Goal: Task Accomplishment & Management: Use online tool/utility

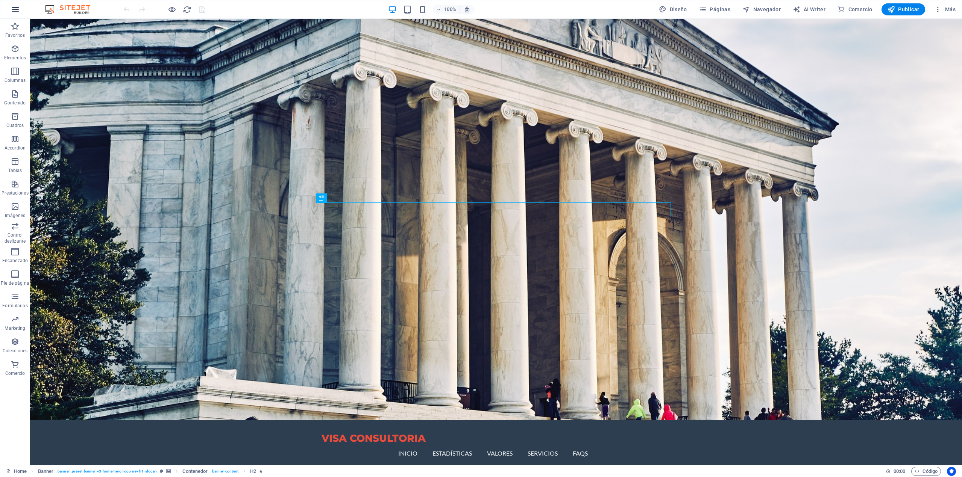
click at [18, 7] on icon "button" at bounding box center [15, 9] width 9 height 9
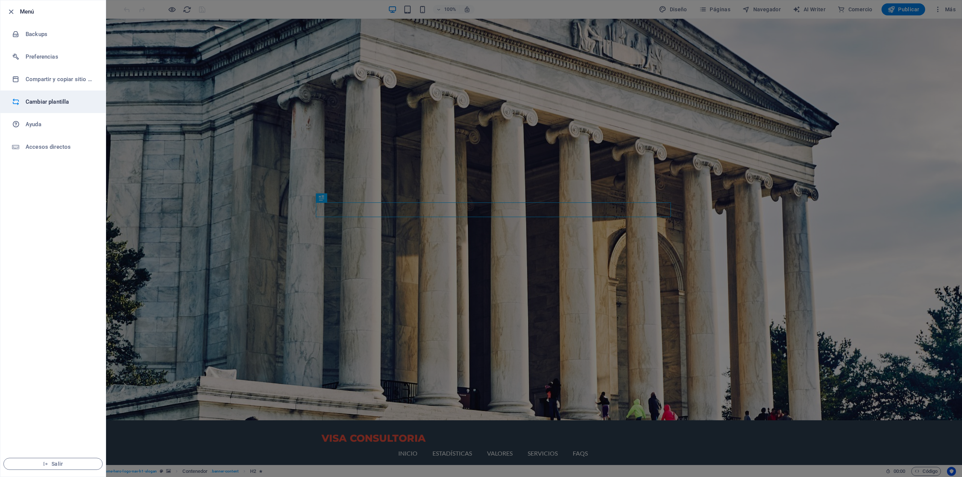
click at [50, 99] on h6 "Cambiar plantilla" at bounding box center [61, 101] width 70 height 9
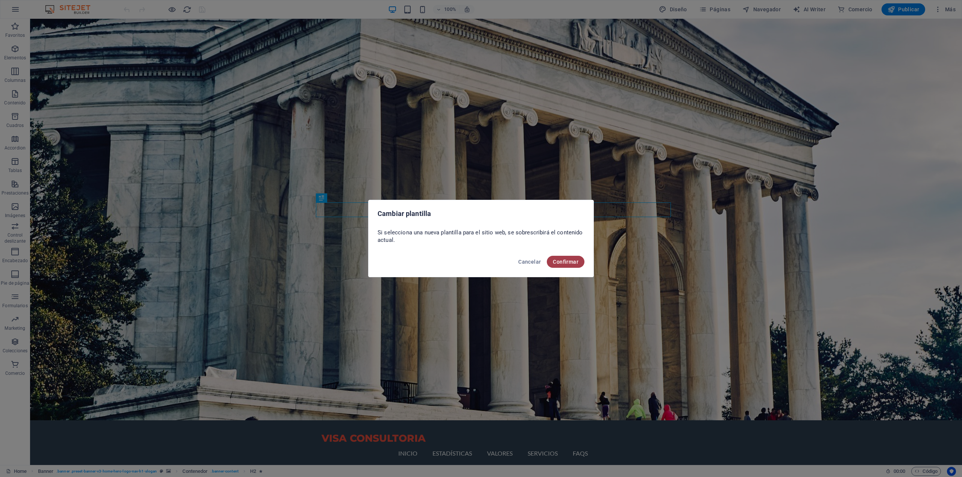
click at [575, 259] on span "Confirmar" at bounding box center [566, 262] width 26 height 6
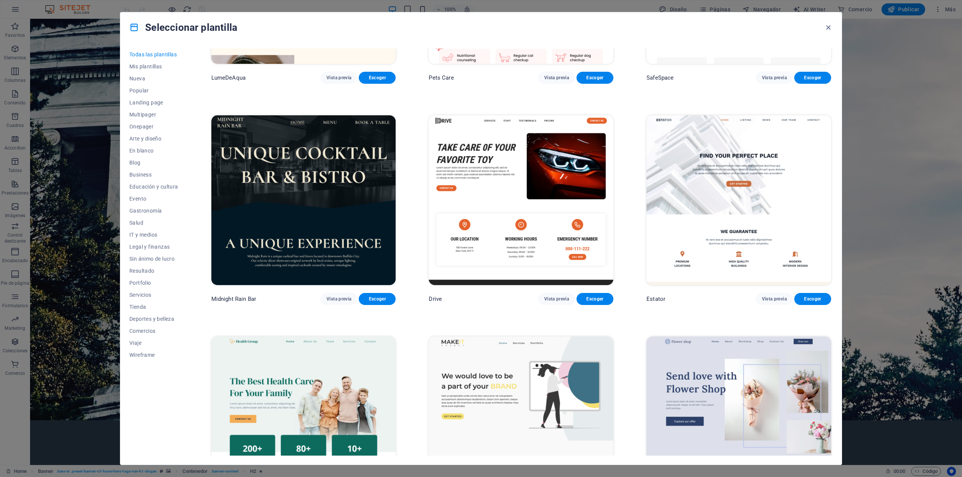
scroll to position [2406, 0]
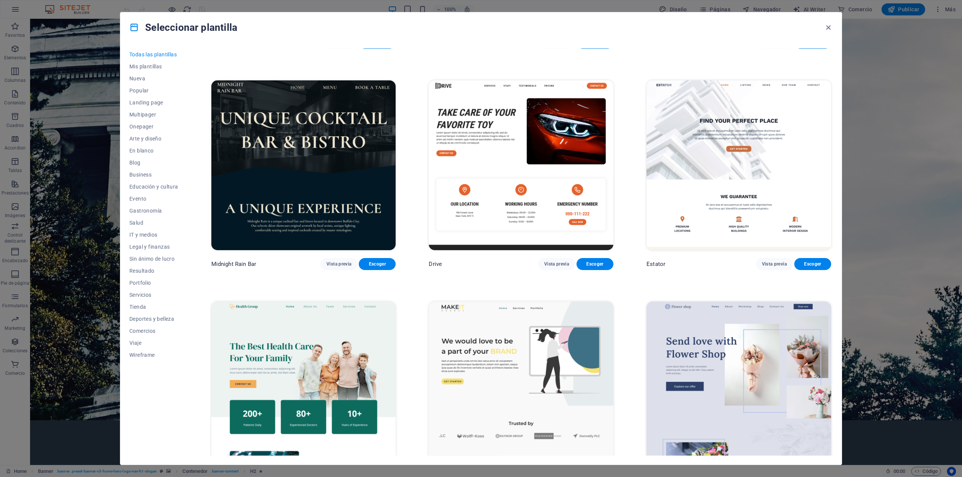
click at [694, 183] on img at bounding box center [738, 165] width 185 height 170
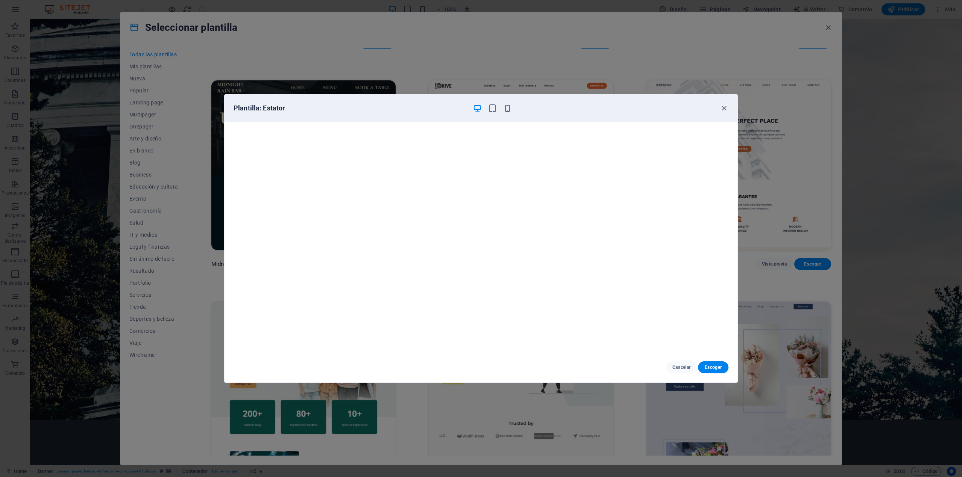
click at [724, 113] on div "Plantilla: Estator" at bounding box center [480, 108] width 513 height 27
click at [724, 111] on icon "button" at bounding box center [723, 108] width 9 height 9
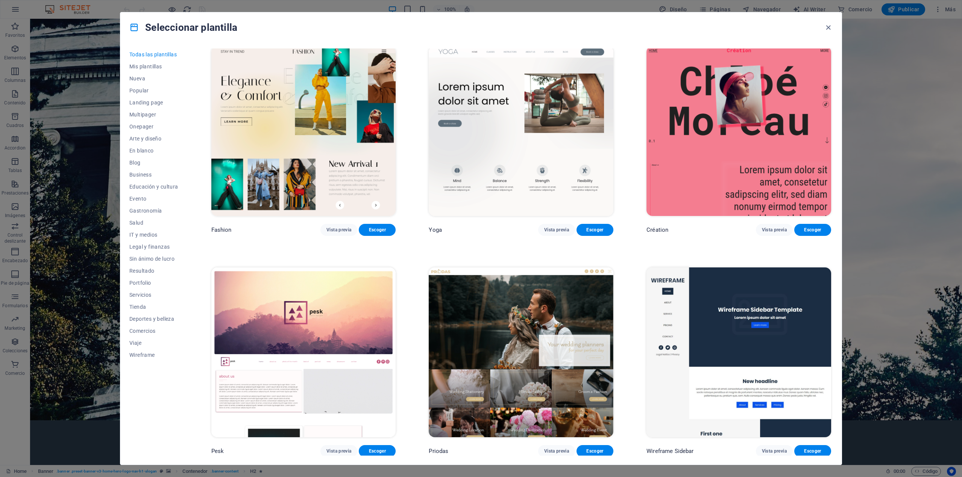
scroll to position [4060, 0]
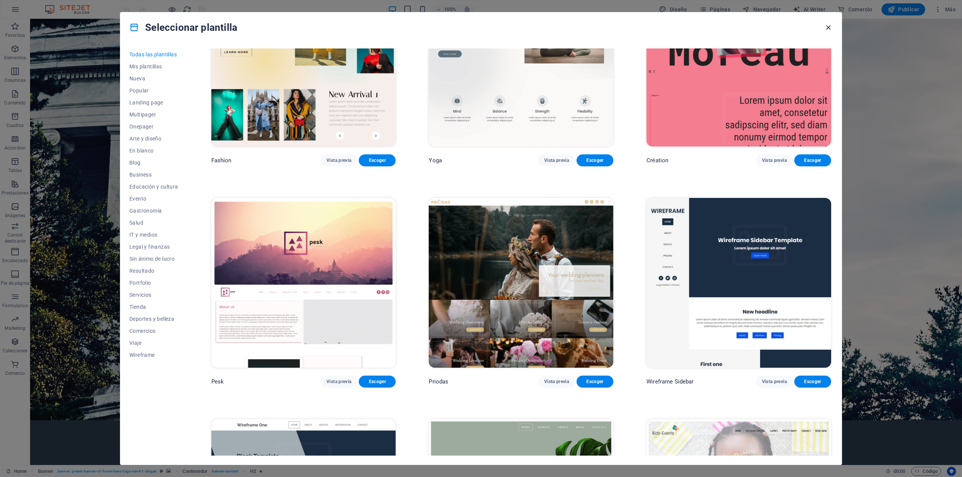
click at [826, 25] on icon "button" at bounding box center [828, 27] width 9 height 9
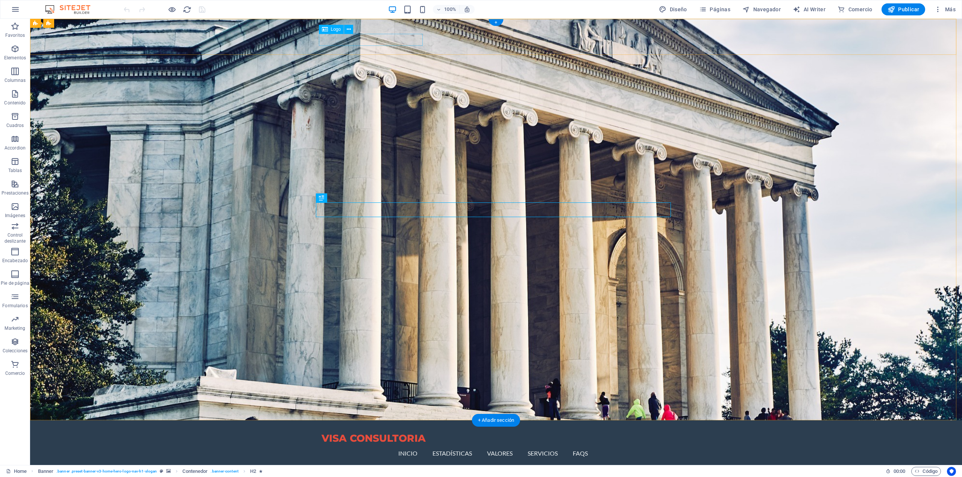
click at [371, 433] on div "VISA CONSULTORIA" at bounding box center [495, 439] width 349 height 12
click at [576, 445] on nav "Inicio Estadísticas Valores Servicios FAQs" at bounding box center [495, 454] width 349 height 18
click at [441, 27] on span "Menú" at bounding box center [439, 26] width 11 height 5
click at [426, 26] on icon at bounding box center [428, 26] width 5 height 9
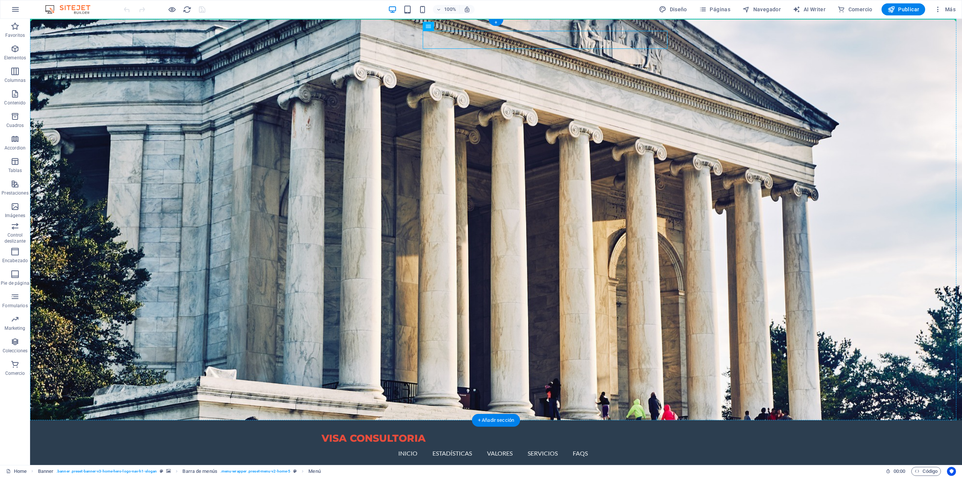
drag, startPoint x: 456, startPoint y: 44, endPoint x: 423, endPoint y: 121, distance: 83.9
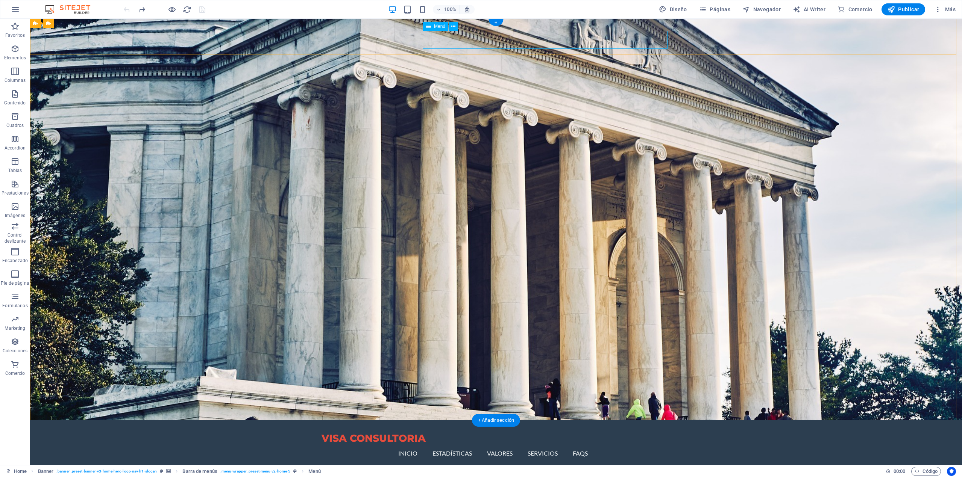
click at [511, 445] on nav "Inicio Estadísticas Valores Servicios FAQs" at bounding box center [495, 454] width 349 height 18
click at [946, 10] on span "Más" at bounding box center [944, 10] width 21 height 8
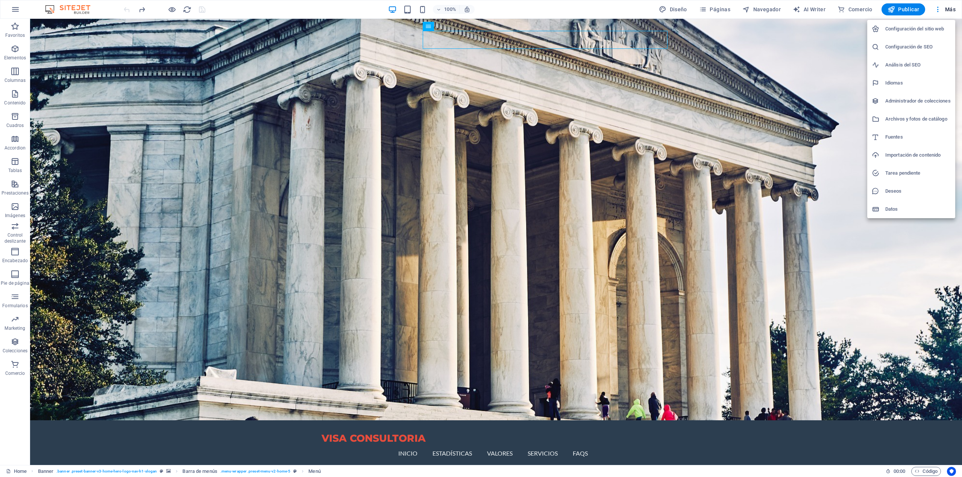
click at [709, 6] on div at bounding box center [481, 238] width 962 height 477
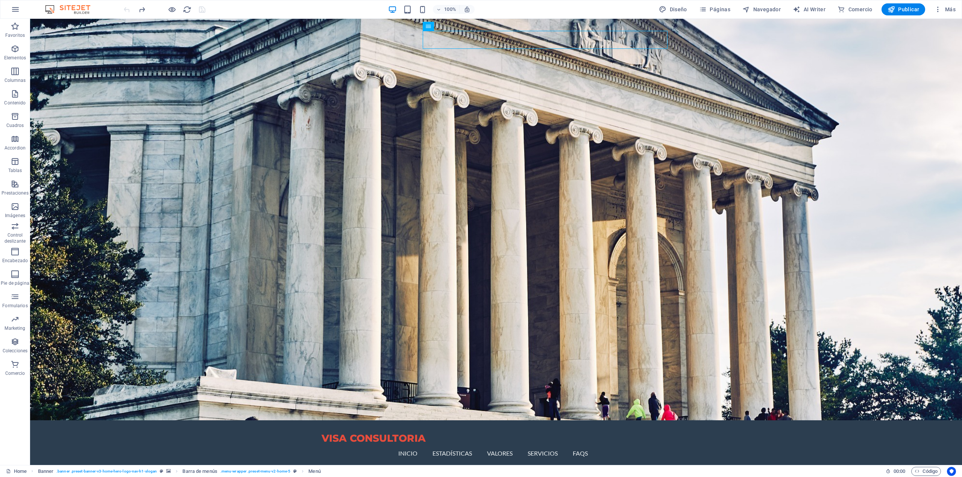
click at [657, 5] on div "100% Diseño Páginas Navegador AI Writer Comercio Publicar Más" at bounding box center [540, 9] width 836 height 12
click at [670, 7] on span "Diseño" at bounding box center [673, 10] width 28 height 8
select select "px"
select select "200"
select select "px"
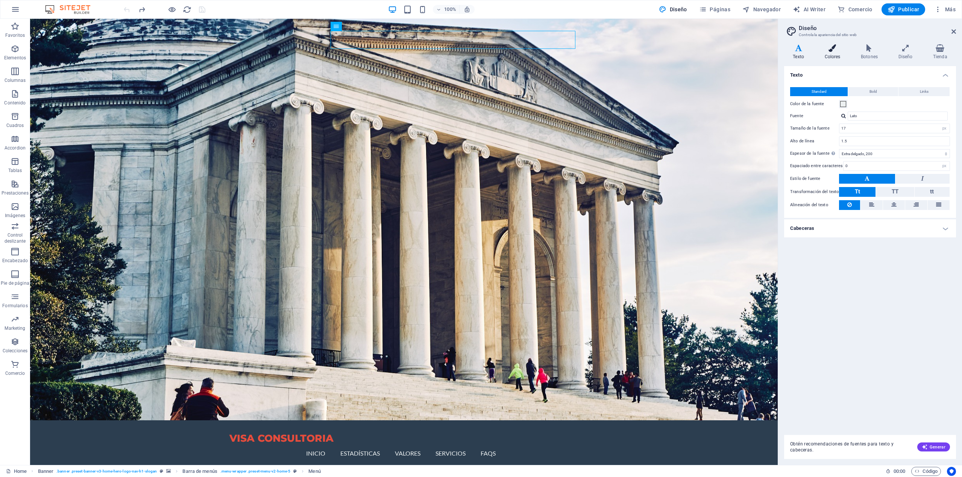
click at [836, 53] on h4 "Colores" at bounding box center [833, 52] width 36 height 16
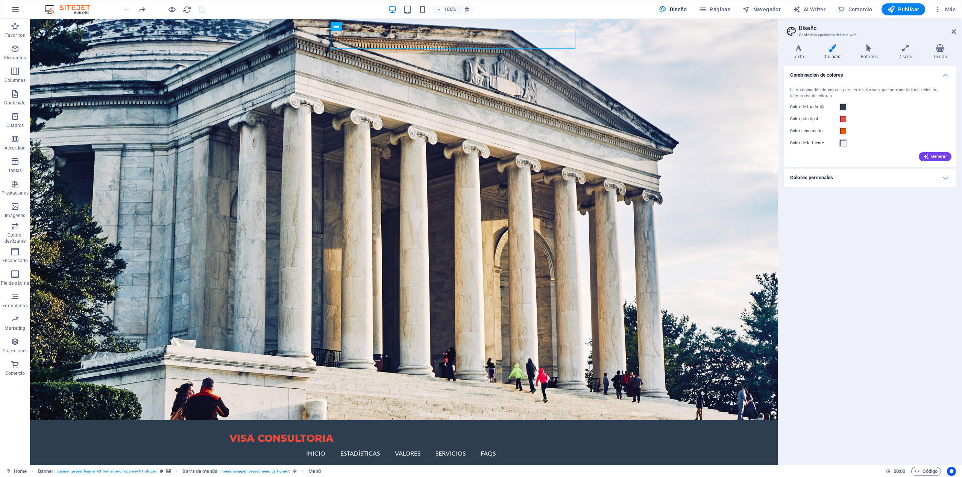
click at [845, 144] on span at bounding box center [843, 143] width 6 height 6
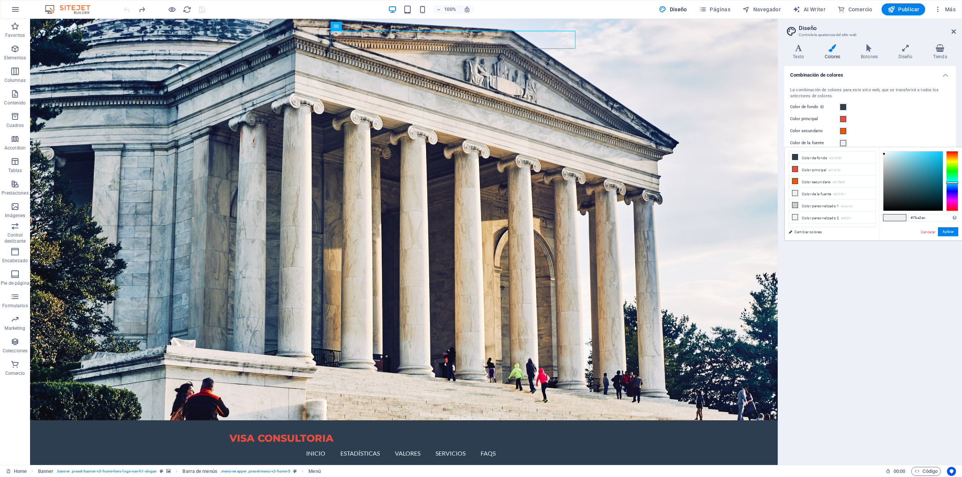
click at [900, 170] on div at bounding box center [912, 180] width 59 height 59
type input "#3fa1b9"
drag, startPoint x: 905, startPoint y: 169, endPoint x: 922, endPoint y: 167, distance: 17.0
click at [922, 167] on div at bounding box center [912, 180] width 59 height 59
click at [945, 236] on button "Aplicar" at bounding box center [947, 231] width 20 height 9
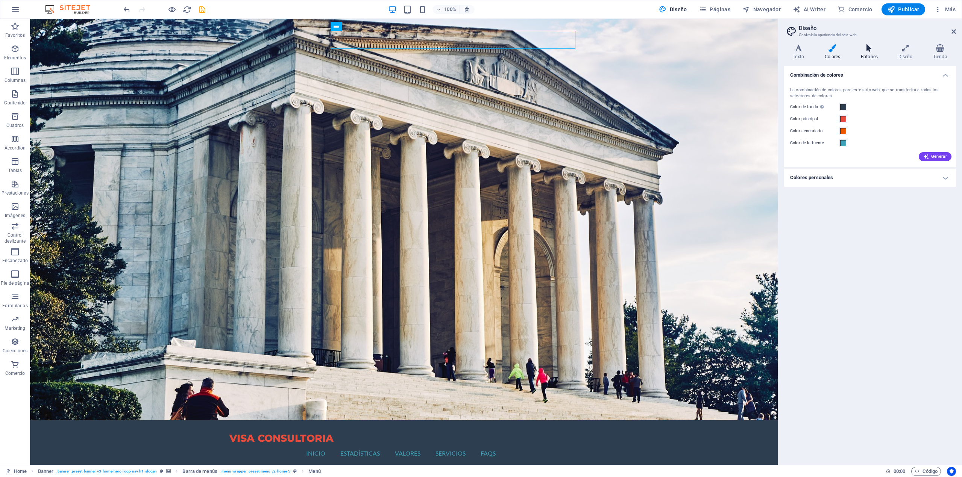
click at [875, 54] on h4 "Botones" at bounding box center [871, 52] width 38 height 16
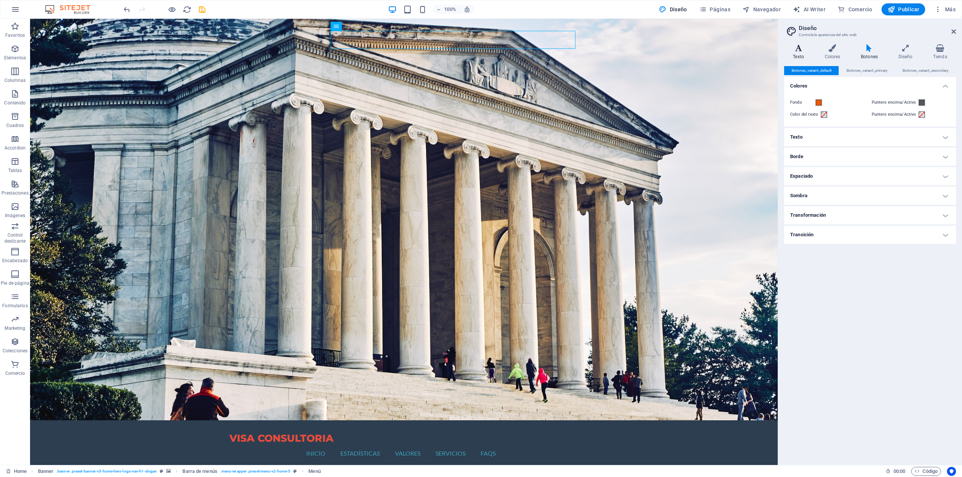
click at [804, 53] on h4 "Texto" at bounding box center [800, 52] width 32 height 16
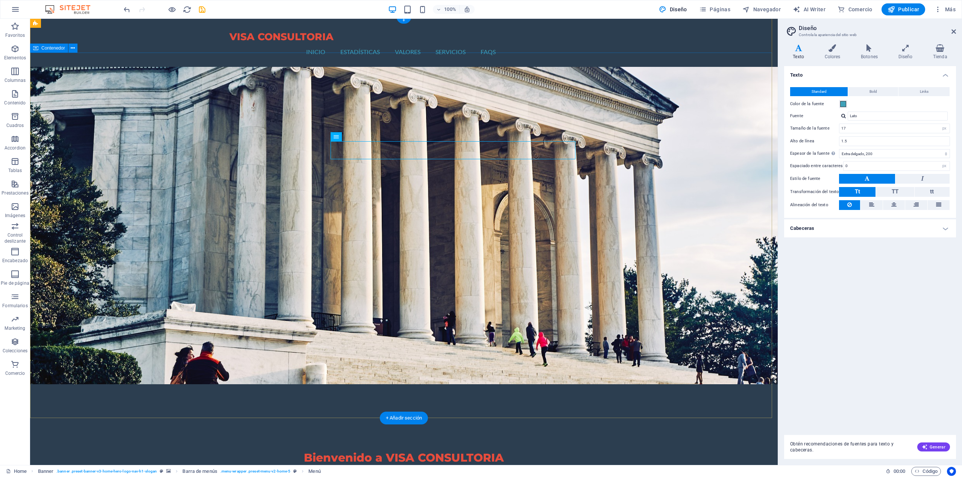
scroll to position [0, 0]
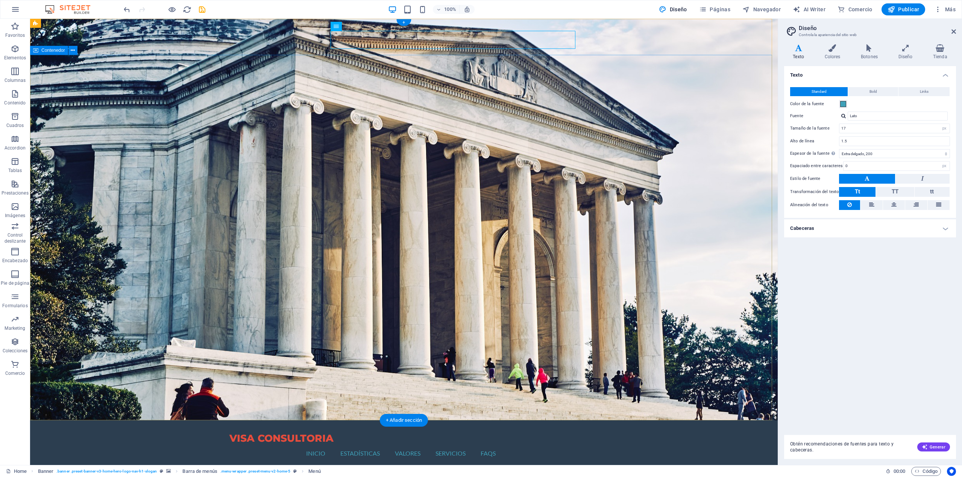
click at [142, 421] on div "VISA CONSULTORIA Inicio Estadísticas Valores Servicios FAQs Menu" at bounding box center [403, 445] width 747 height 48
click at [901, 51] on icon at bounding box center [905, 48] width 32 height 8
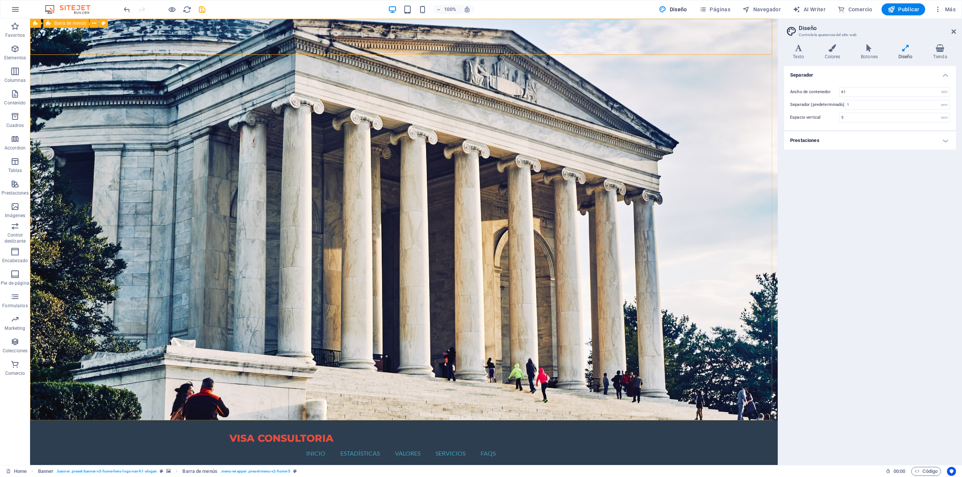
click at [57, 24] on span "Barra de menús" at bounding box center [70, 23] width 32 height 5
click at [94, 21] on icon at bounding box center [94, 24] width 4 height 8
click at [83, 24] on span "Barra de menús" at bounding box center [70, 23] width 32 height 5
click at [101, 25] on icon at bounding box center [103, 24] width 4 height 8
select select "rem"
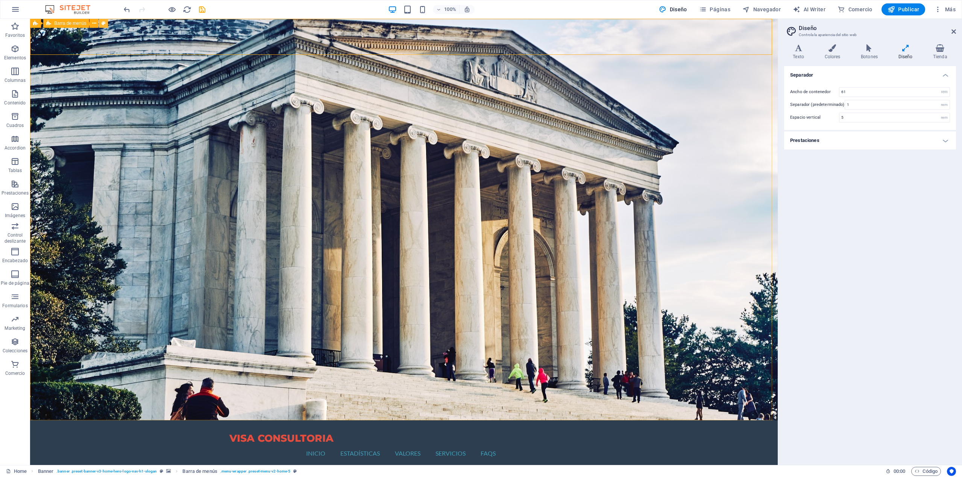
select select "rem"
select select "preset-menu-v2-home-5"
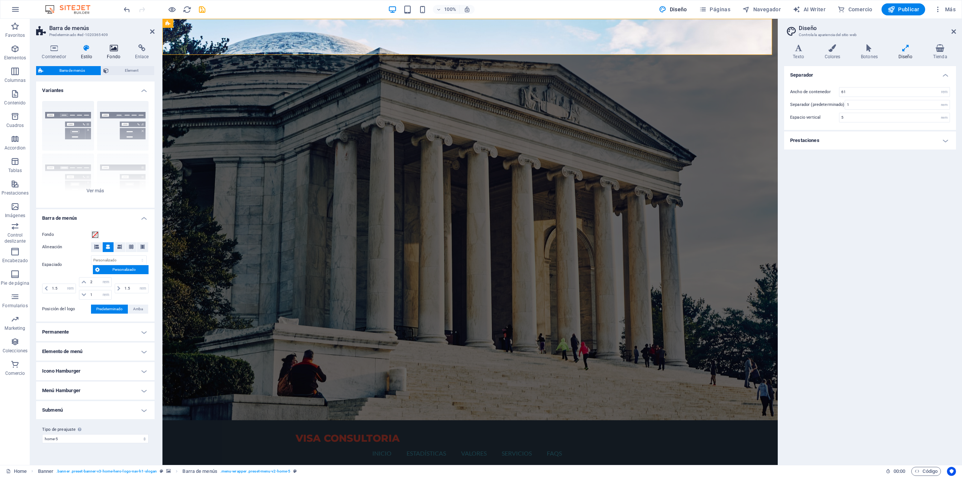
click at [110, 55] on h4 "Fondo" at bounding box center [115, 52] width 28 height 16
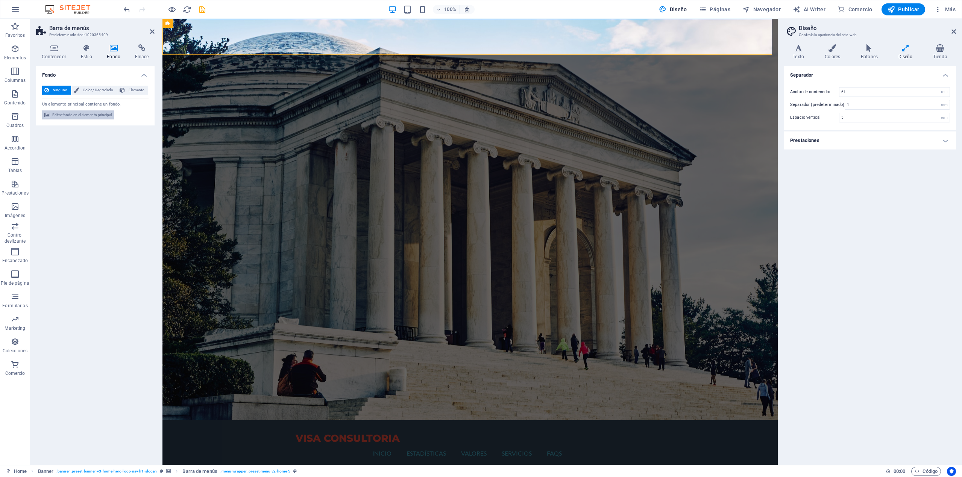
click at [83, 115] on span "Editar fondo en el elemento principal" at bounding box center [81, 115] width 59 height 9
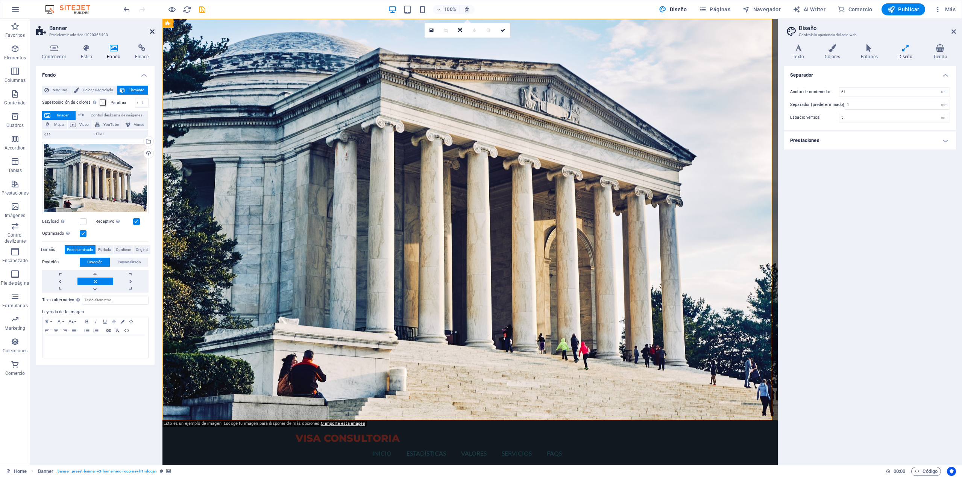
click at [151, 33] on icon at bounding box center [152, 32] width 5 height 6
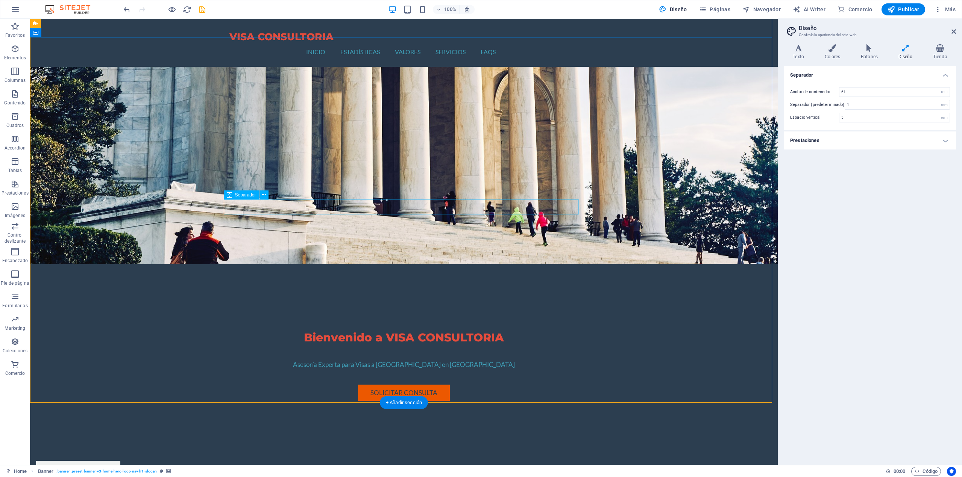
scroll to position [188, 0]
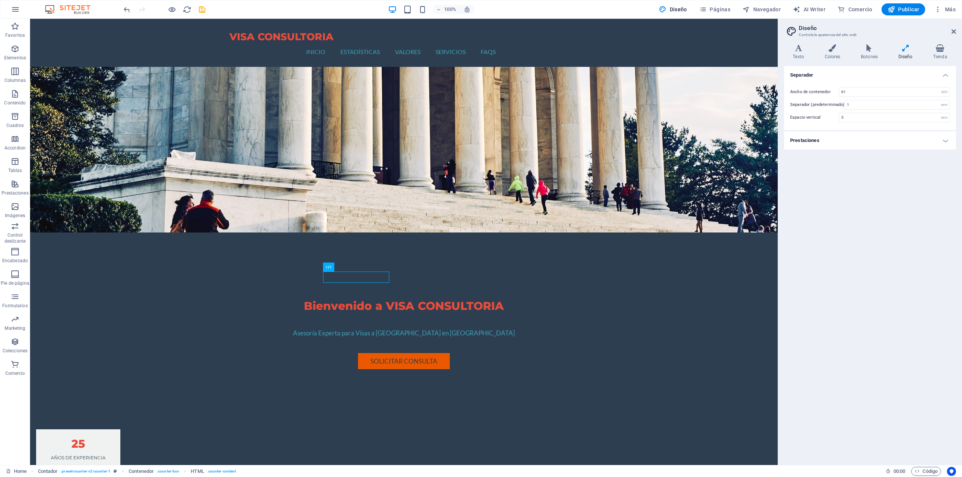
click at [801, 62] on div "Texto Colores Botones Diseño Tienda Texto Standard Bold Links Color de la fuent…" at bounding box center [870, 251] width 172 height 415
click at [798, 58] on h4 "Texto" at bounding box center [800, 52] width 32 height 16
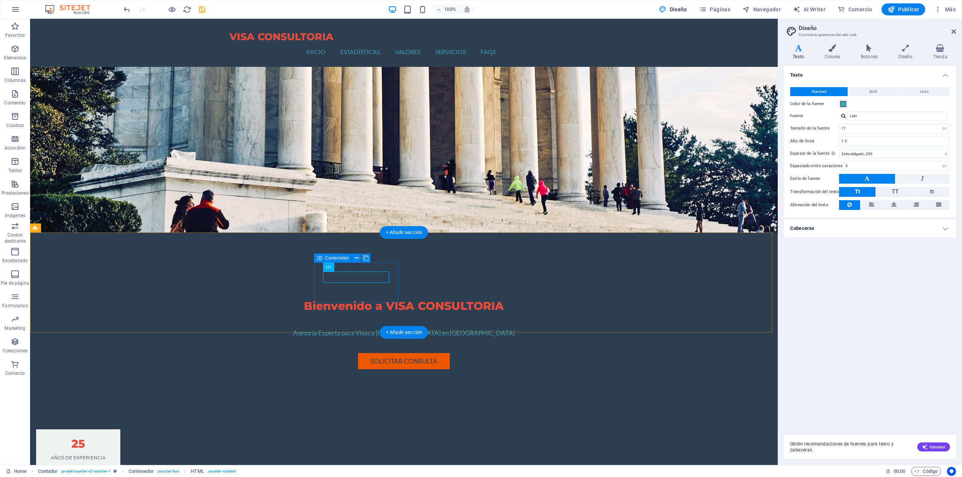
click at [333, 262] on div "Contenedor" at bounding box center [333, 258] width 38 height 9
click at [547, 268] on icon at bounding box center [548, 268] width 4 height 8
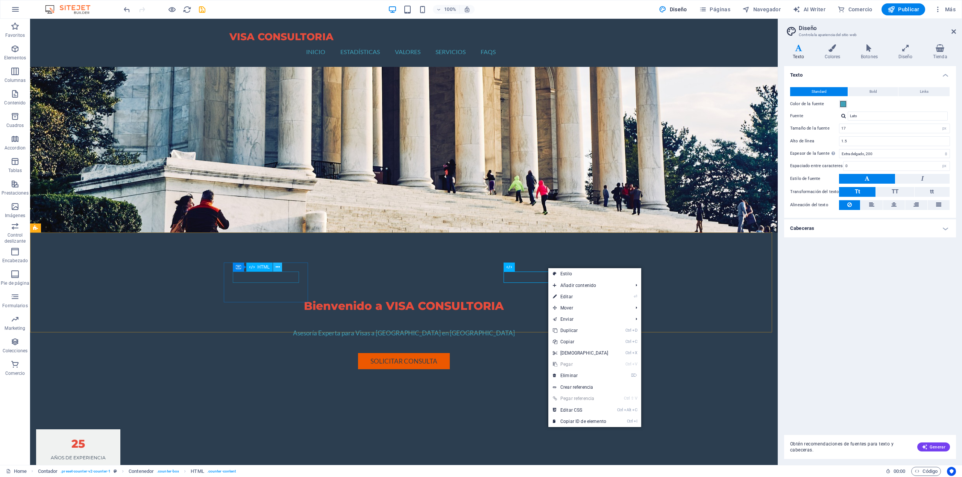
click at [277, 268] on icon at bounding box center [278, 268] width 4 height 8
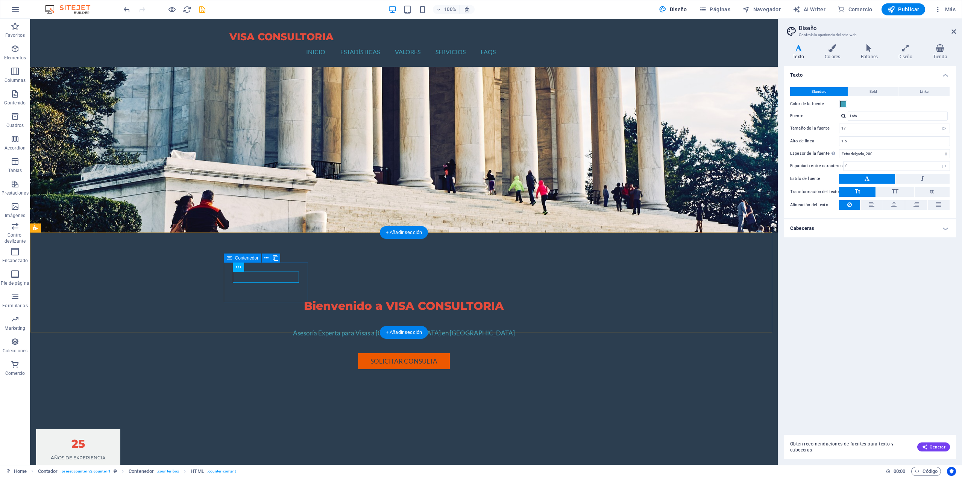
click at [120, 430] on div "25 Años de experiencia" at bounding box center [78, 450] width 84 height 40
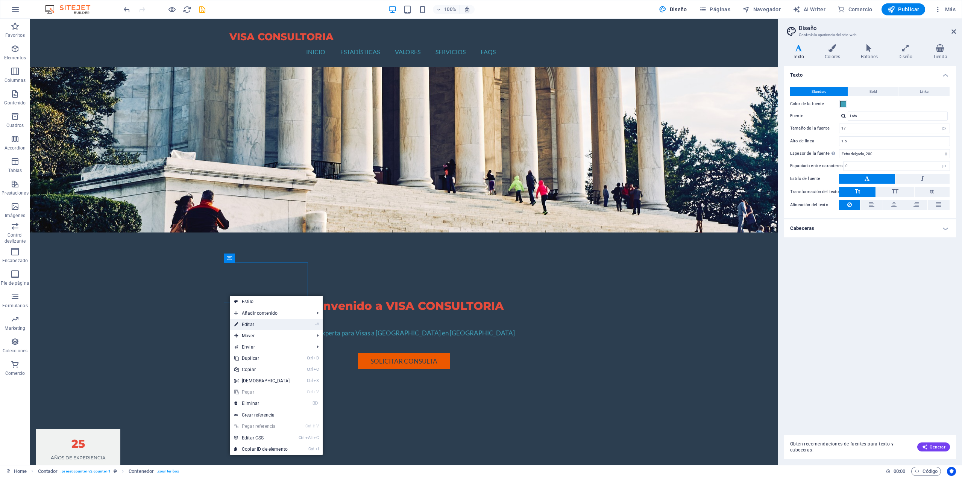
click at [274, 321] on link "⏎ Editar" at bounding box center [262, 324] width 65 height 11
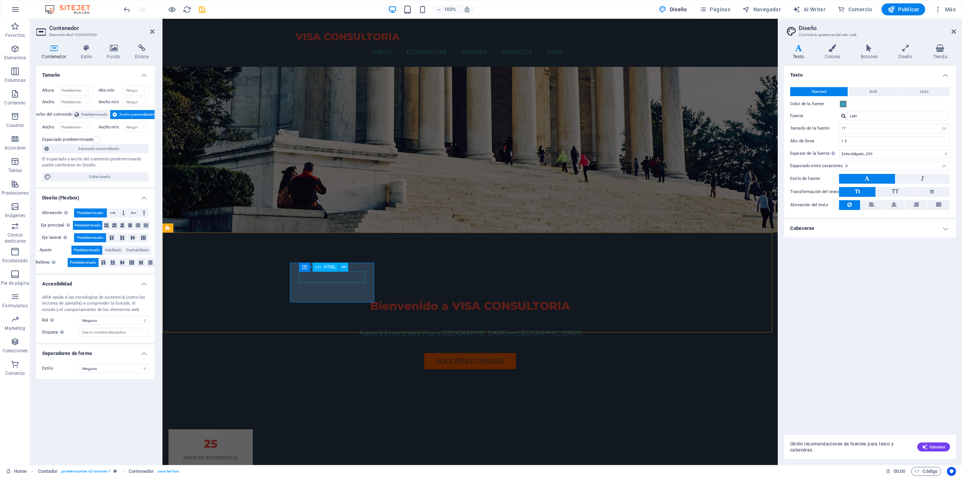
click at [244, 439] on div "25" at bounding box center [210, 444] width 66 height 11
click at [253, 430] on div "25 Años de experiencia" at bounding box center [210, 450] width 84 height 40
click at [334, 268] on span "HTML" at bounding box center [330, 267] width 12 height 5
click at [307, 269] on div "HTML" at bounding box center [304, 267] width 11 height 9
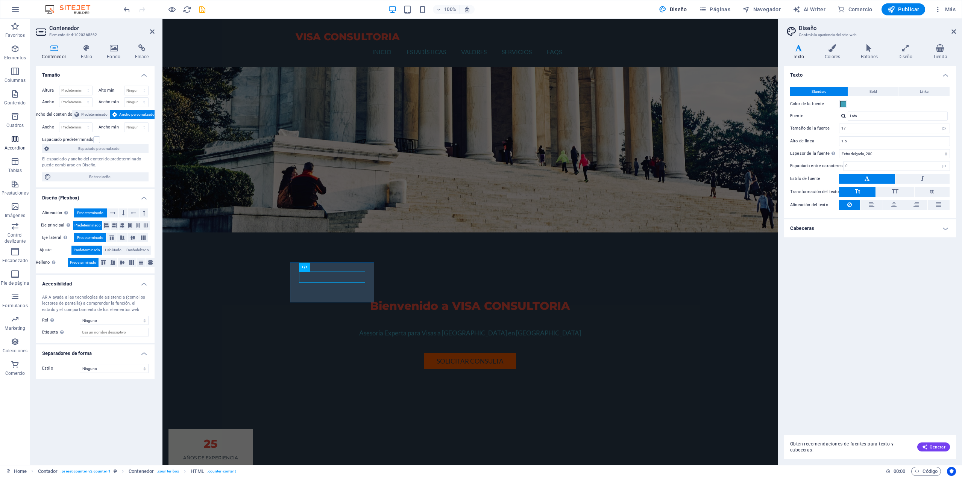
click at [12, 146] on p "Accordion" at bounding box center [15, 148] width 21 height 6
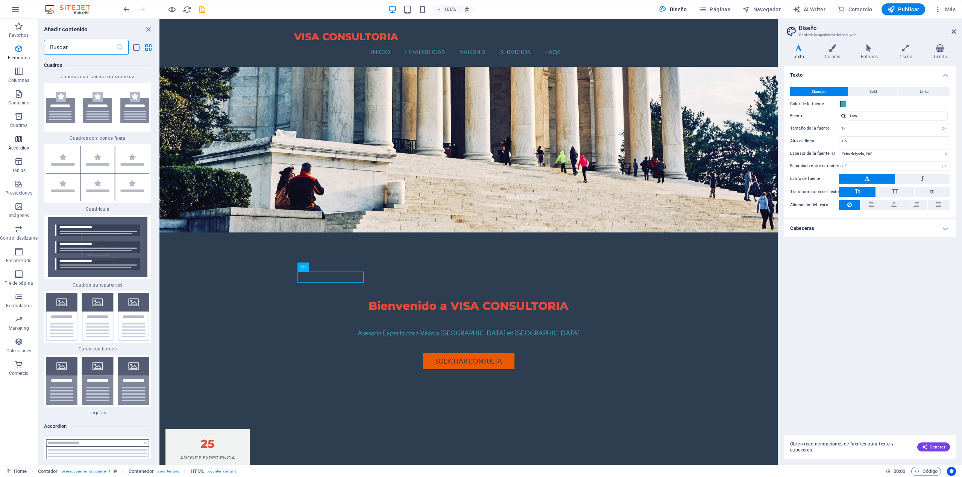
scroll to position [4619, 0]
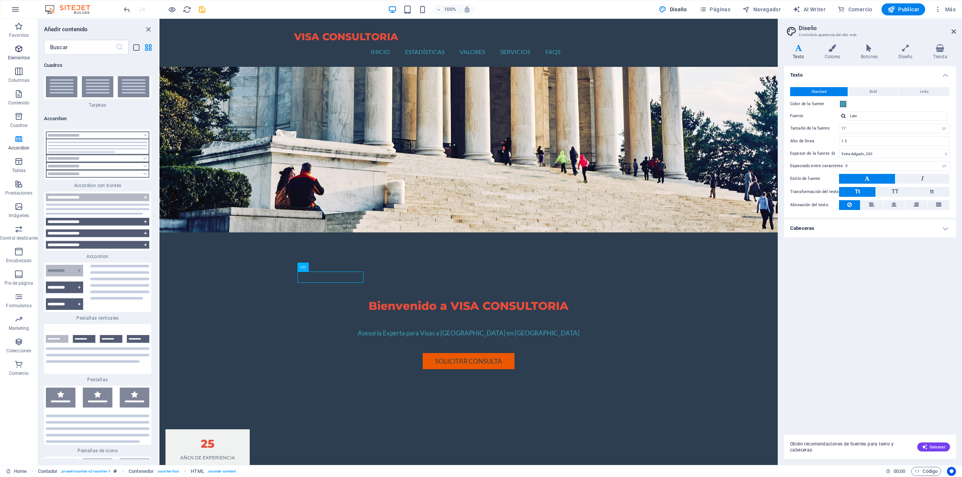
click at [21, 58] on p "Elementos" at bounding box center [19, 58] width 22 height 6
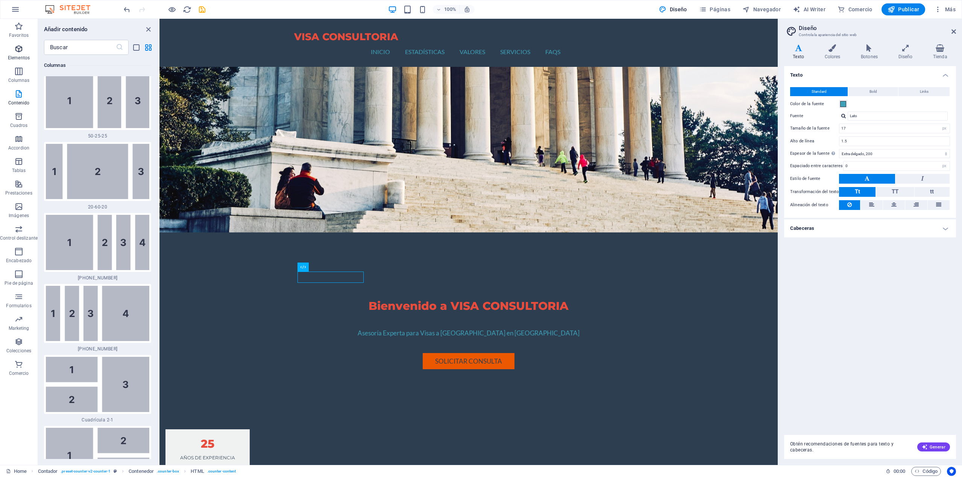
scroll to position [142, 0]
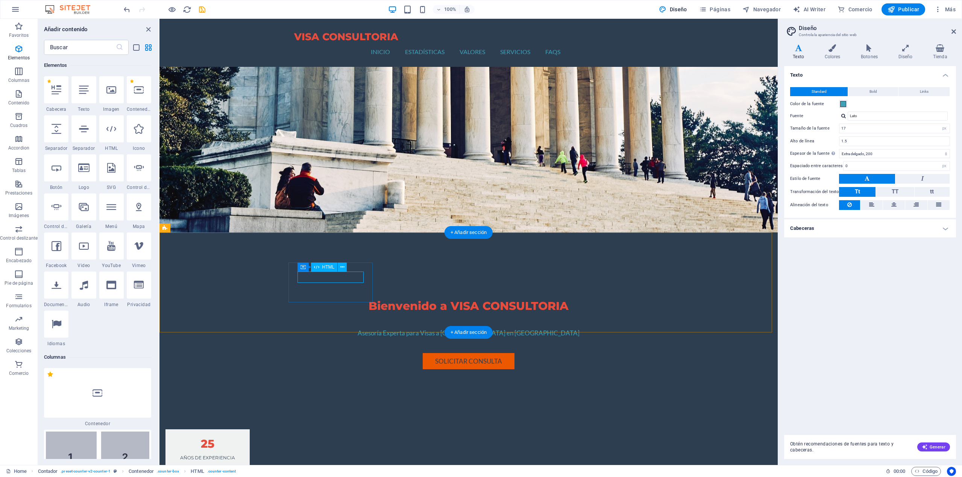
click at [241, 439] on div "25" at bounding box center [207, 444] width 66 height 11
click at [25, 302] on span "Formularios" at bounding box center [19, 301] width 38 height 18
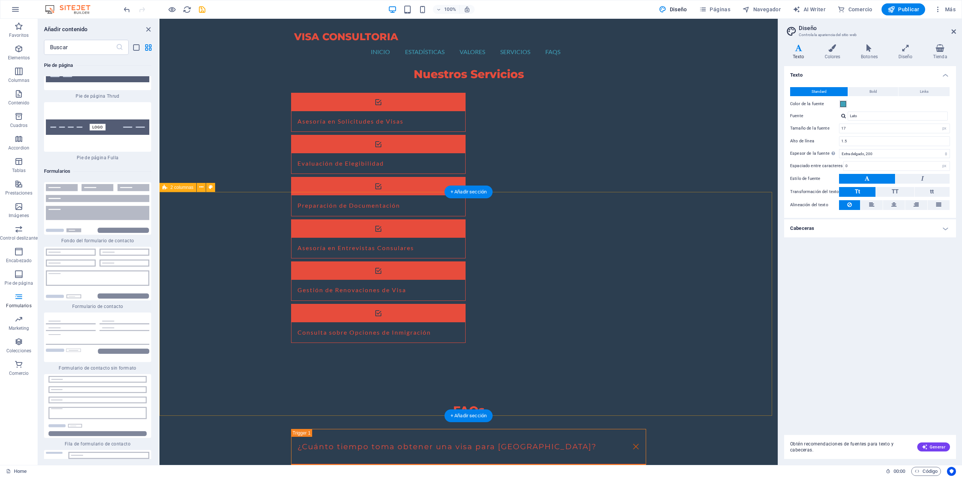
scroll to position [1117, 0]
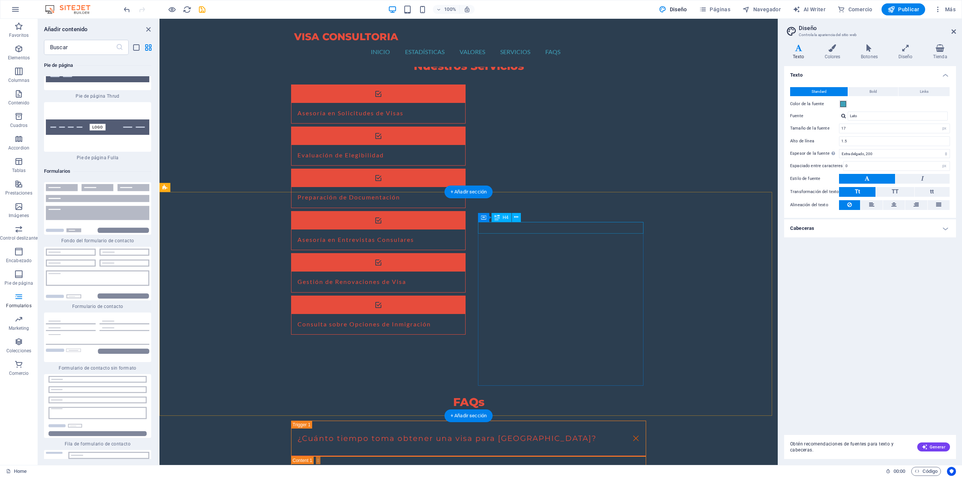
click at [720, 12] on span "Páginas" at bounding box center [714, 10] width 31 height 8
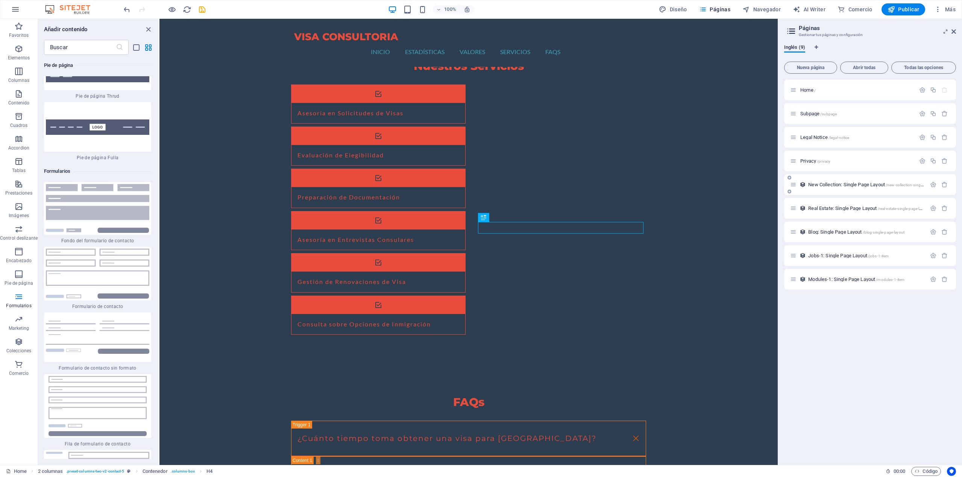
click at [862, 184] on span "New Collection: Single Page Layout /new-collection-single-page-layout" at bounding box center [876, 185] width 136 height 6
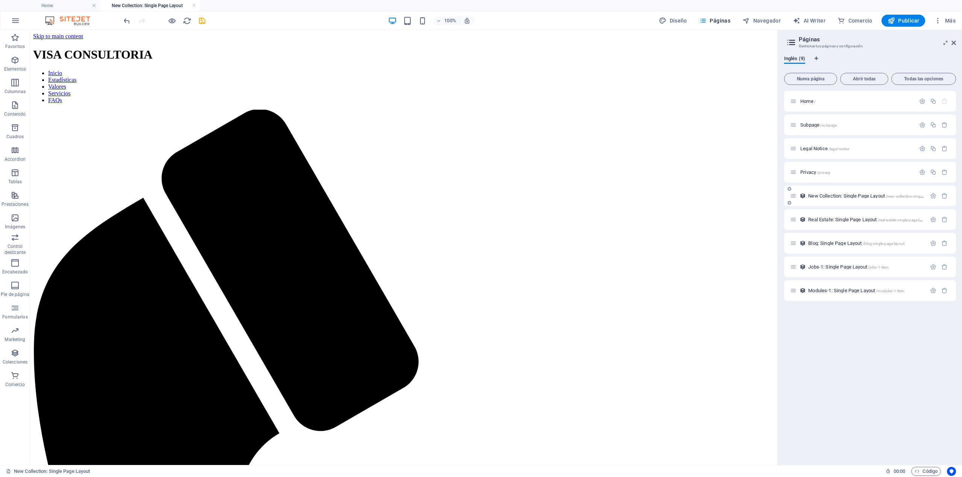
scroll to position [0, 0]
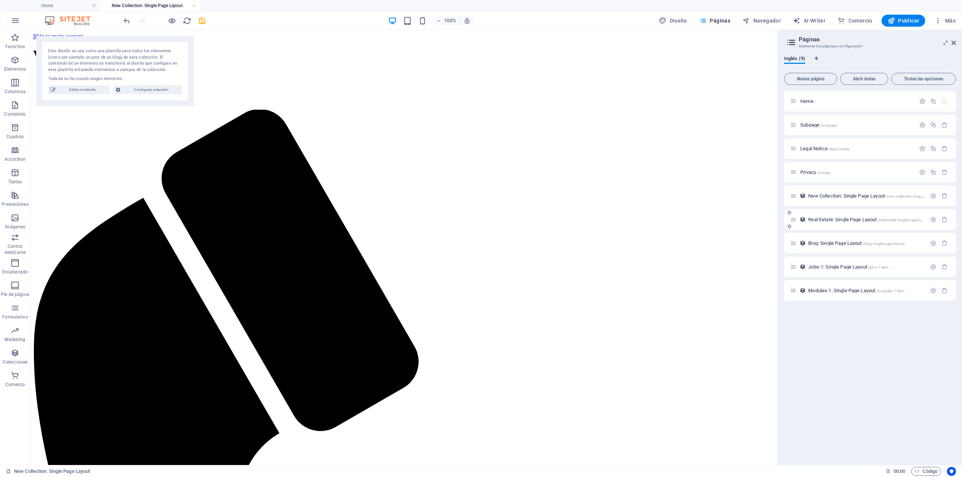
click at [848, 218] on span "Real Estate: Single Page Layout /real-estate-single-page-layout" at bounding box center [868, 220] width 121 height 6
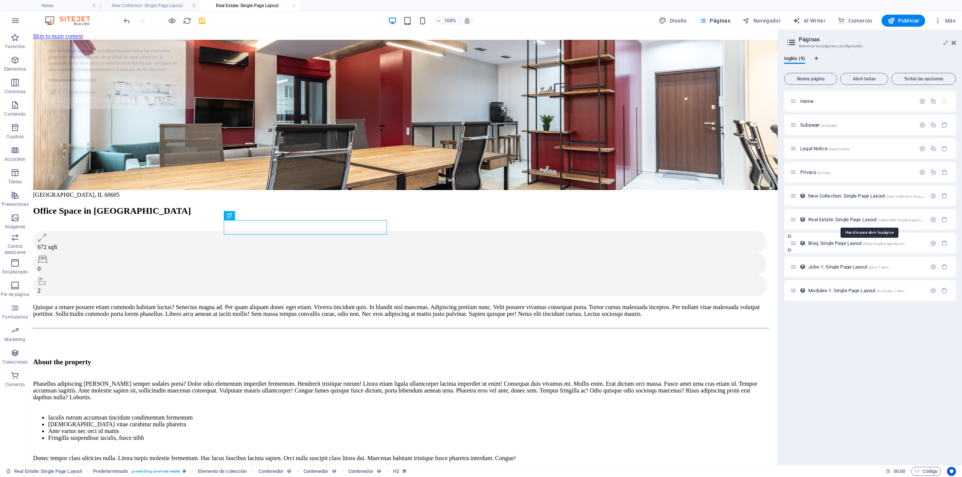
select select "68e3ffab9418957a9a031ee2"
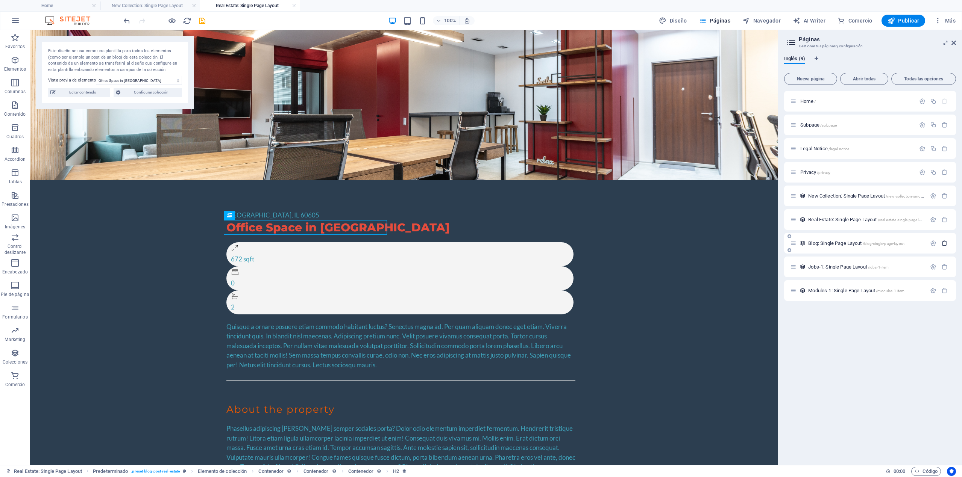
click at [945, 245] on icon "button" at bounding box center [944, 243] width 6 height 6
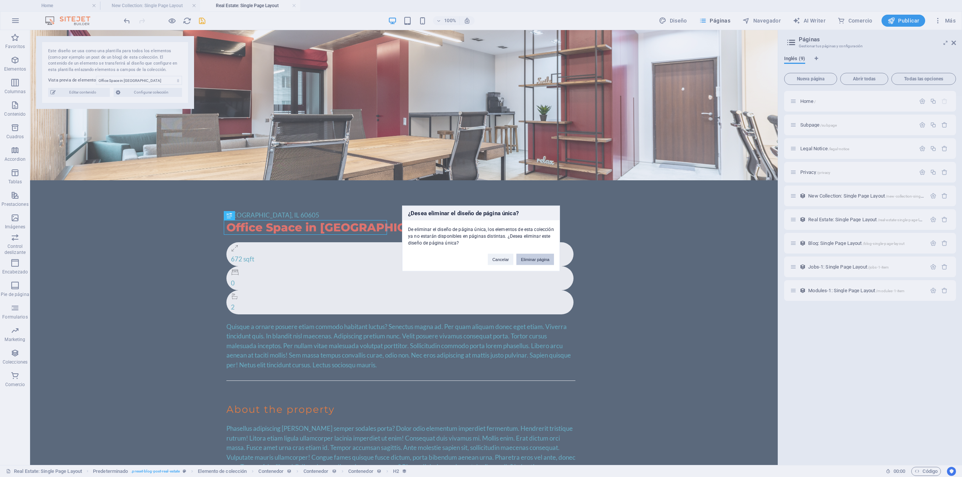
drag, startPoint x: 534, startPoint y: 263, endPoint x: 529, endPoint y: 228, distance: 35.8
click at [534, 263] on button "Eliminar página" at bounding box center [535, 259] width 38 height 11
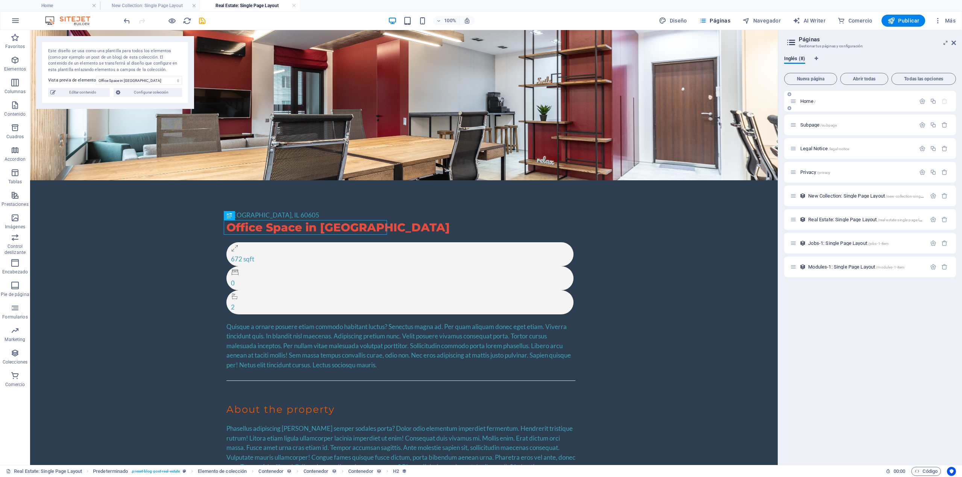
click at [801, 99] on span "Home /" at bounding box center [807, 101] width 15 height 6
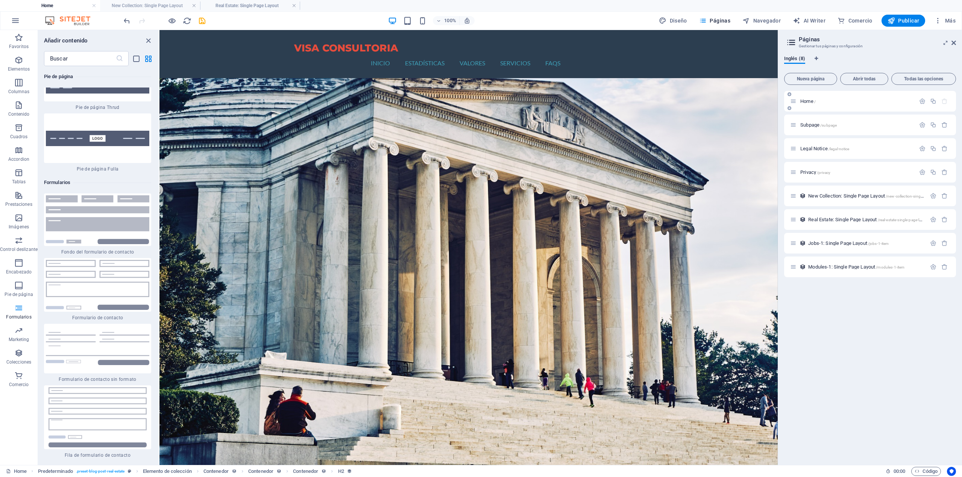
scroll to position [1115, 0]
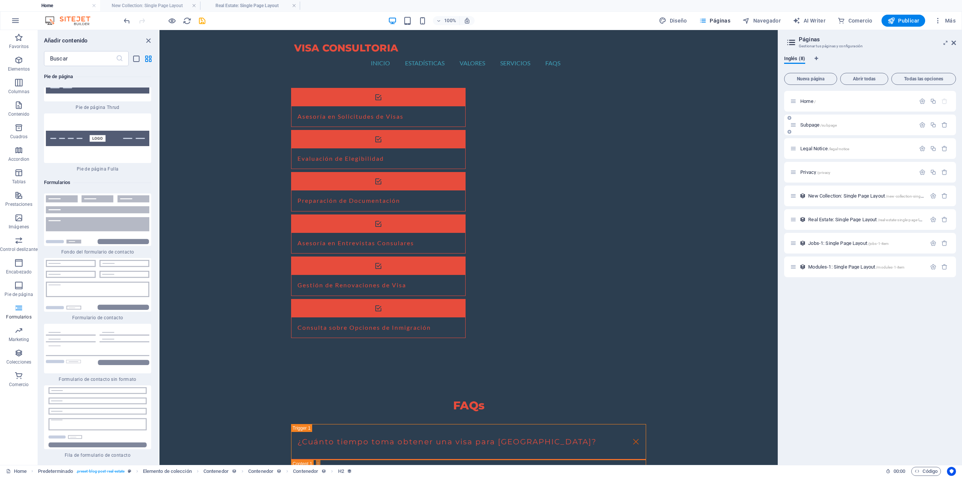
click at [820, 125] on span "/subpage" at bounding box center [828, 125] width 17 height 4
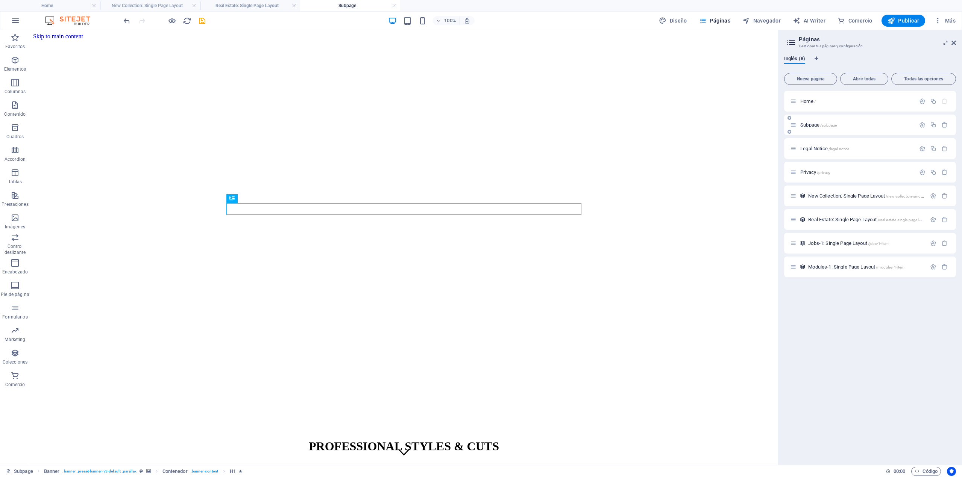
scroll to position [0, 0]
click at [941, 123] on icon "button" at bounding box center [944, 125] width 6 height 6
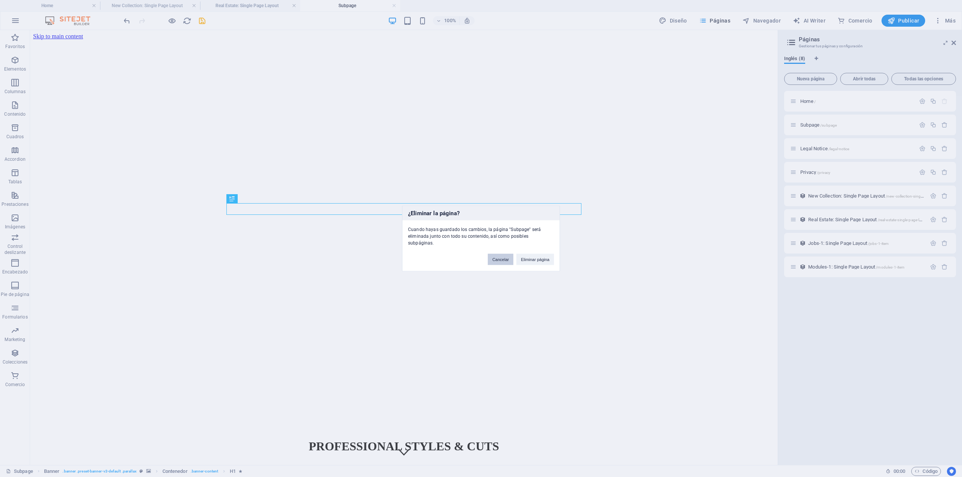
click at [504, 256] on button "Cancelar" at bounding box center [501, 259] width 26 height 11
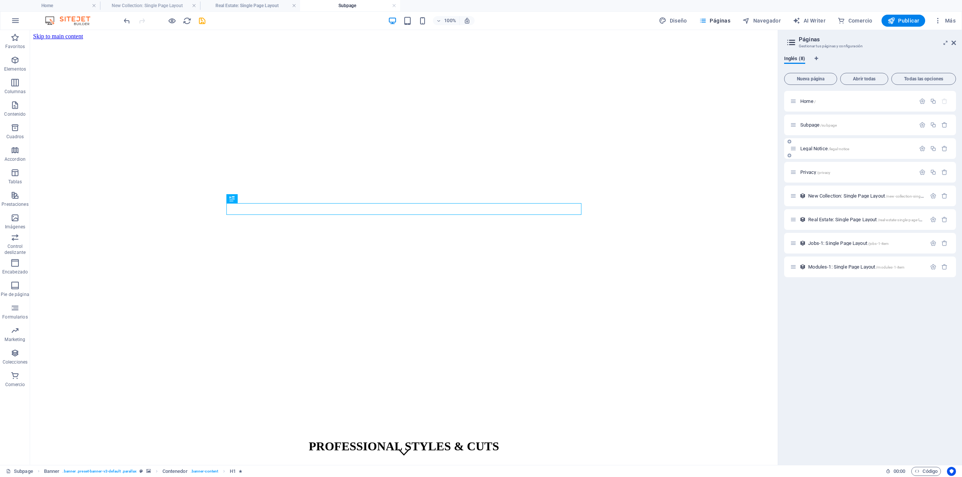
click at [855, 153] on div "Legal Notice /legal-notice" at bounding box center [870, 148] width 172 height 21
click at [826, 147] on span "Legal Notice /legal-notice" at bounding box center [824, 149] width 49 height 6
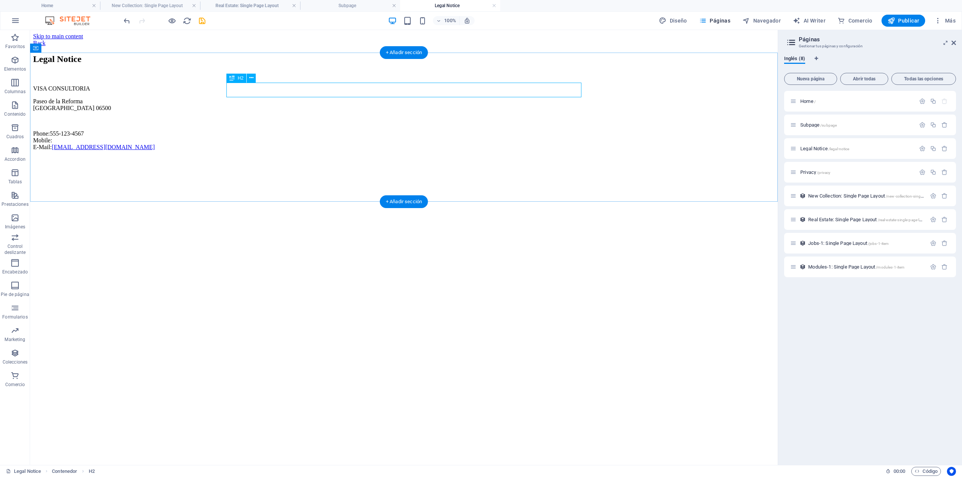
click at [306, 64] on div "Legal Notice" at bounding box center [403, 59] width 741 height 10
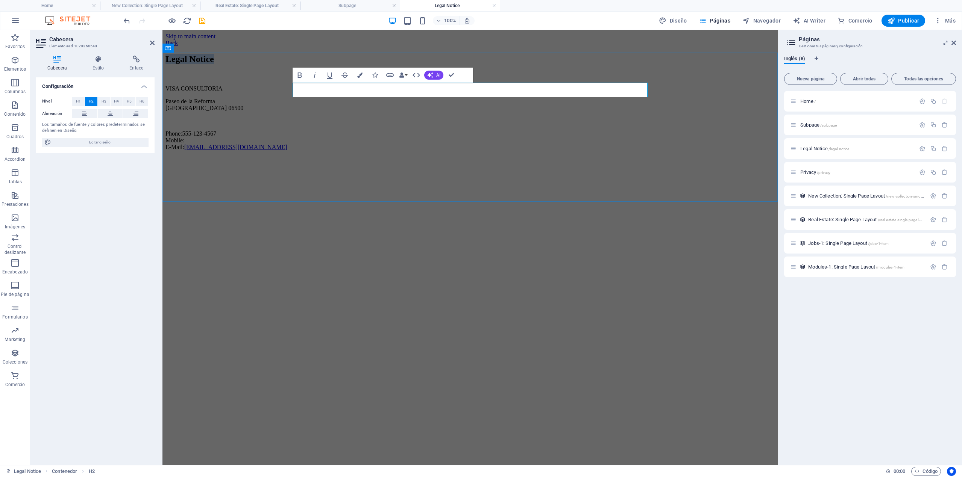
click at [388, 64] on h2 "Legal Notice" at bounding box center [469, 59] width 609 height 10
click at [380, 105] on div "VISA CONSULTORIA [GEOGRAPHIC_DATA] Phone: [PHONE_NUMBER] Mobile: E-Mail: [EMAIL…" at bounding box center [469, 117] width 609 height 65
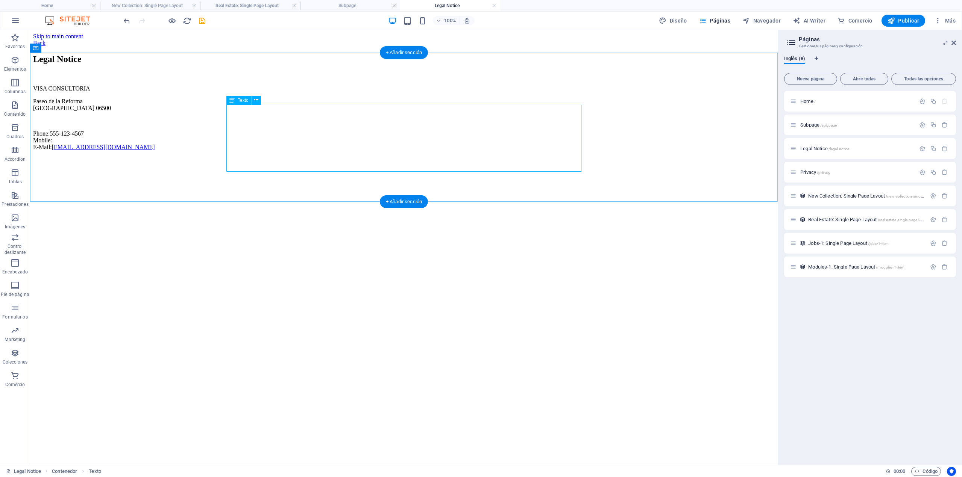
click at [277, 148] on div "VISA CONSULTORIA [GEOGRAPHIC_DATA] Phone: [PHONE_NUMBER] Mobile: E-Mail: [EMAIL…" at bounding box center [403, 117] width 741 height 65
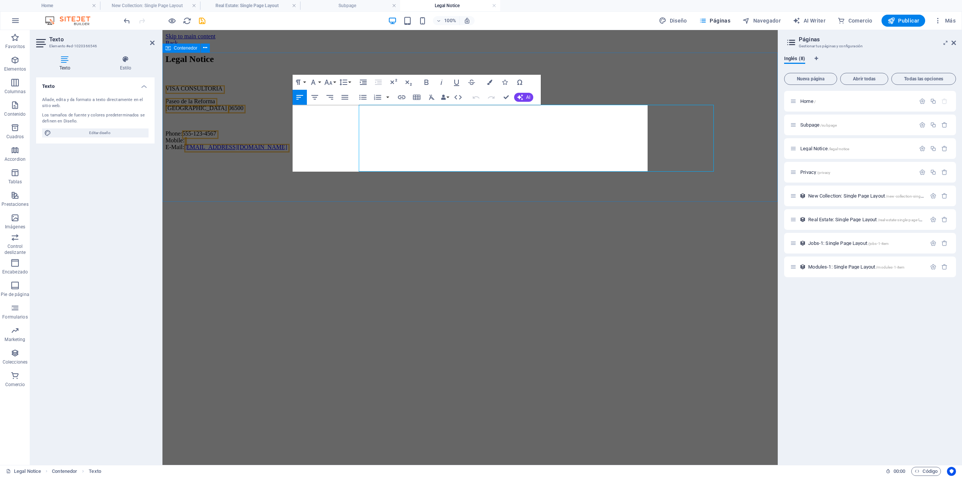
click at [277, 148] on div "Legal Notice VISA CONSULTORIA [GEOGRAPHIC_DATA] Phone: [PHONE_NUMBER] Mobile: E…" at bounding box center [469, 102] width 609 height 97
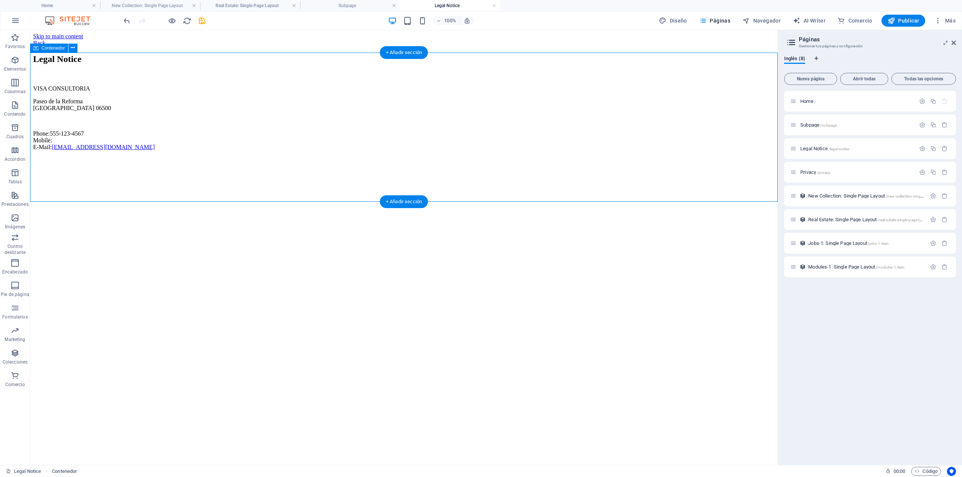
click at [450, 151] on div "Legal Notice VISA CONSULTORIA [GEOGRAPHIC_DATA] Phone: [PHONE_NUMBER] Mobile: E…" at bounding box center [403, 102] width 741 height 97
click at [417, 151] on div "VISA CONSULTORIA [GEOGRAPHIC_DATA] Phone: [PHONE_NUMBER] Mobile: E-Mail: [EMAIL…" at bounding box center [403, 117] width 741 height 65
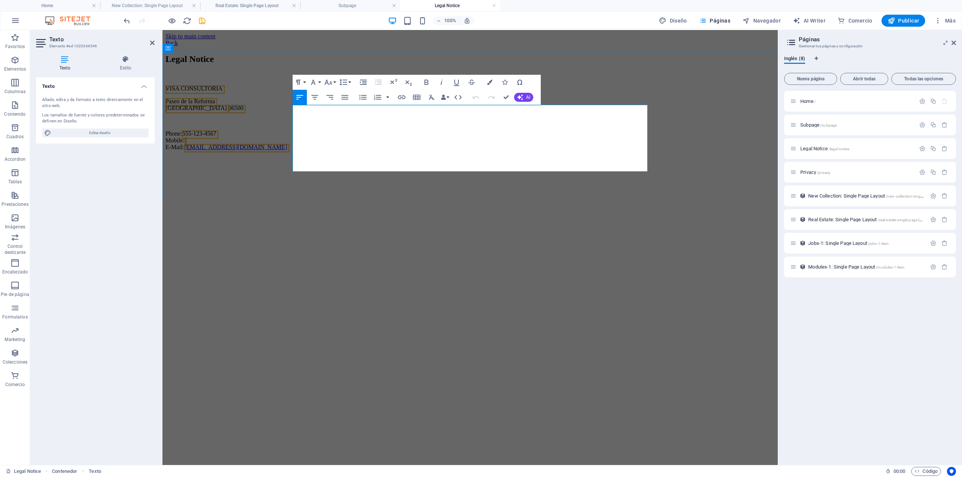
click at [417, 151] on p "Phone: [PHONE_NUMBER] Mobile: E-Mail: [EMAIL_ADDRESS][DOMAIN_NAME]" at bounding box center [469, 140] width 609 height 20
drag, startPoint x: 417, startPoint y: 164, endPoint x: 257, endPoint y: 103, distance: 171.1
click at [257, 103] on div "Legal Notice VISA CONSULTORIA [GEOGRAPHIC_DATA] Phone: [PHONE_NUMBER] Mobile: E…" at bounding box center [469, 102] width 609 height 97
click at [819, 202] on div "New Collection: Single Page Layout /new-collection-single-page-layout" at bounding box center [870, 196] width 172 height 21
click at [864, 218] on span "Real Estate: Single Page Layout /real-estate-single-page-layout" at bounding box center [868, 220] width 121 height 6
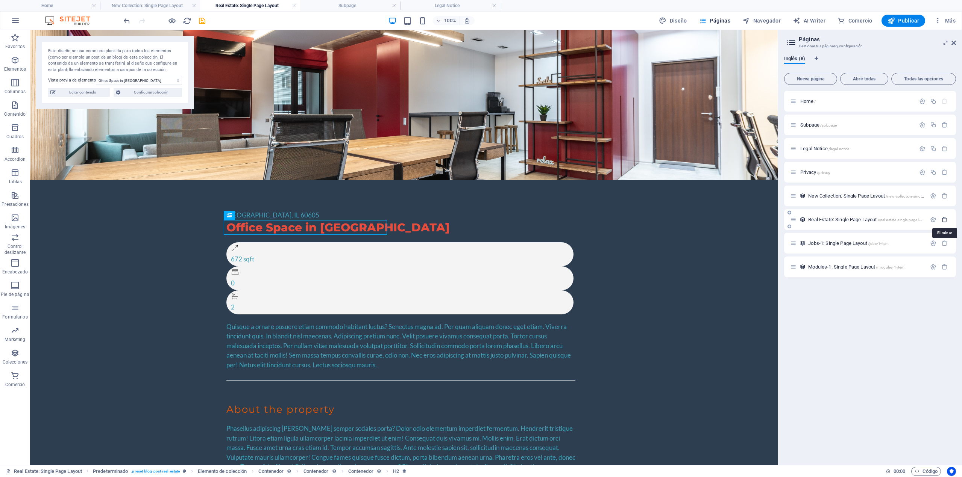
click at [941, 220] on icon "button" at bounding box center [944, 220] width 6 height 6
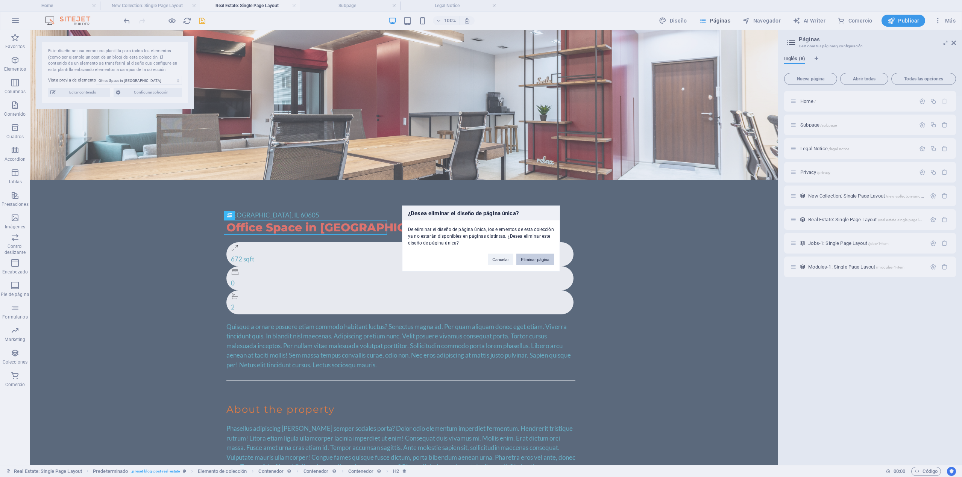
click at [527, 259] on button "Eliminar página" at bounding box center [535, 259] width 38 height 11
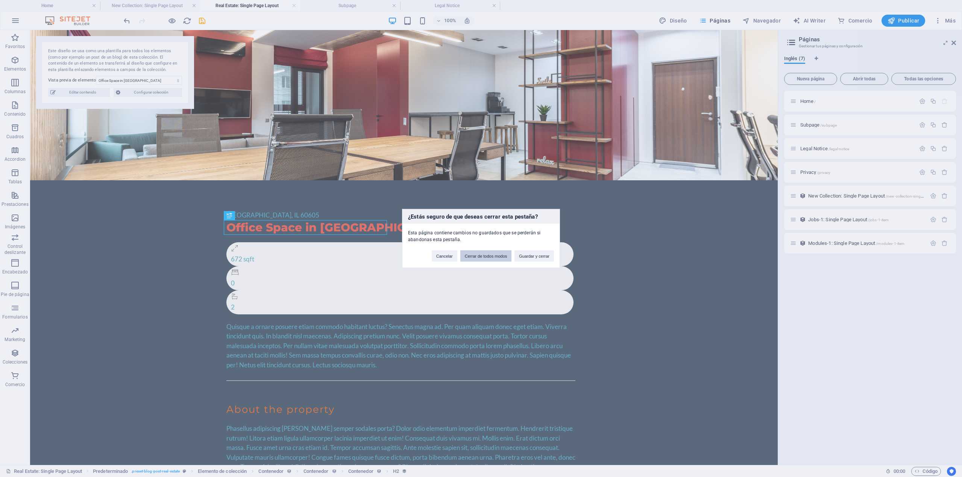
click at [483, 259] on button "Cerrar de todos modos" at bounding box center [485, 256] width 51 height 11
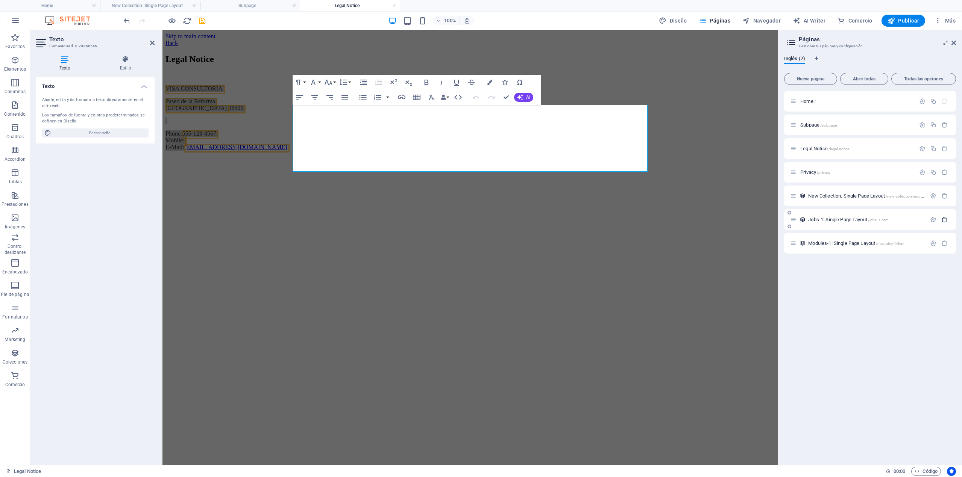
click at [943, 222] on icon "button" at bounding box center [944, 220] width 6 height 6
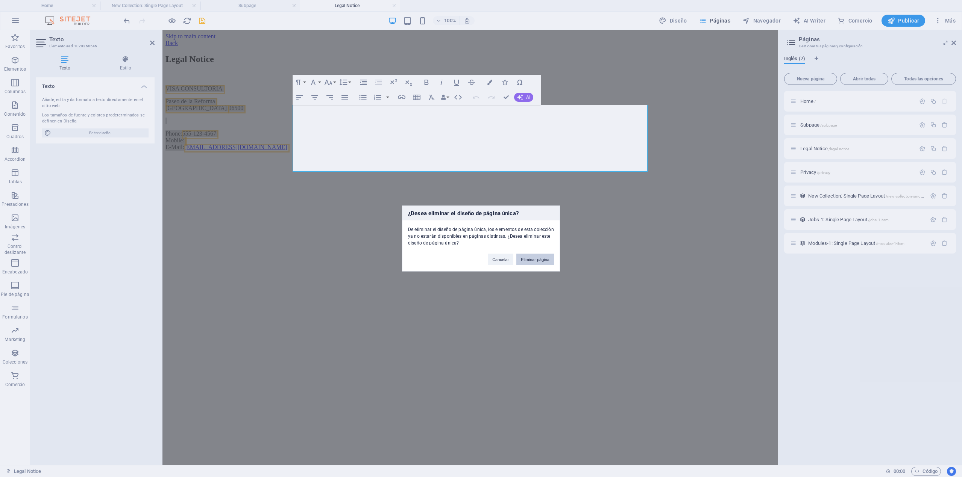
click at [535, 260] on button "Eliminar página" at bounding box center [535, 259] width 38 height 11
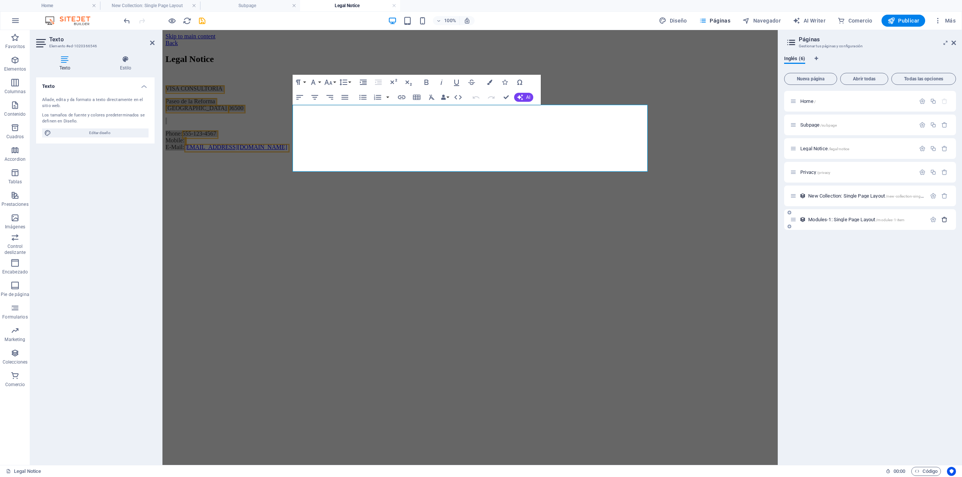
click at [941, 222] on icon "button" at bounding box center [944, 220] width 6 height 6
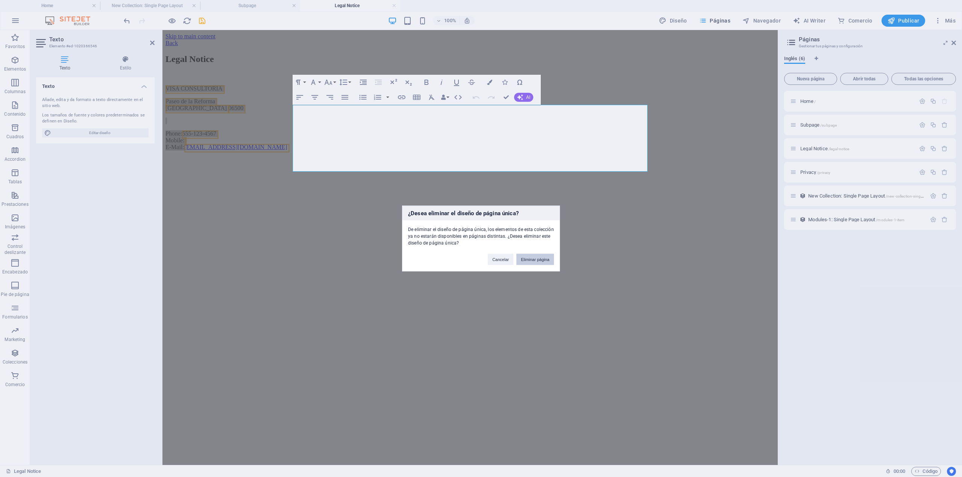
click at [532, 264] on button "Eliminar página" at bounding box center [535, 259] width 38 height 11
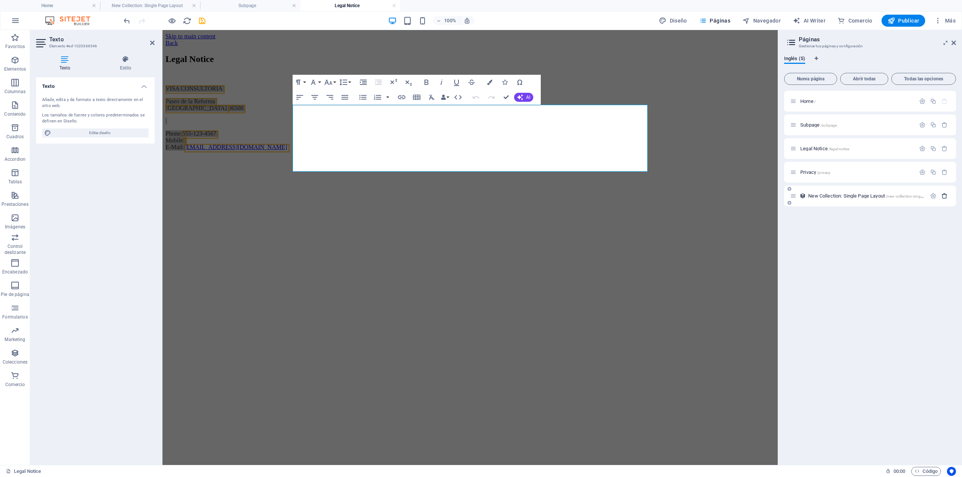
click at [943, 197] on icon "button" at bounding box center [944, 196] width 6 height 6
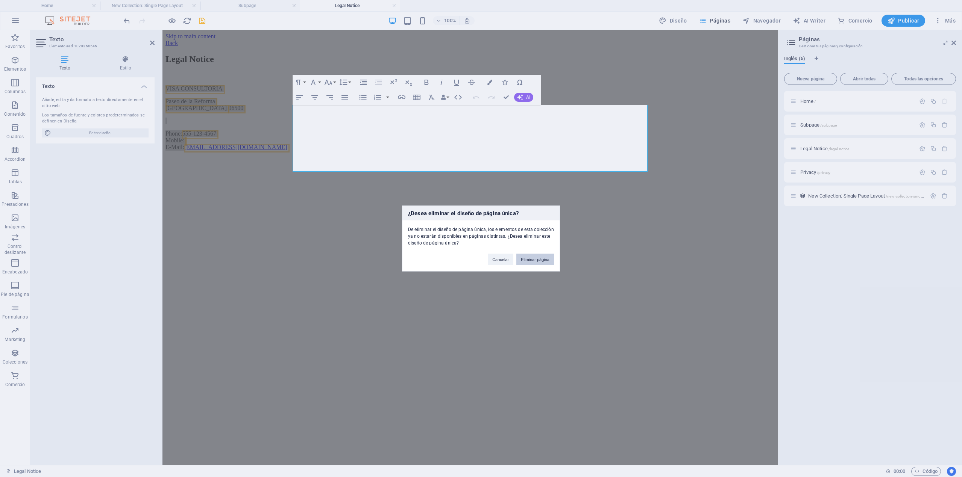
click at [542, 257] on button "Eliminar página" at bounding box center [535, 259] width 38 height 11
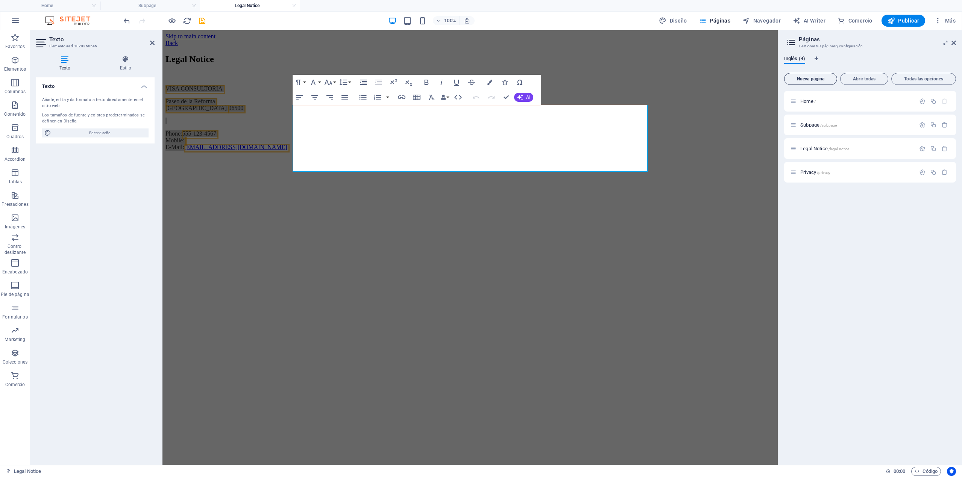
click at [807, 80] on span "Nueva página" at bounding box center [810, 79] width 46 height 5
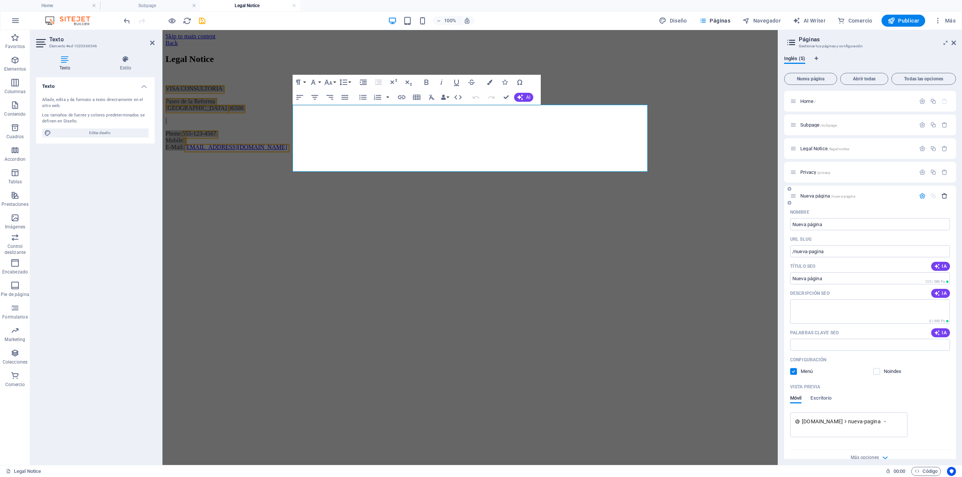
click at [942, 195] on icon "button" at bounding box center [944, 196] width 6 height 6
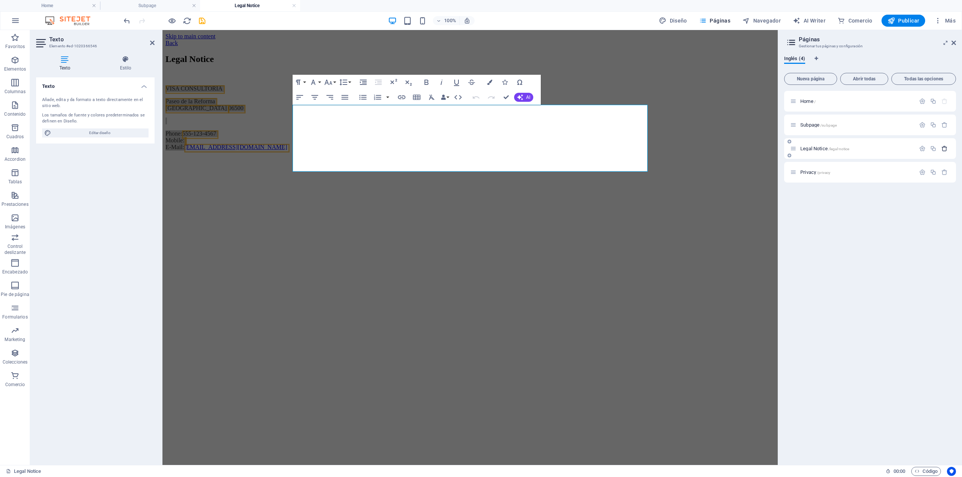
click at [948, 148] on button "button" at bounding box center [944, 148] width 11 height 6
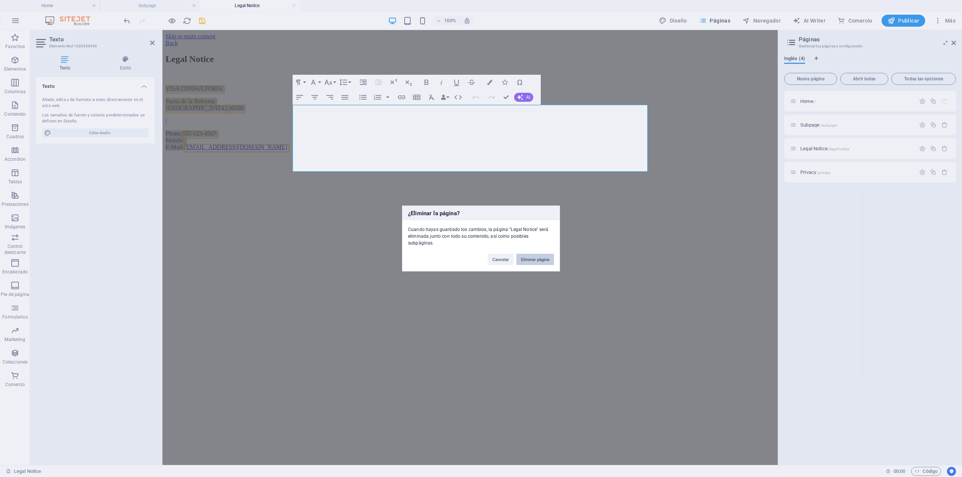
click at [546, 255] on button "Eliminar página" at bounding box center [535, 259] width 38 height 11
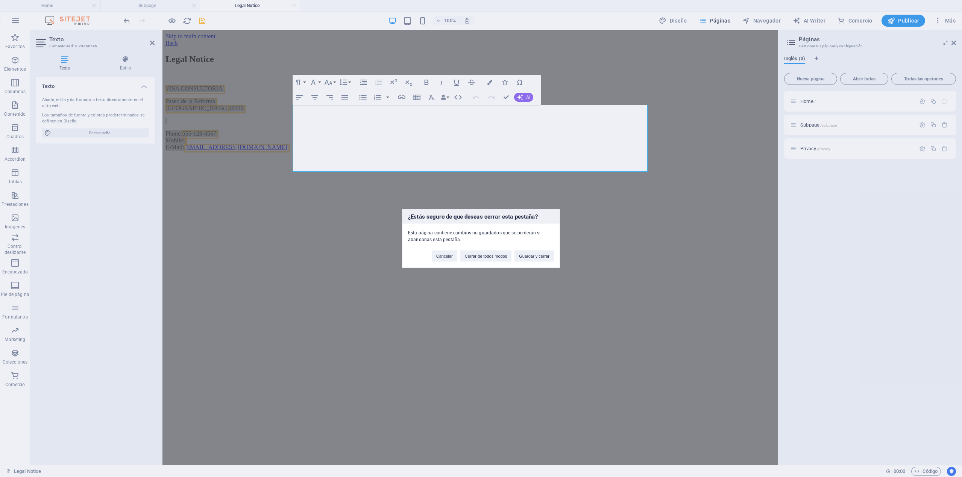
click at [942, 125] on div "¿Estás seguro de que deseas cerrar esta pestaña? Esta página contiene cambios n…" at bounding box center [481, 238] width 962 height 477
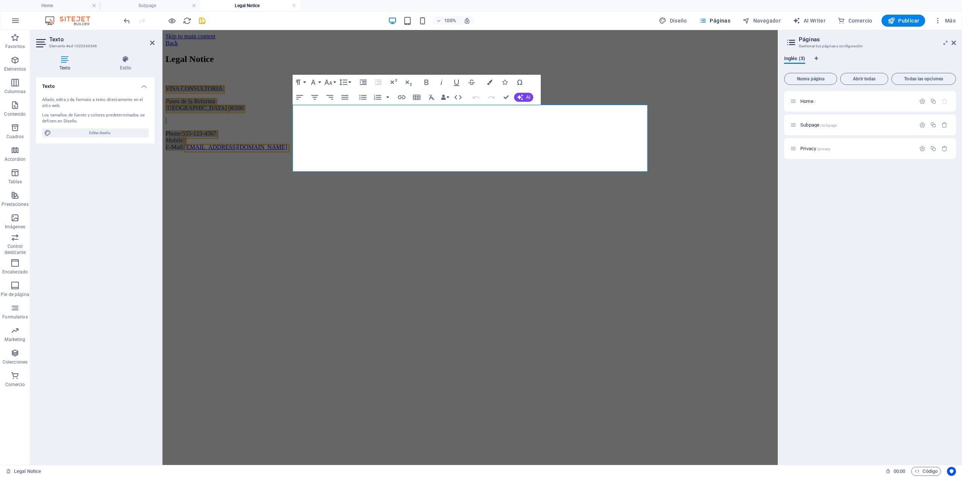
click at [942, 125] on icon "button" at bounding box center [944, 125] width 6 height 6
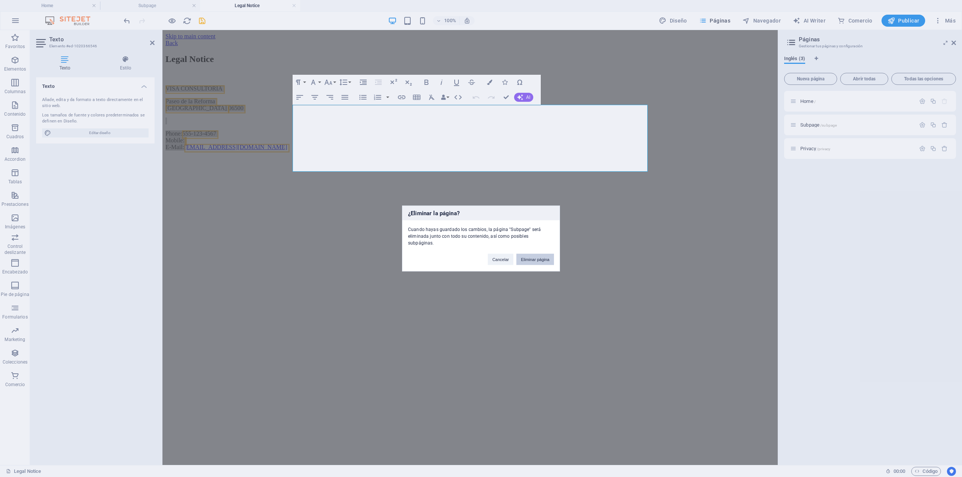
drag, startPoint x: 527, startPoint y: 256, endPoint x: 421, endPoint y: 222, distance: 110.6
click at [527, 256] on button "Eliminar página" at bounding box center [535, 259] width 38 height 11
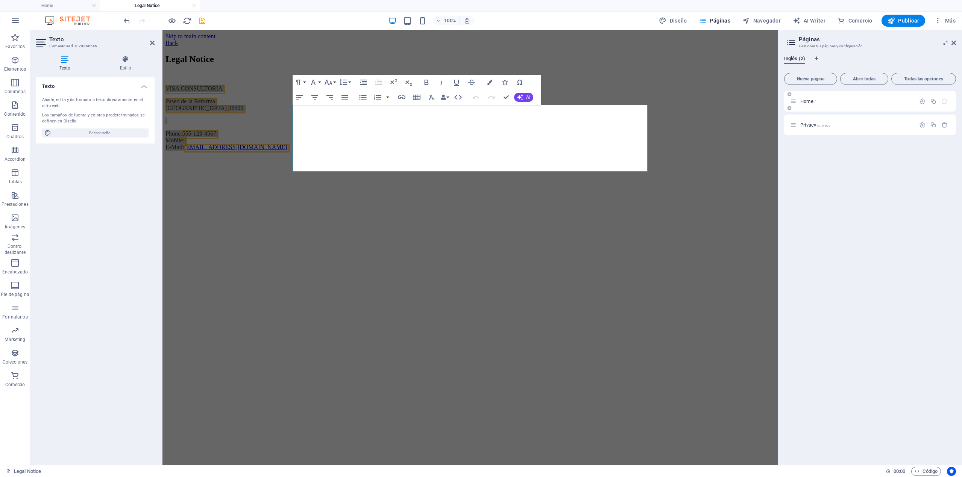
click at [798, 104] on div "Home /" at bounding box center [852, 101] width 125 height 9
click at [807, 106] on div "Home /" at bounding box center [870, 101] width 172 height 21
click at [810, 101] on span "Home /" at bounding box center [807, 101] width 15 height 6
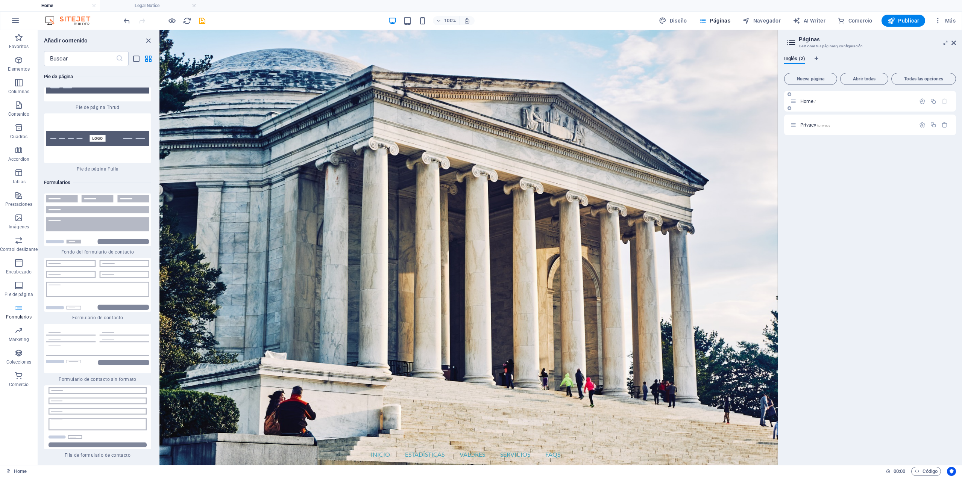
scroll to position [1115, 0]
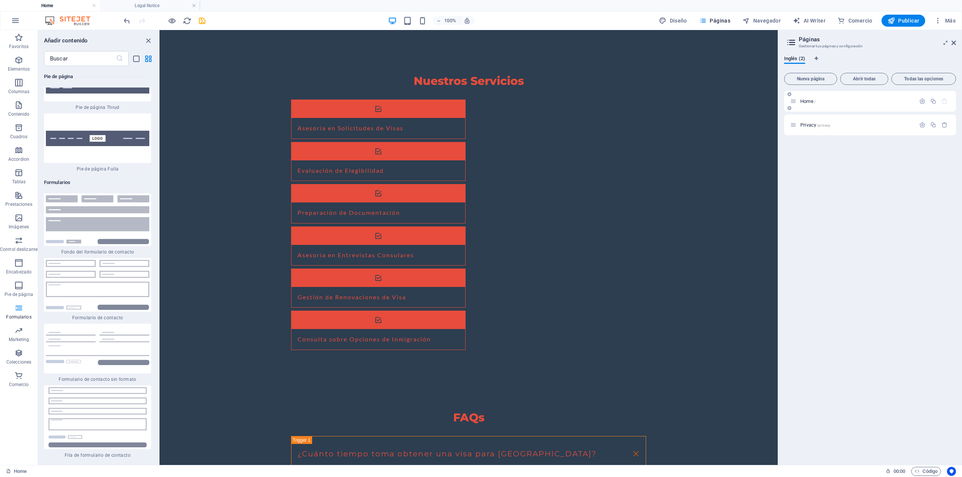
click at [810, 101] on span "Home /" at bounding box center [807, 101] width 15 height 6
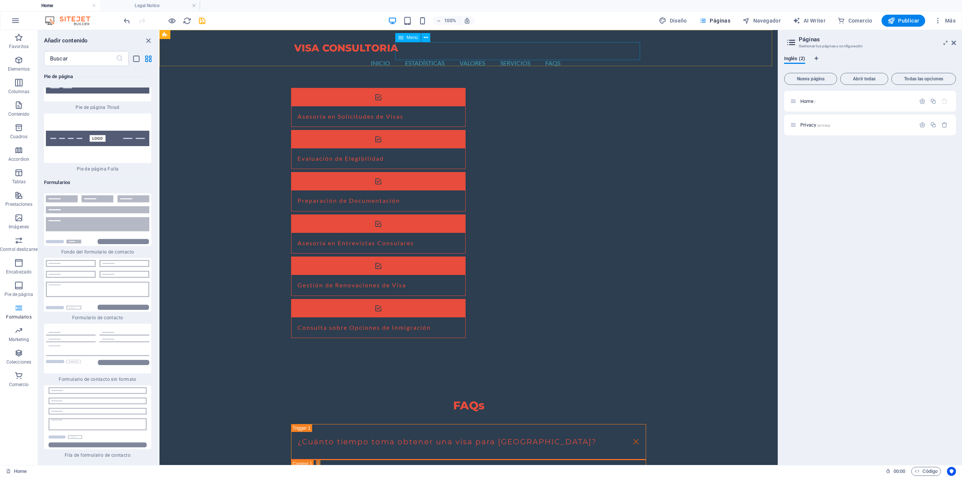
click at [501, 55] on nav "Inicio Estadísticas Valores Servicios FAQs" at bounding box center [468, 63] width 349 height 18
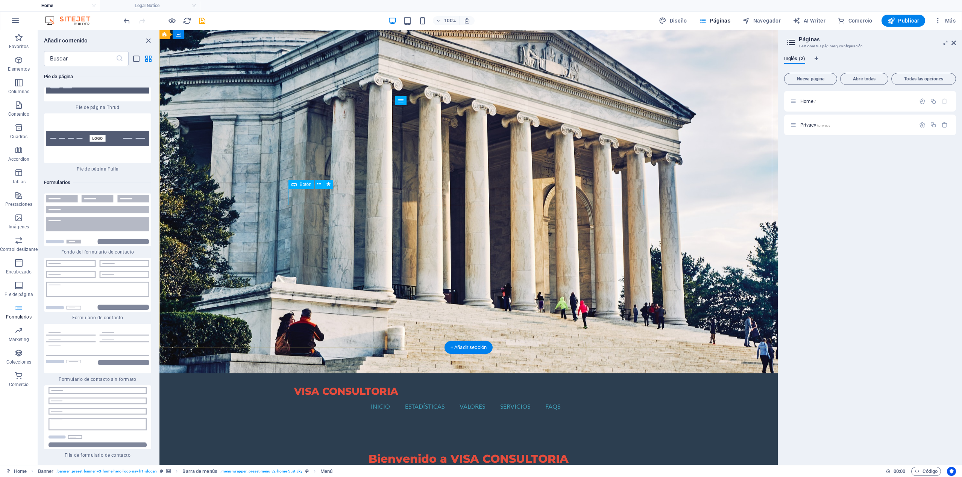
scroll to position [0, 0]
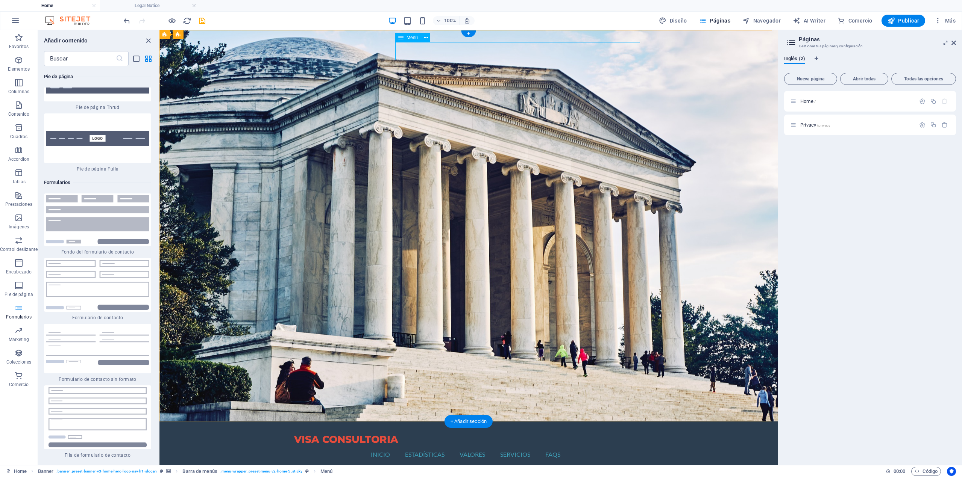
click at [476, 446] on nav "Inicio Estadísticas Valores Servicios FAQs" at bounding box center [468, 455] width 349 height 18
click at [605, 446] on nav "Inicio Estadísticas Valores Servicios FAQs" at bounding box center [468, 455] width 349 height 18
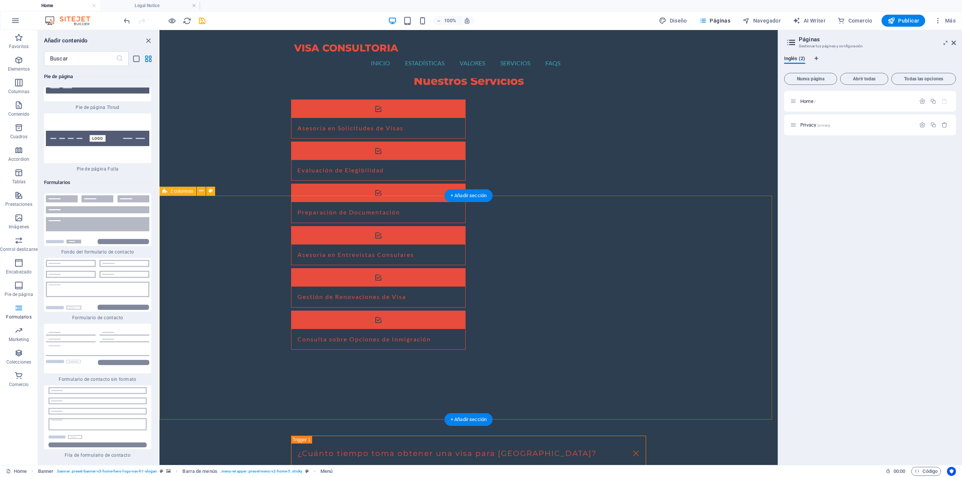
scroll to position [1118, 0]
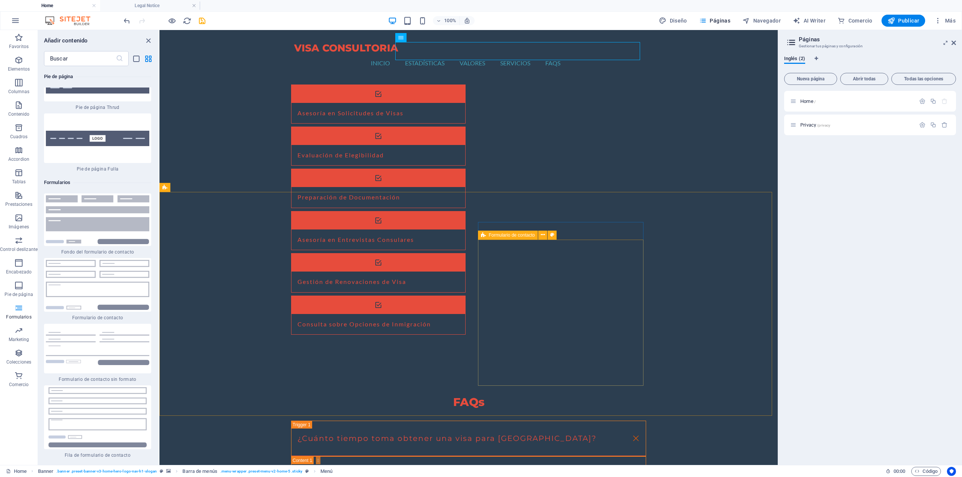
click at [481, 235] on icon at bounding box center [483, 235] width 5 height 9
click at [491, 233] on span "Formulario de contacto" at bounding box center [512, 235] width 46 height 5
click at [539, 236] on button at bounding box center [542, 235] width 9 height 9
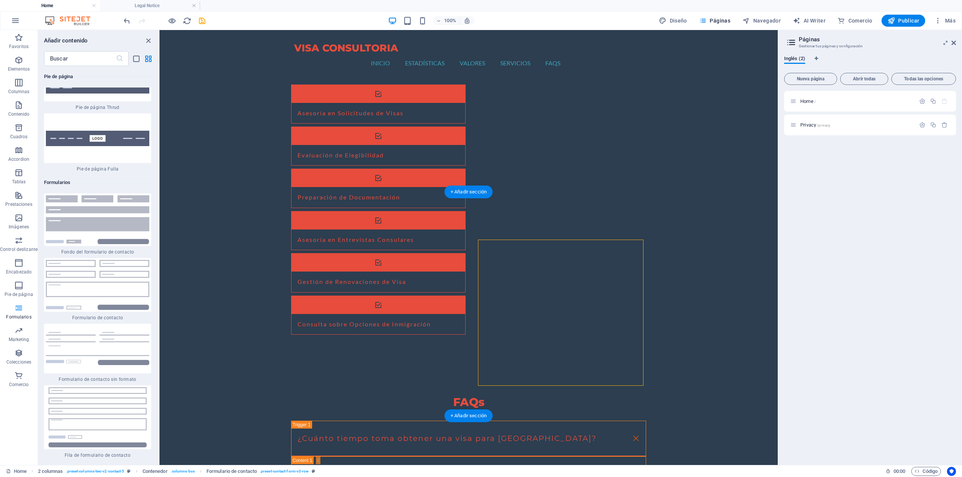
drag, startPoint x: 501, startPoint y: 348, endPoint x: 633, endPoint y: 363, distance: 132.4
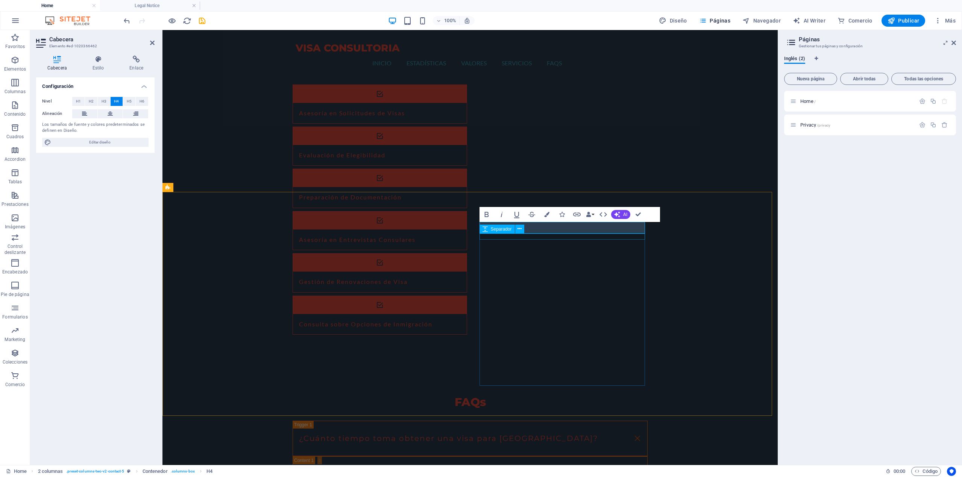
select select "px"
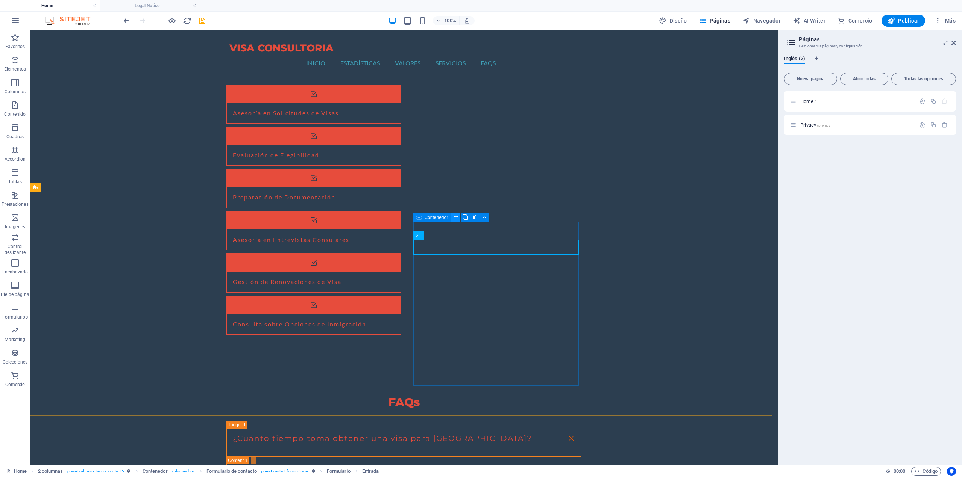
click at [459, 219] on button at bounding box center [455, 217] width 9 height 9
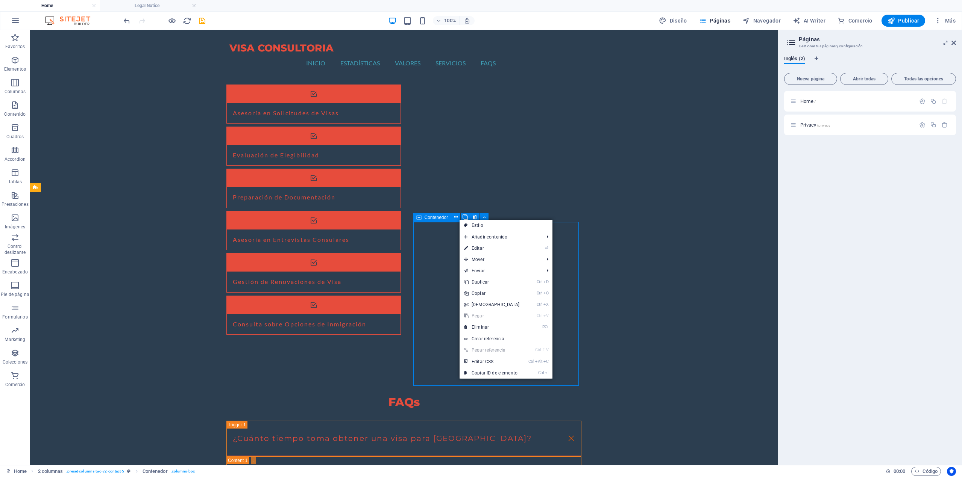
click at [426, 220] on div "Contenedor" at bounding box center [432, 217] width 38 height 9
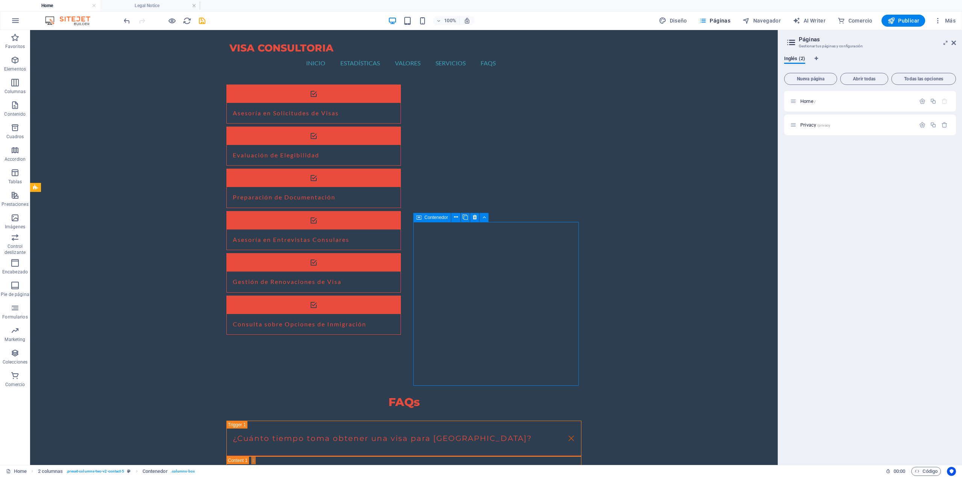
click at [424, 220] on div "Contenedor" at bounding box center [432, 217] width 38 height 9
click at [421, 219] on div "Contenedor" at bounding box center [432, 217] width 38 height 9
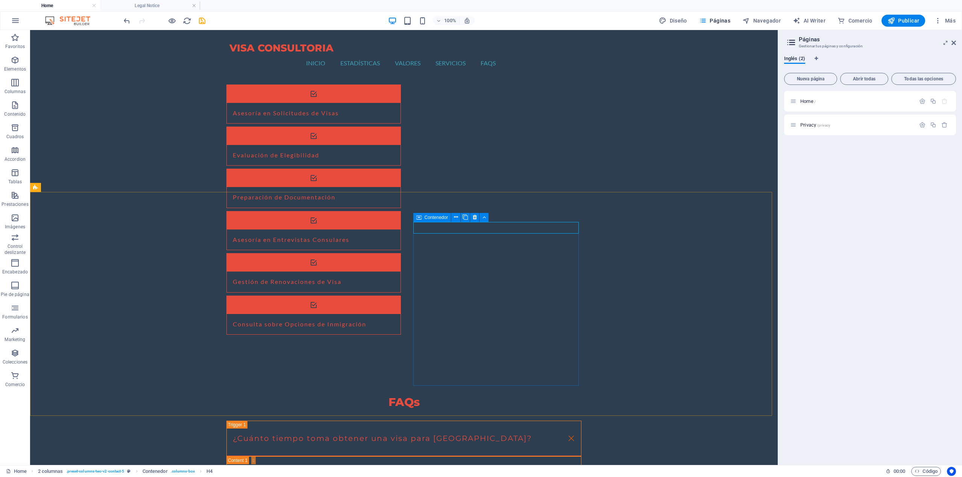
click at [421, 219] on div "Contenedor" at bounding box center [432, 217] width 38 height 9
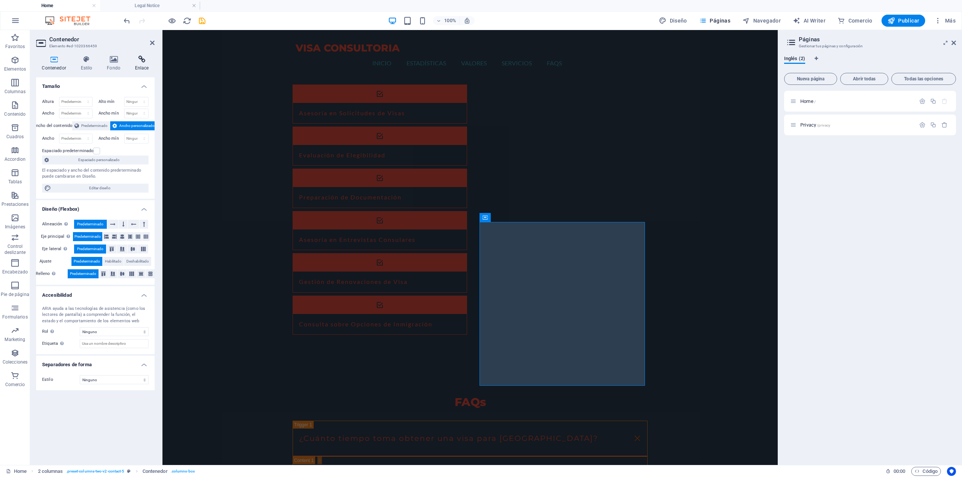
click at [132, 66] on h4 "Enlace" at bounding box center [142, 64] width 26 height 16
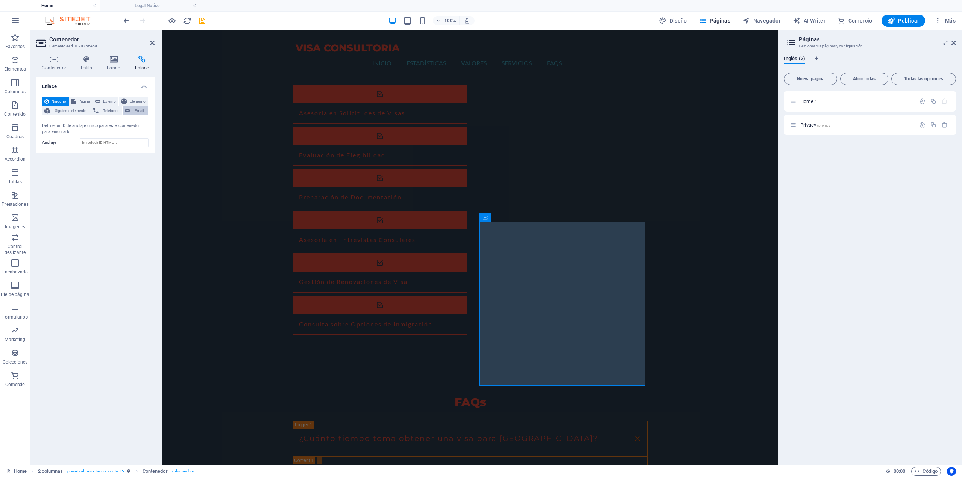
click at [141, 113] on span "Email" at bounding box center [139, 110] width 13 height 9
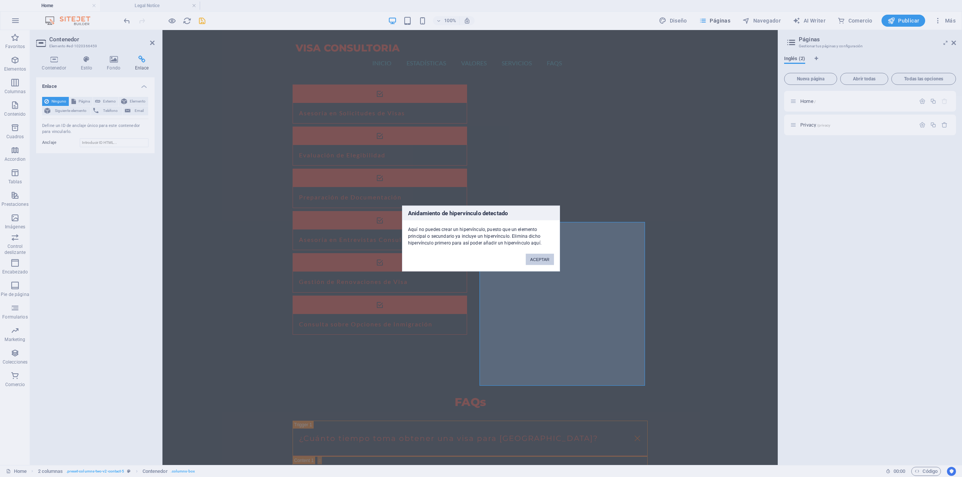
click at [529, 260] on button "ACEPTAR" at bounding box center [540, 259] width 28 height 11
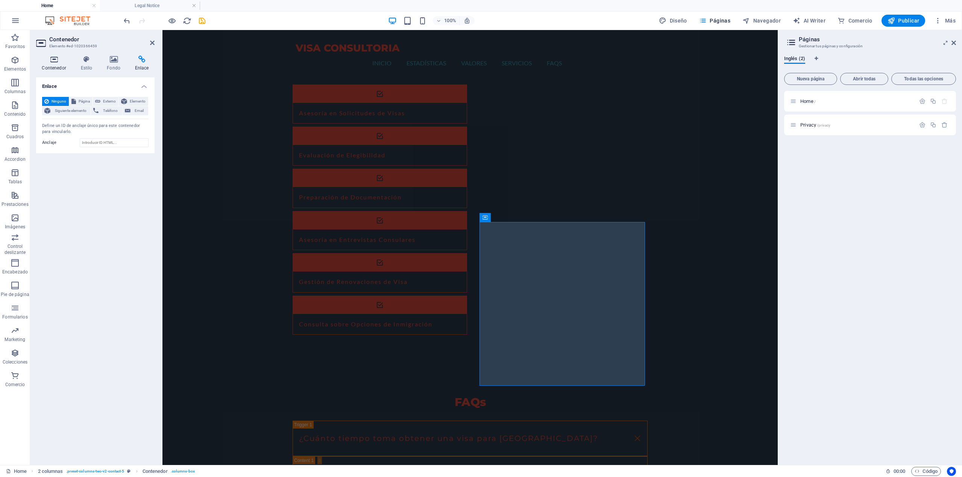
click at [58, 59] on icon at bounding box center [54, 60] width 36 height 8
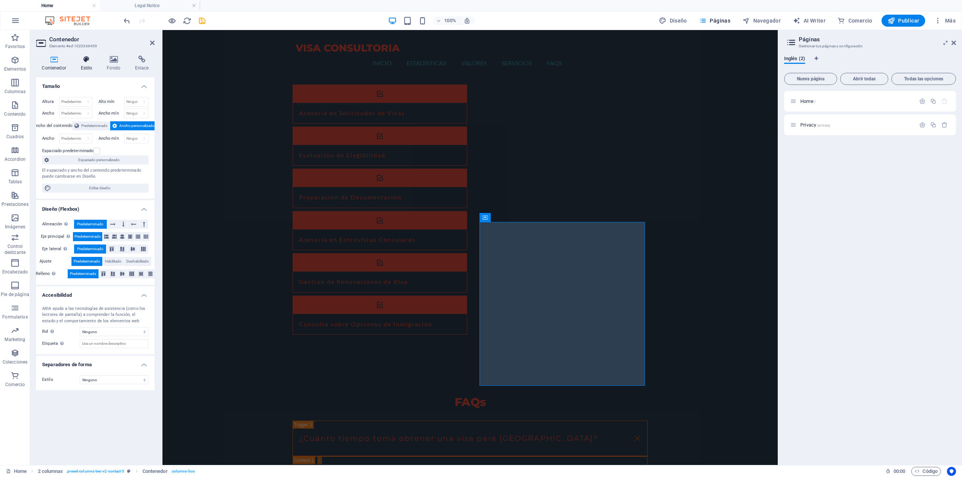
click at [98, 65] on h4 "Estilo" at bounding box center [88, 64] width 26 height 16
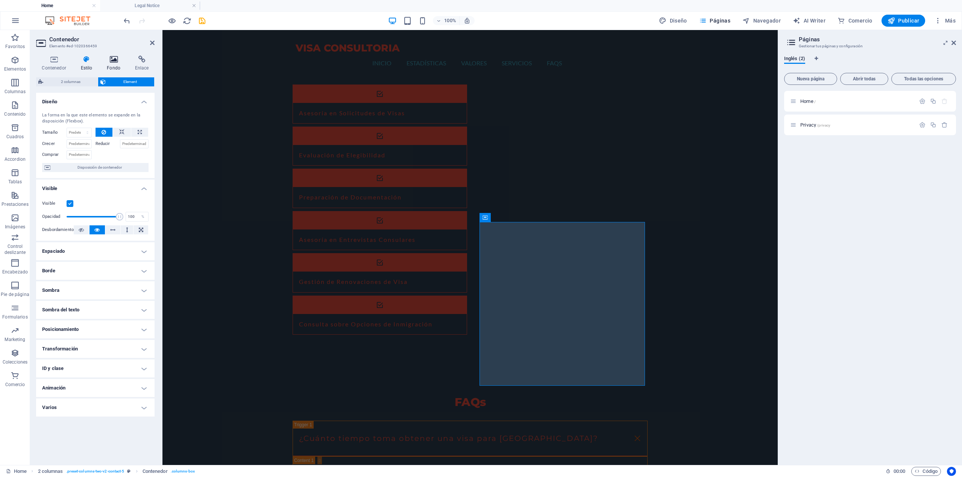
click at [112, 65] on h4 "Fondo" at bounding box center [115, 64] width 28 height 16
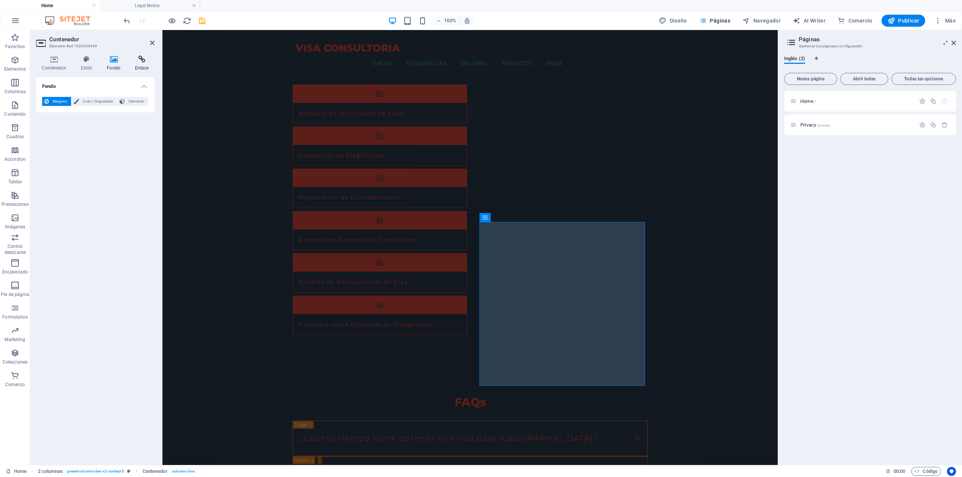
click at [132, 66] on h4 "Enlace" at bounding box center [142, 64] width 26 height 16
click at [45, 62] on icon at bounding box center [54, 60] width 36 height 8
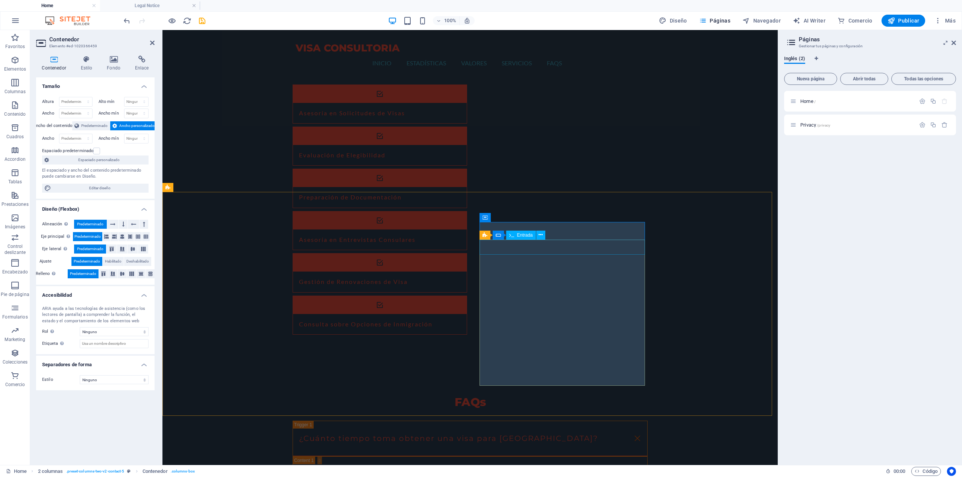
click at [497, 237] on icon at bounding box center [497, 235] width 5 height 9
click at [528, 238] on span "Entrada" at bounding box center [525, 235] width 16 height 5
click at [678, 22] on span "Diseño" at bounding box center [673, 21] width 28 height 8
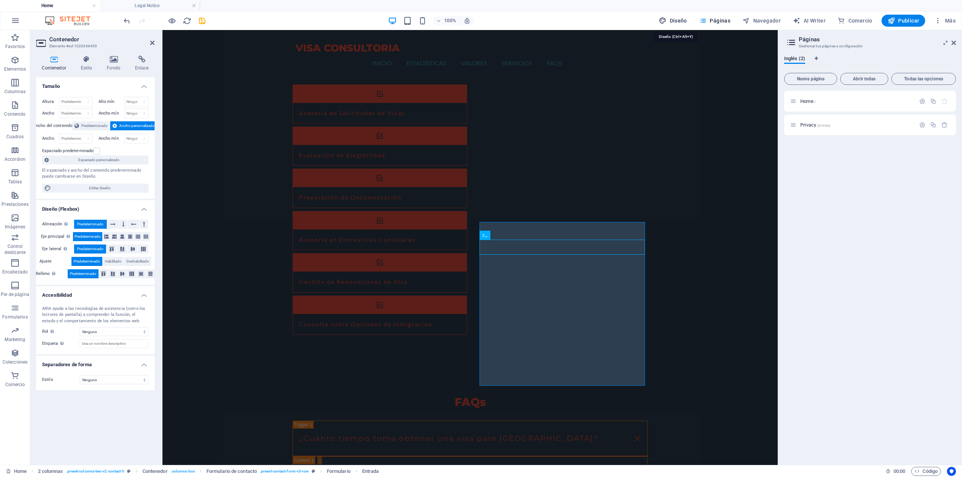
select select "px"
select select "200"
select select "px"
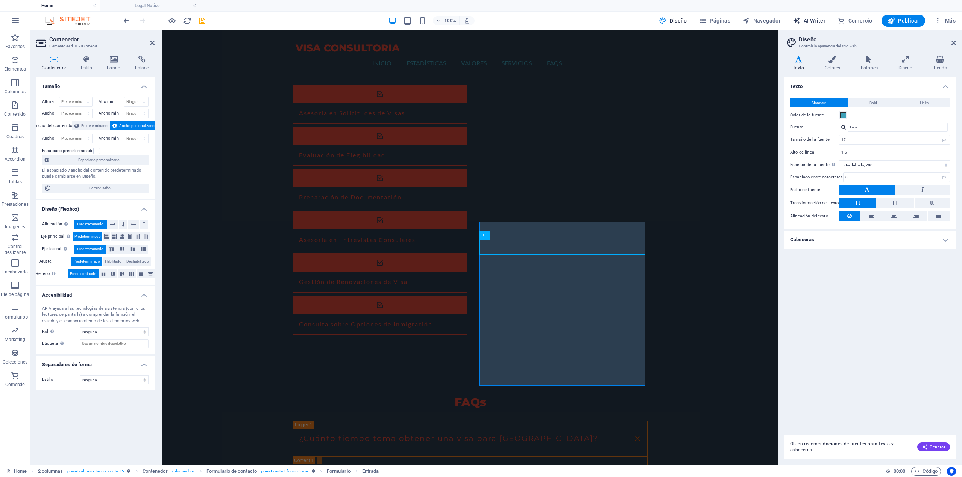
click at [818, 21] on span "AI Writer" at bounding box center [808, 21] width 33 height 8
select select "English"
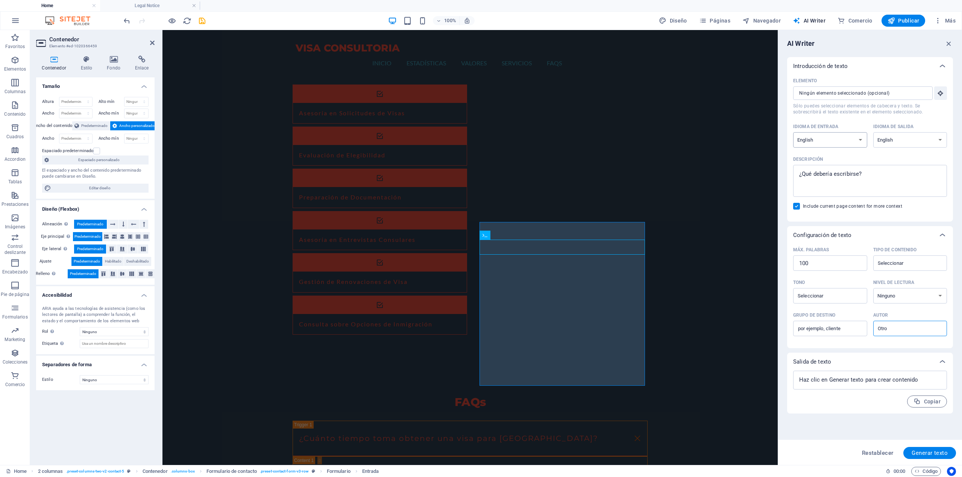
click at [846, 143] on select "Albanian Arabic Armenian Awadhi Azerbaijani Bashkir Basque Belarusian Bengali B…" at bounding box center [830, 139] width 74 height 15
click at [18, 313] on span "Formularios" at bounding box center [15, 313] width 30 height 18
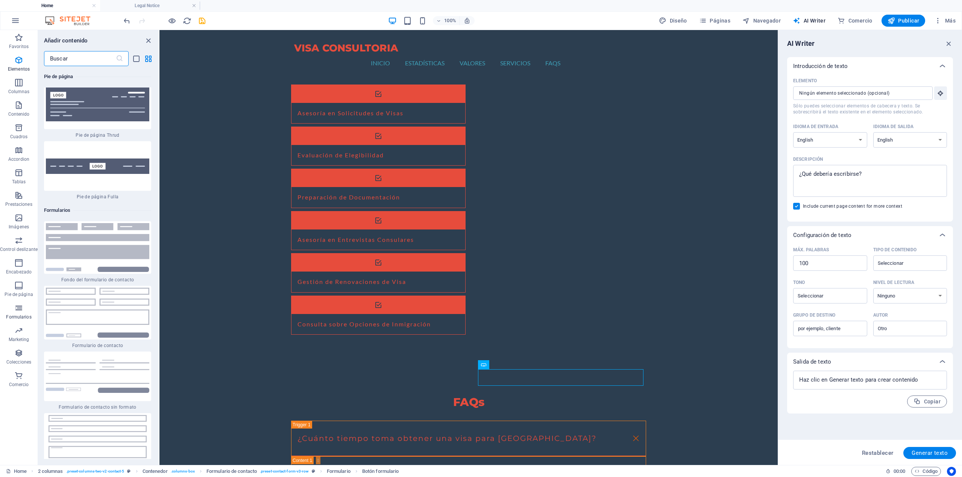
scroll to position [11017, 0]
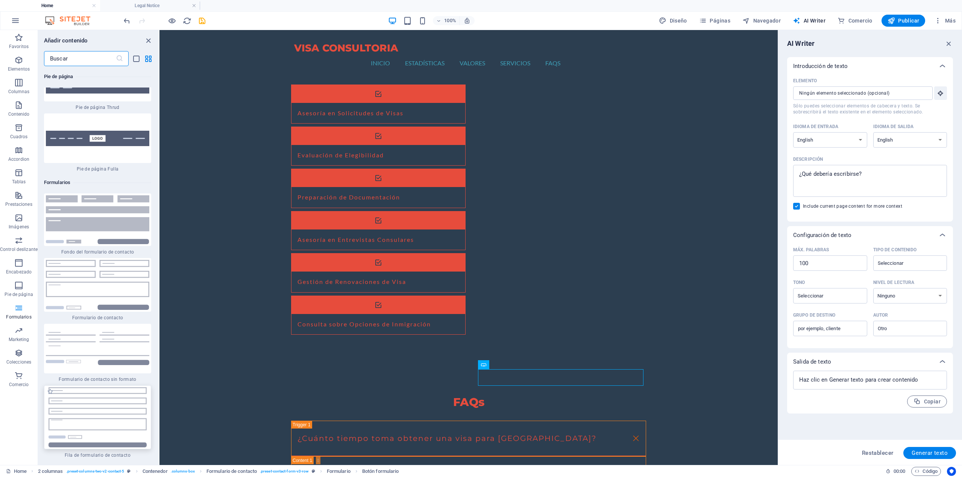
click at [112, 388] on img at bounding box center [97, 418] width 103 height 60
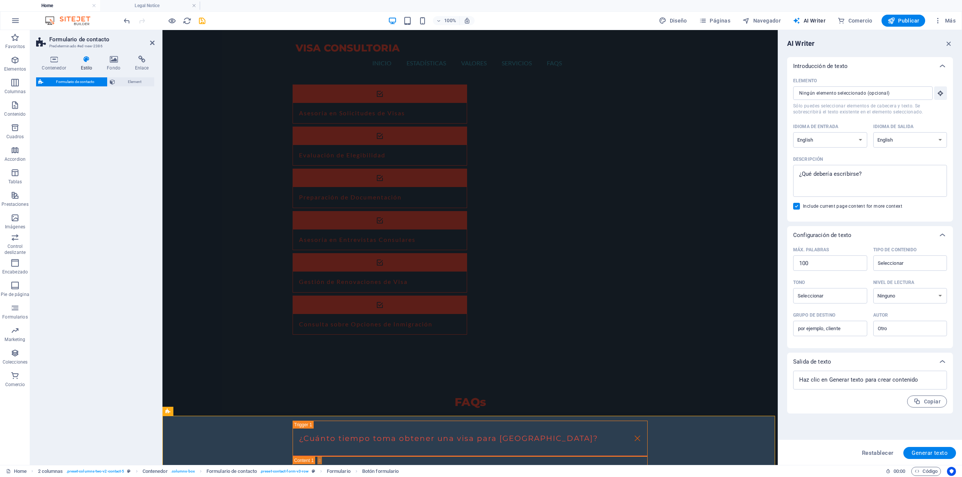
select select "rem"
select select "preset-contact-form-v3-row"
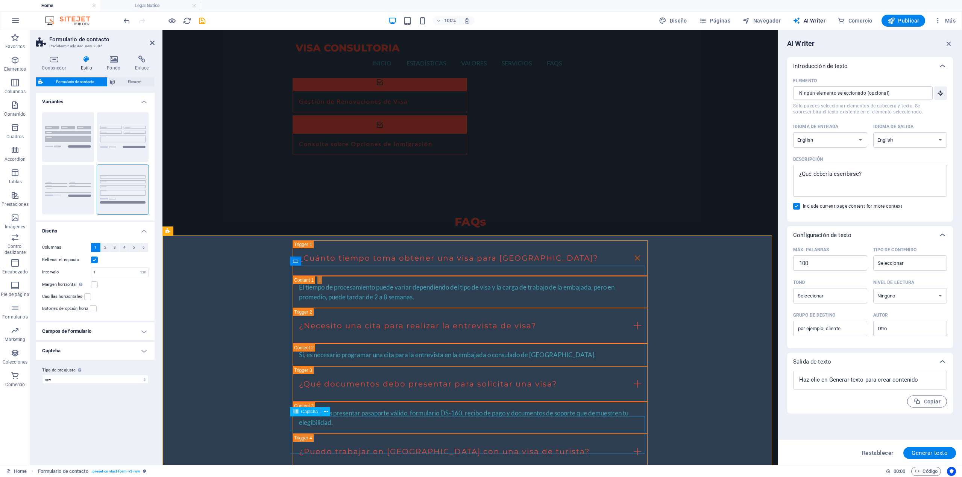
scroll to position [1306, 0]
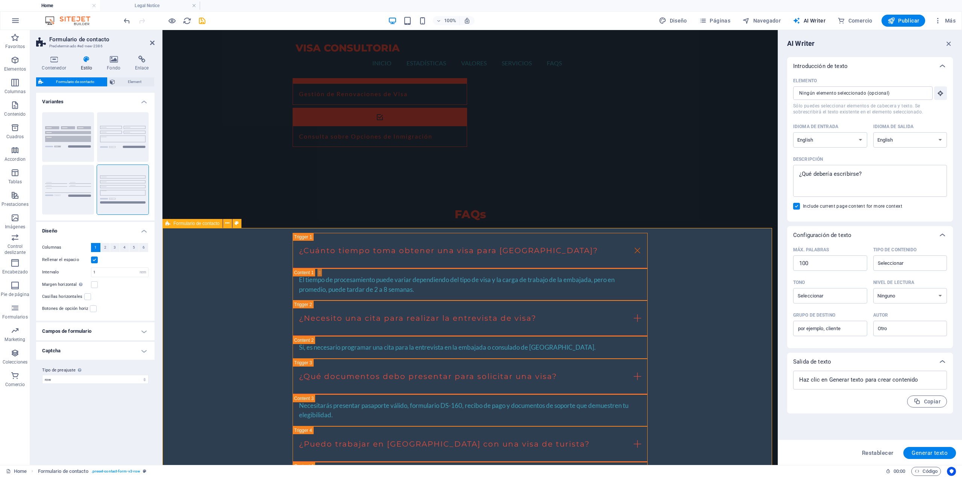
click at [136, 83] on span "Element" at bounding box center [134, 81] width 35 height 9
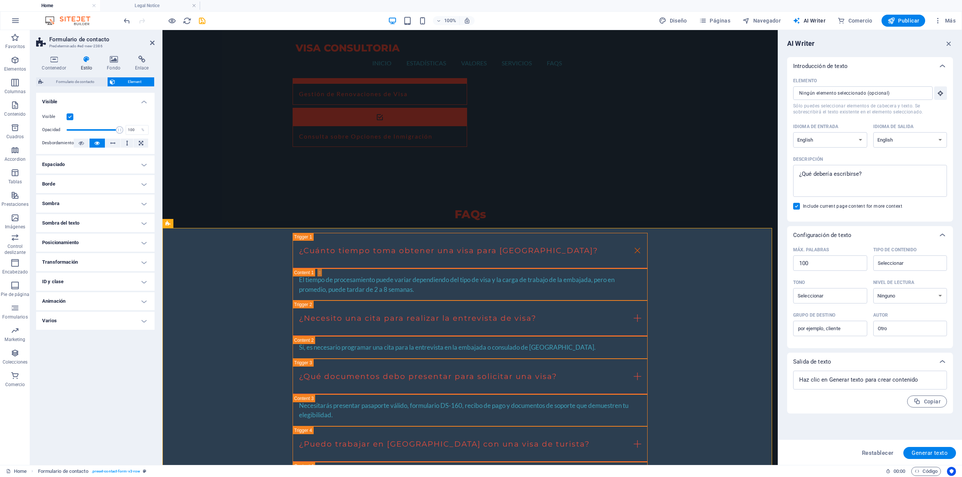
click at [137, 160] on h4 "Espaciado" at bounding box center [95, 165] width 118 height 18
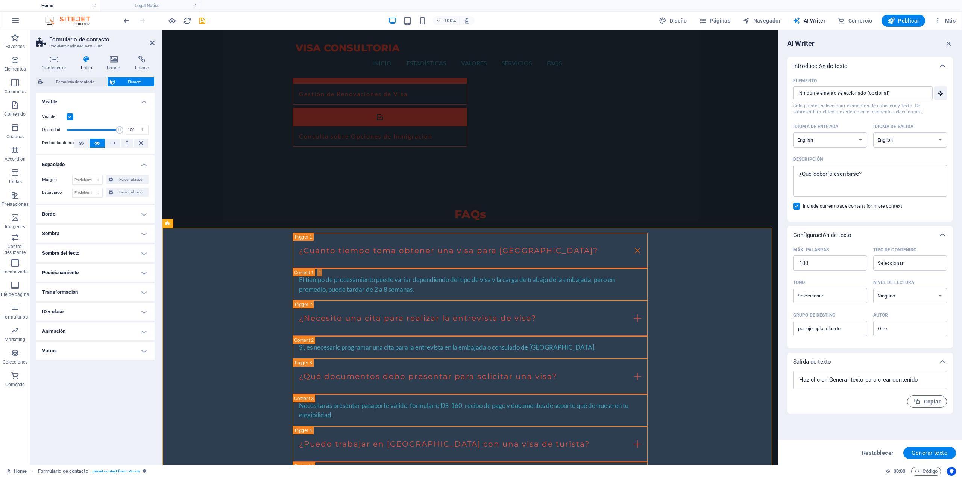
click at [112, 333] on h4 "Animación" at bounding box center [95, 332] width 118 height 18
click at [100, 375] on h4 "Varios" at bounding box center [95, 376] width 118 height 18
click at [101, 313] on h4 "ID y clase" at bounding box center [95, 312] width 118 height 18
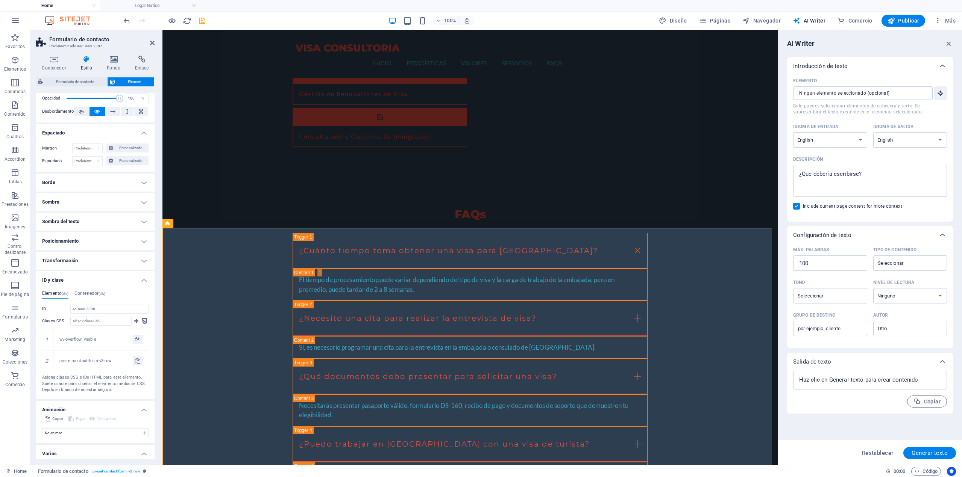
scroll to position [75, 0]
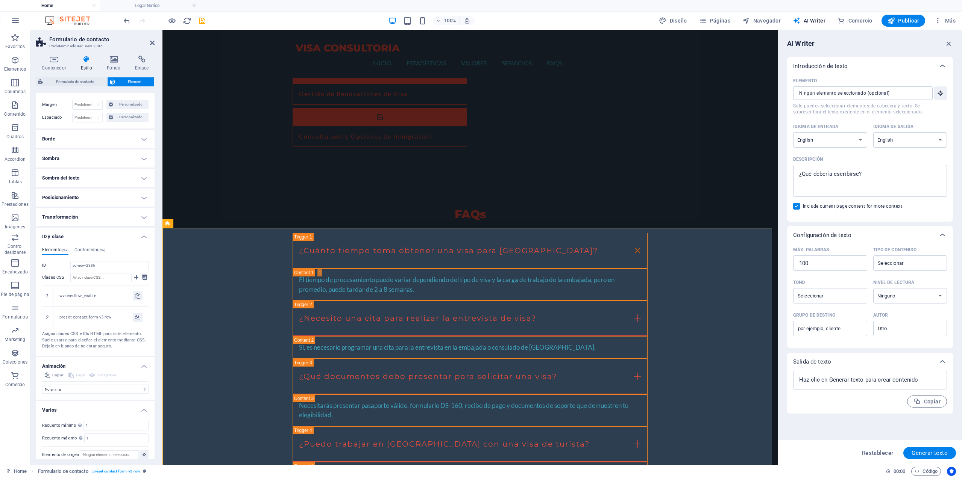
click at [114, 215] on h4 "Transformación" at bounding box center [95, 217] width 118 height 18
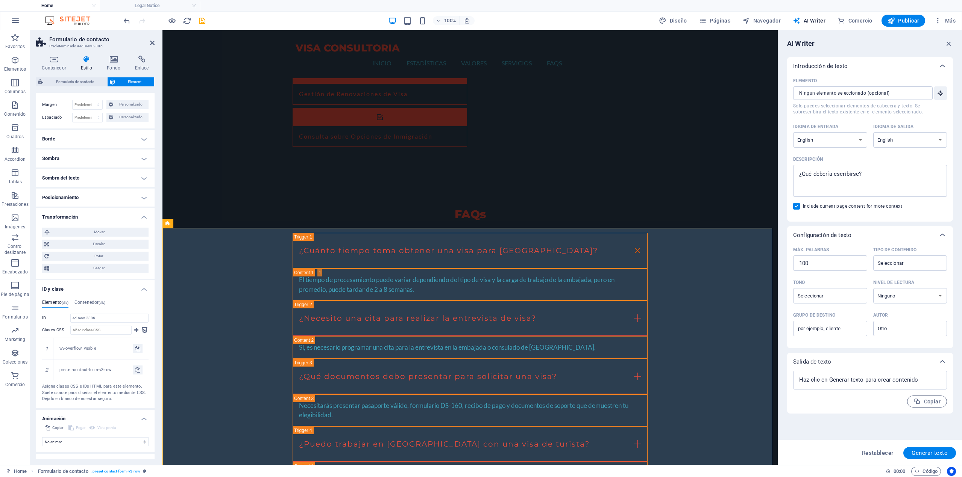
click at [117, 201] on h4 "Posicionamiento" at bounding box center [95, 198] width 118 height 18
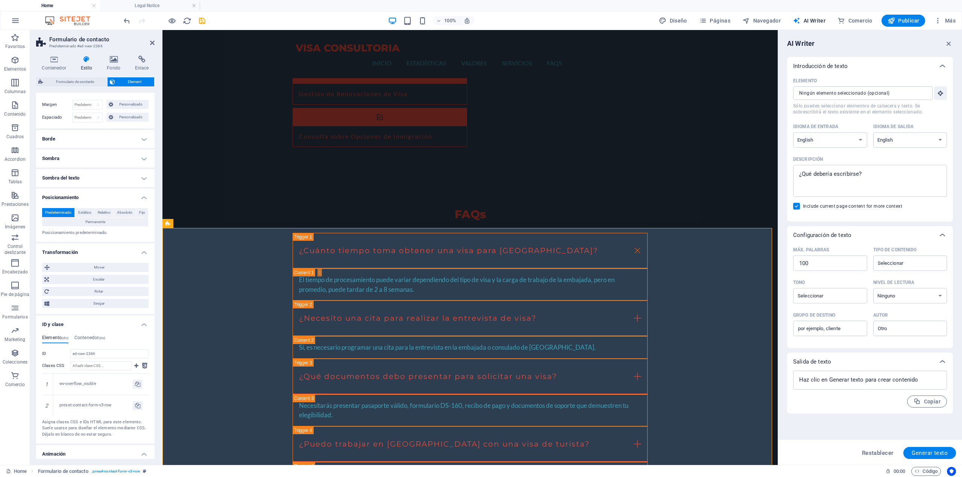
click at [115, 186] on h4 "Sombra del texto" at bounding box center [95, 178] width 118 height 18
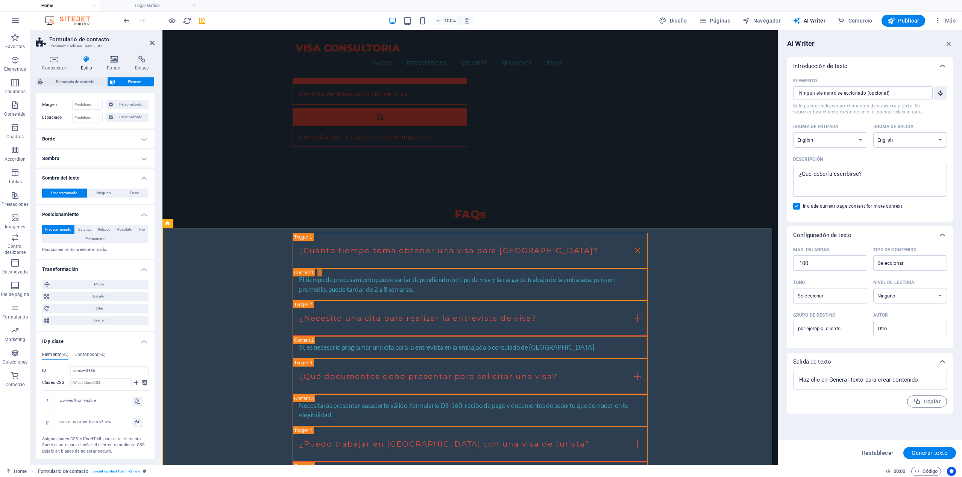
click at [117, 157] on h4 "Sombra" at bounding box center [95, 159] width 118 height 18
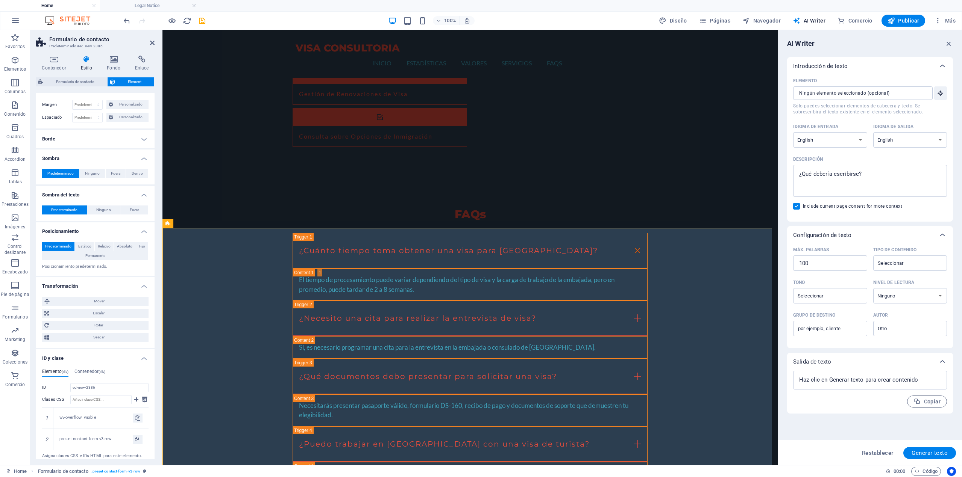
click at [119, 139] on h4 "Borde" at bounding box center [95, 139] width 118 height 18
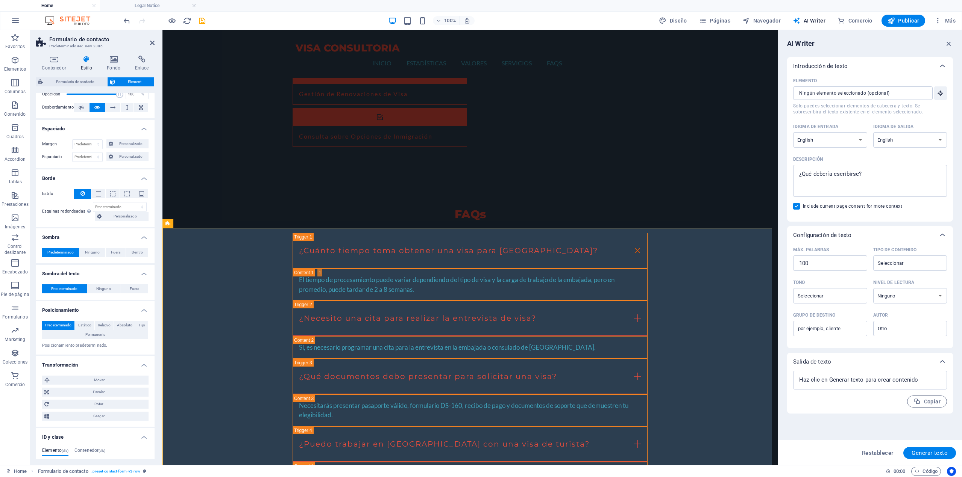
scroll to position [0, 0]
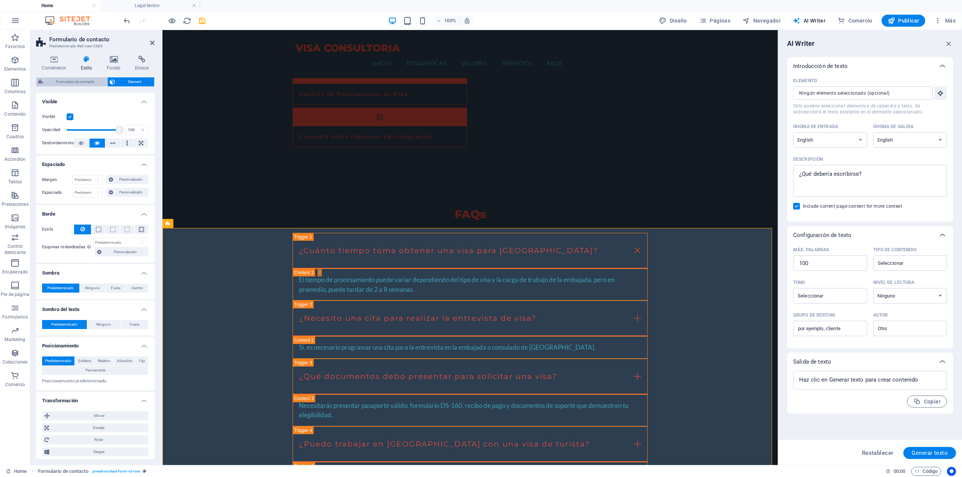
click at [98, 83] on span "Formulario de contacto" at bounding box center [74, 81] width 59 height 9
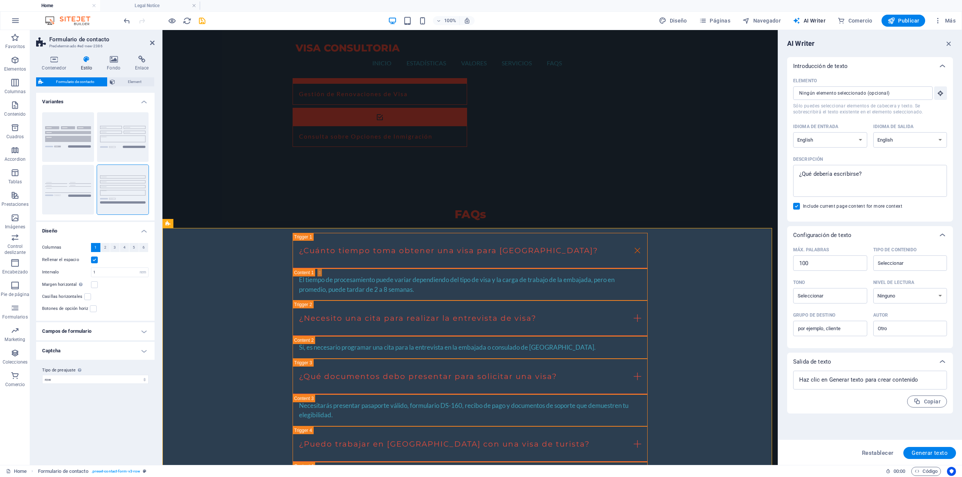
click at [109, 336] on h4 "Campos de formulario" at bounding box center [95, 332] width 118 height 18
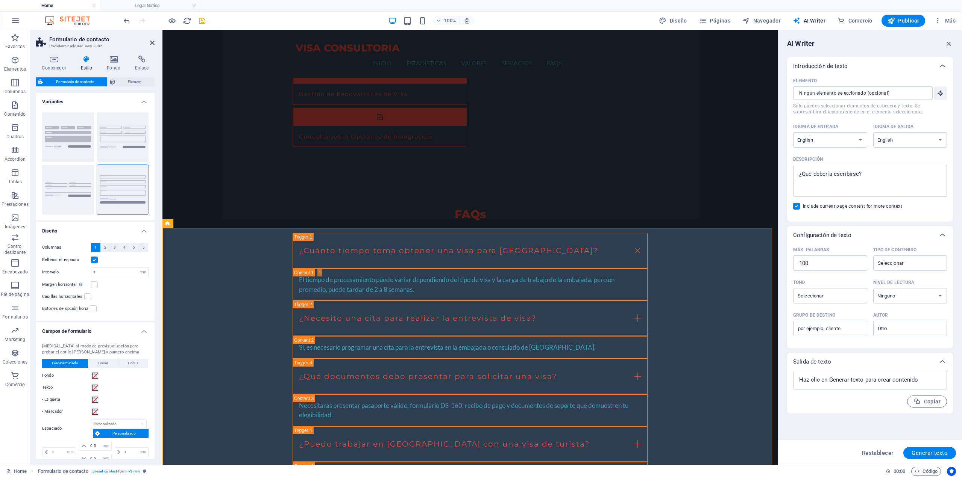
click at [111, 332] on h4 "Campos de formulario" at bounding box center [95, 330] width 118 height 14
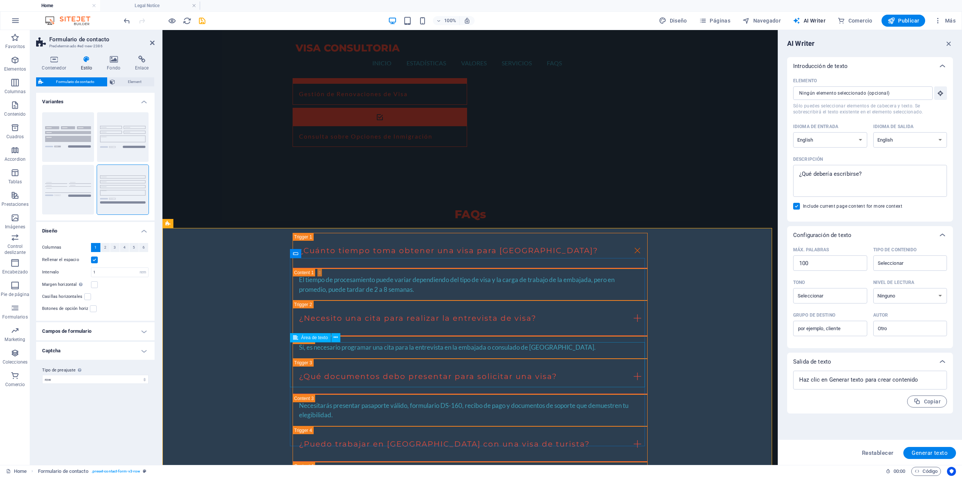
click at [294, 256] on icon at bounding box center [295, 253] width 5 height 9
click at [168, 225] on icon at bounding box center [167, 223] width 5 height 9
click at [224, 224] on button at bounding box center [227, 223] width 9 height 9
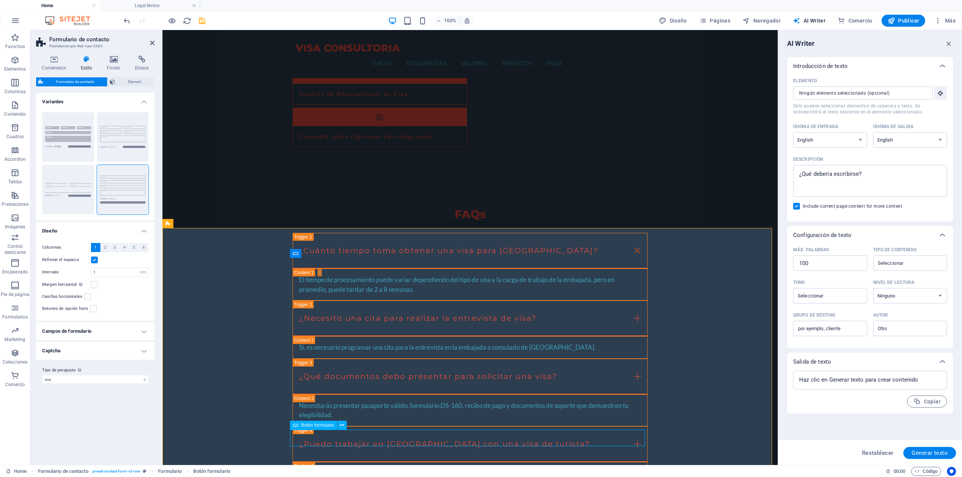
click at [217, 473] on span "Botón formulario" at bounding box center [211, 471] width 37 height 9
click at [178, 471] on span "Formulario" at bounding box center [170, 471] width 24 height 9
click at [88, 470] on span "Formulario de contacto" at bounding box center [63, 471] width 50 height 9
click at [56, 471] on span "Formulario de contacto" at bounding box center [63, 471] width 50 height 9
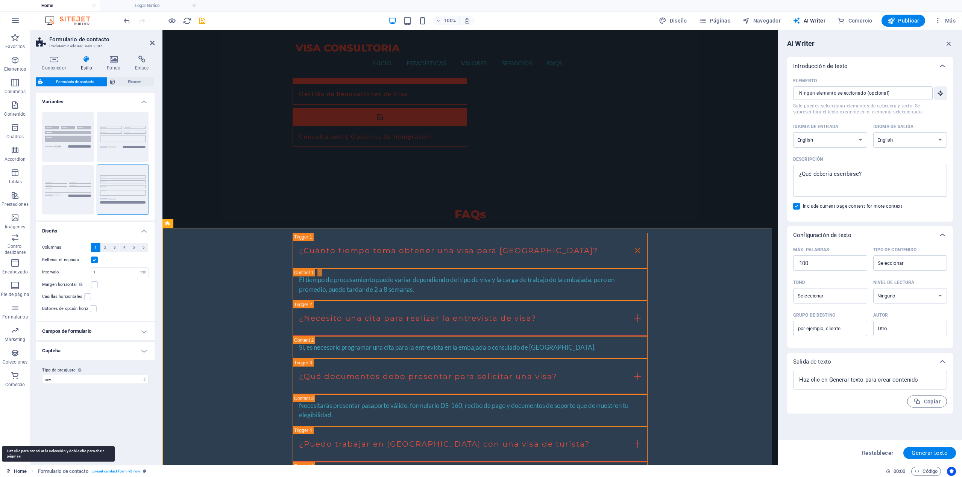
click at [18, 472] on link "Home" at bounding box center [16, 471] width 21 height 9
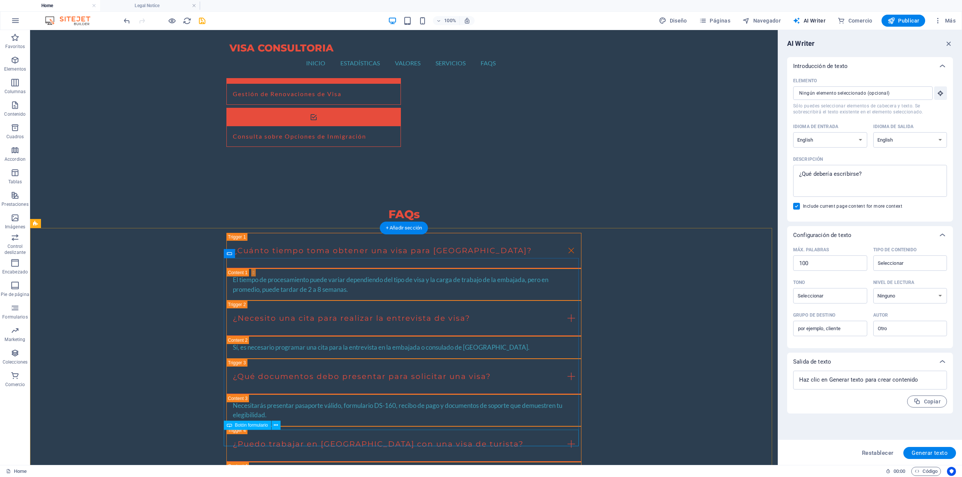
click at [216, 473] on span "Botón formulario" at bounding box center [211, 471] width 37 height 9
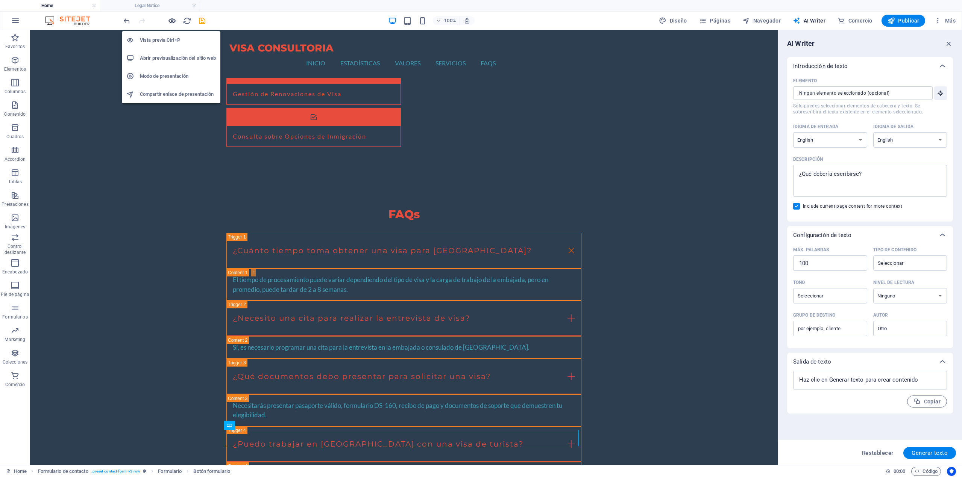
click at [168, 18] on icon "button" at bounding box center [172, 21] width 9 height 9
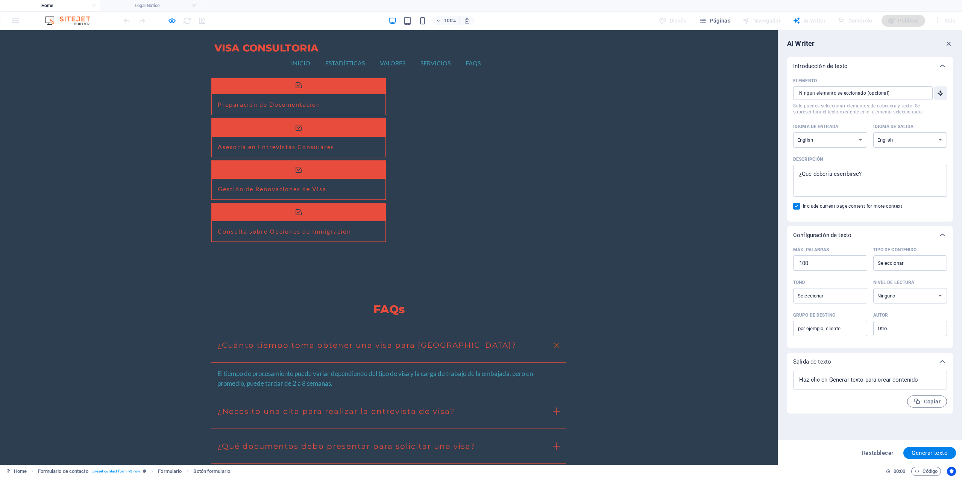
scroll to position [1230, 0]
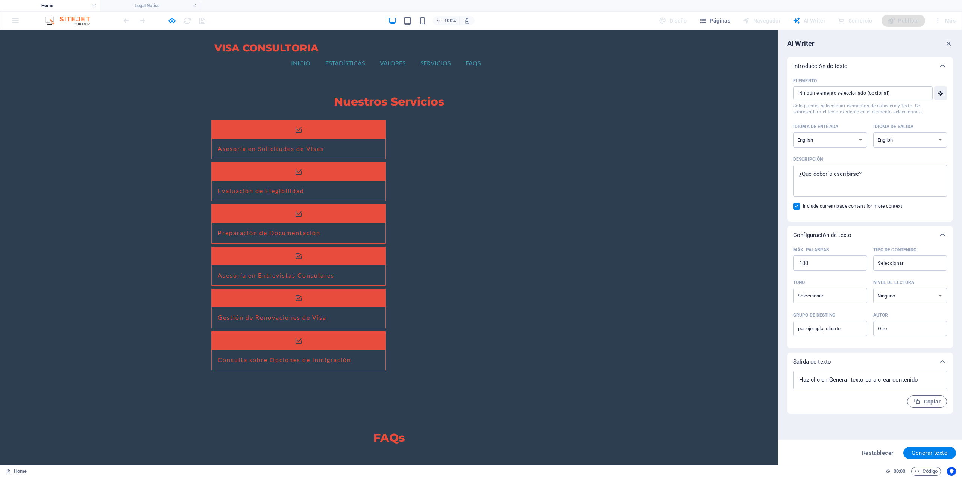
scroll to position [1042, 0]
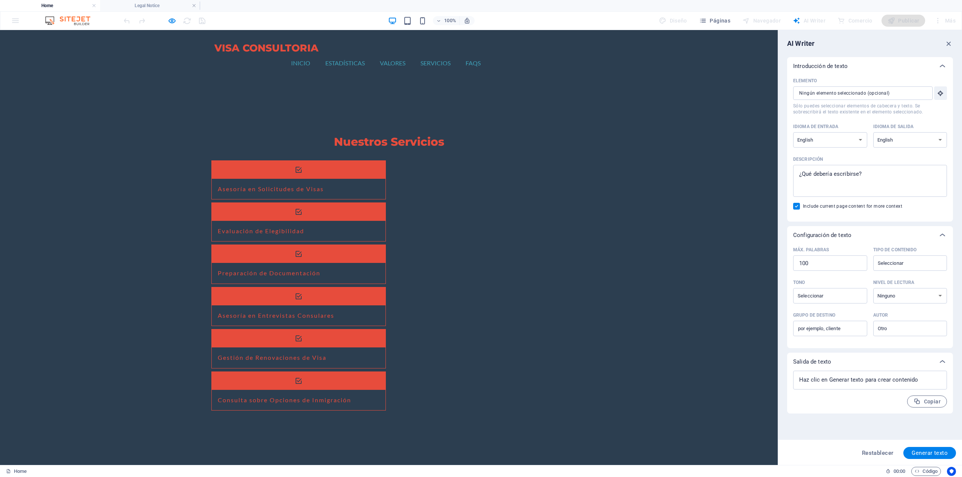
type input "FDGGDFG"
type input "FDGFD"
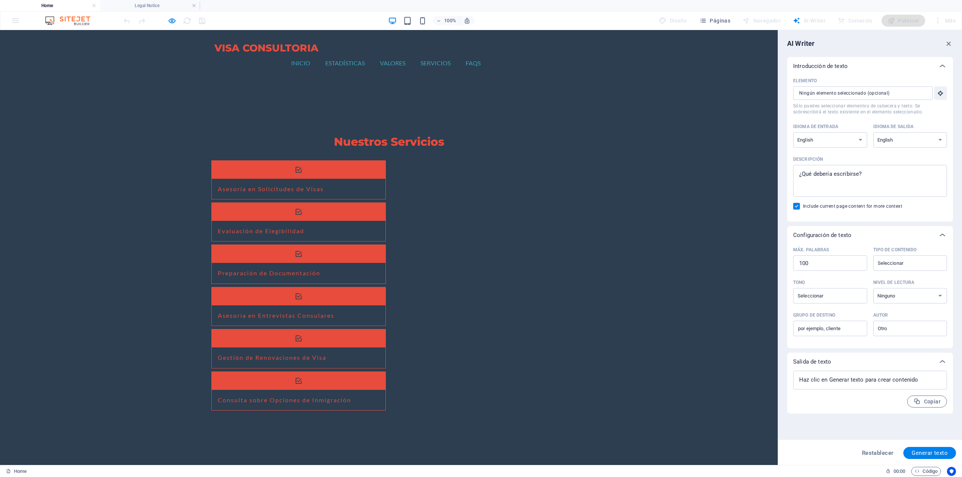
checkbox input "true"
type input "FDGFD"
type input "[EMAIL_ADDRESS][DOMAIN_NAME]"
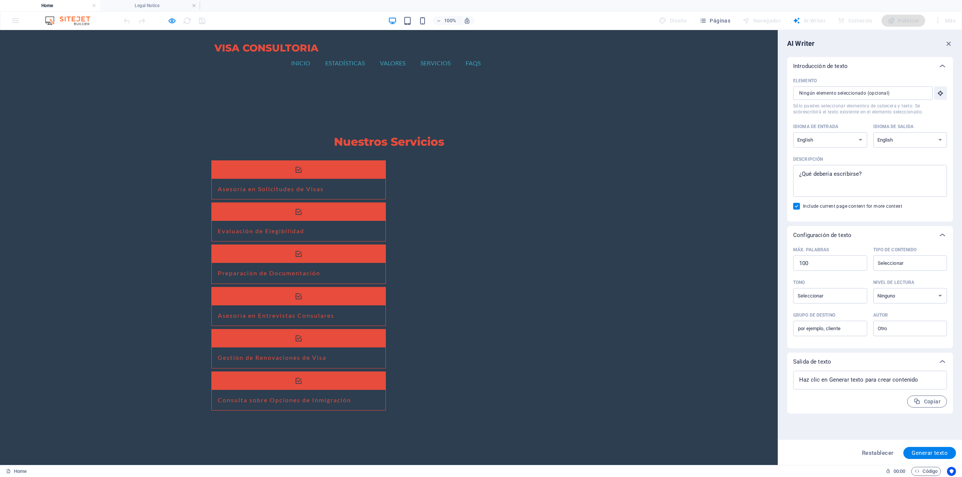
type textarea "SDFFSDDS"
type input "aDXP98"
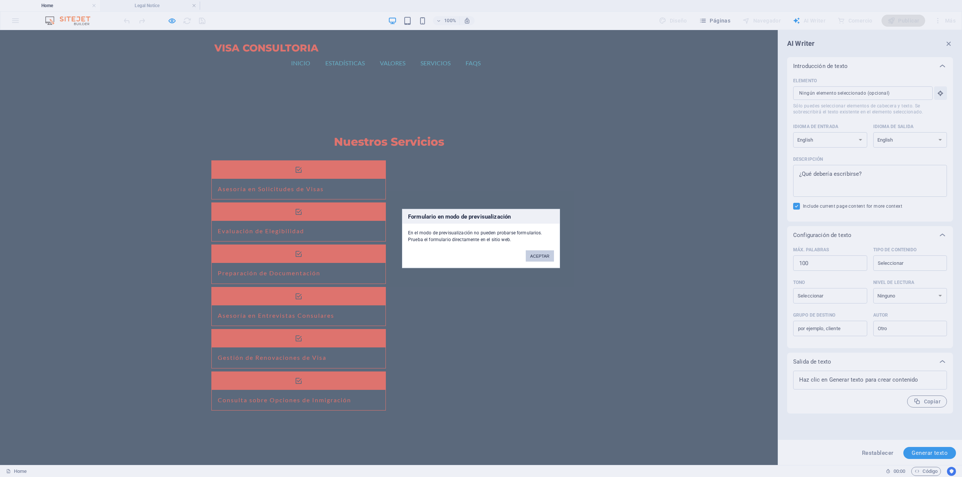
click at [528, 258] on button "ACEPTAR" at bounding box center [540, 256] width 28 height 11
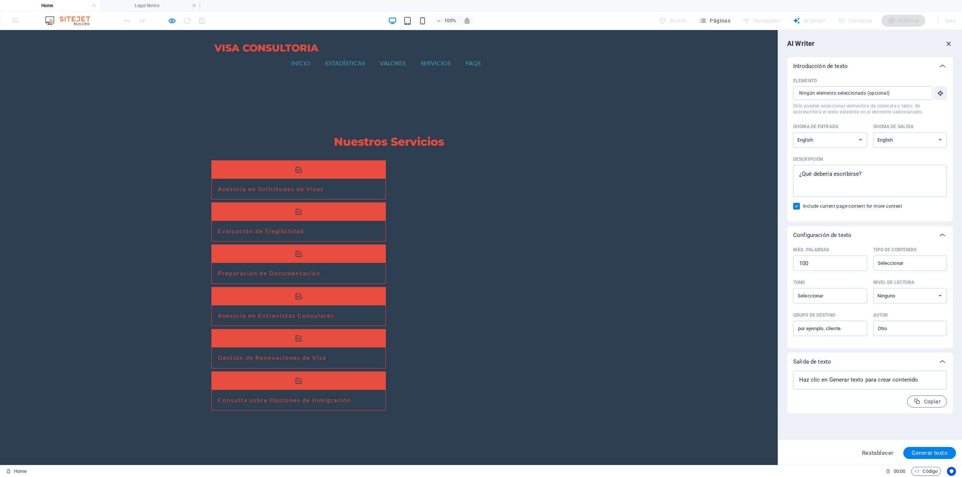
click at [946, 41] on icon "button" at bounding box center [948, 43] width 8 height 8
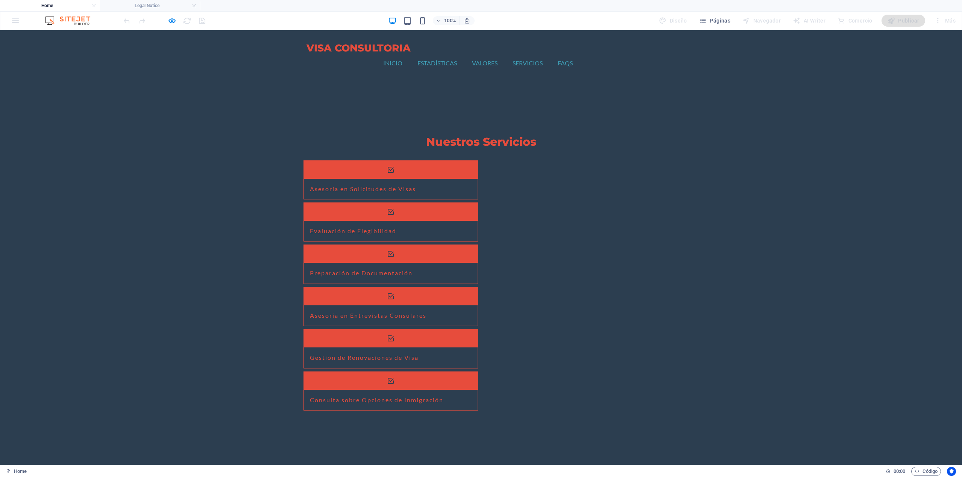
click at [187, 4] on h4 "Legal Notice" at bounding box center [150, 6] width 100 height 8
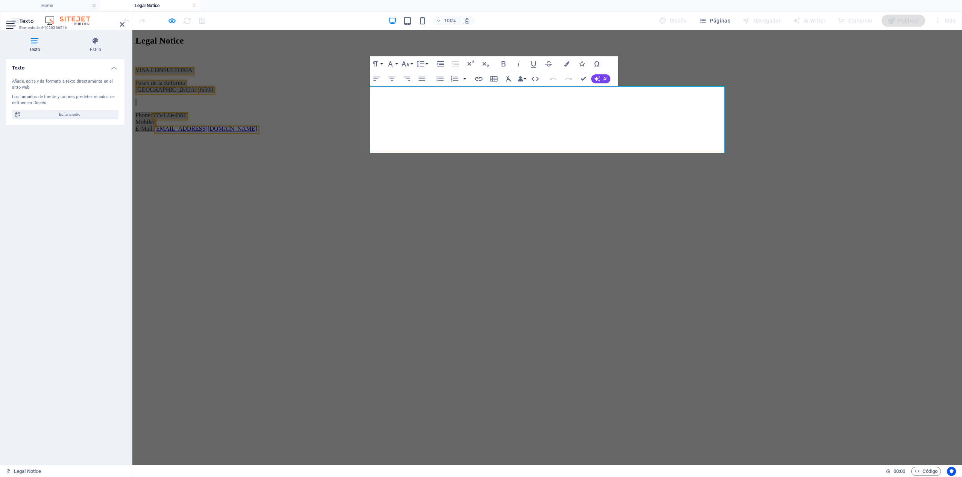
scroll to position [0, 0]
click at [191, 3] on h4 "Legal Notice" at bounding box center [150, 6] width 100 height 8
click at [195, 8] on link at bounding box center [194, 5] width 5 height 7
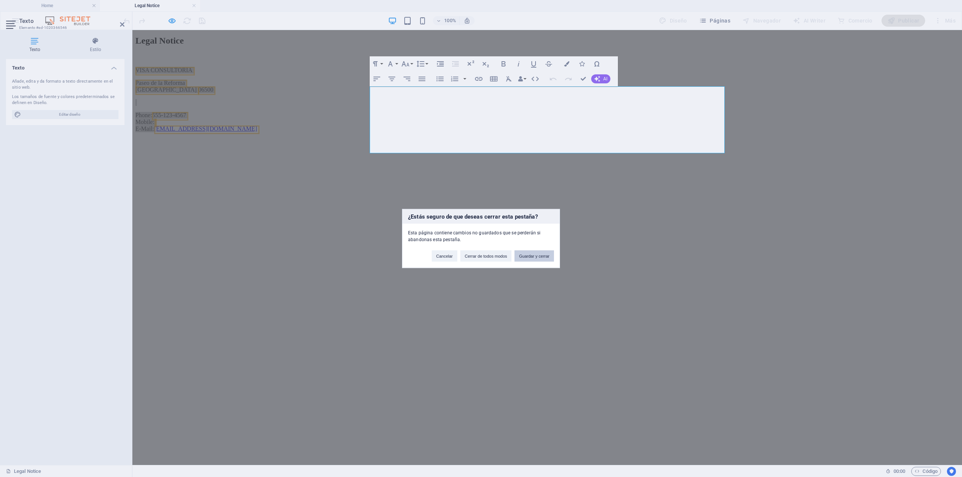
click at [545, 259] on button "Guardar y cerrar" at bounding box center [533, 256] width 39 height 11
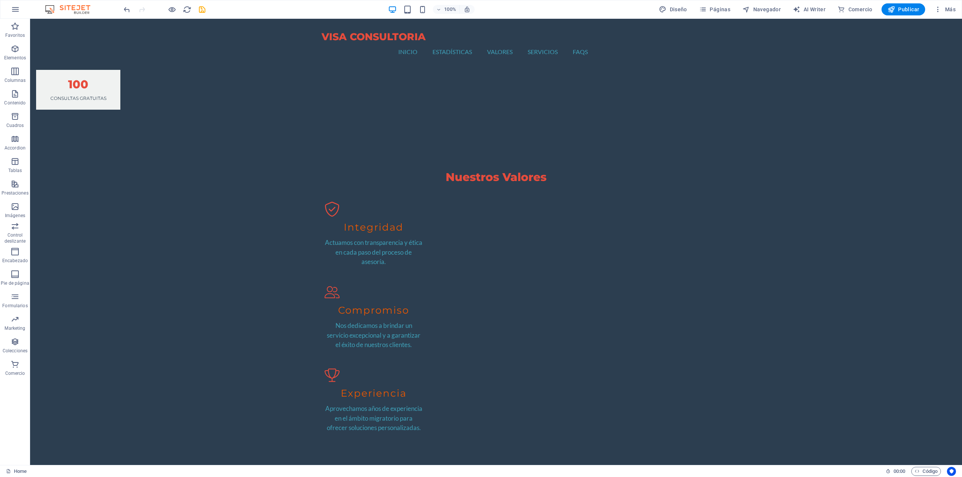
scroll to position [591, 0]
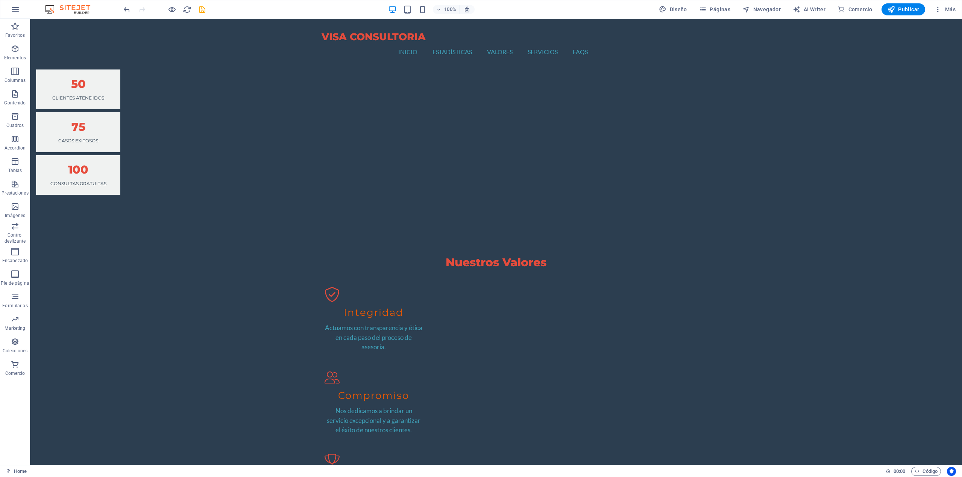
click at [677, 9] on span "Diseño" at bounding box center [673, 10] width 28 height 8
select select "px"
select select "200"
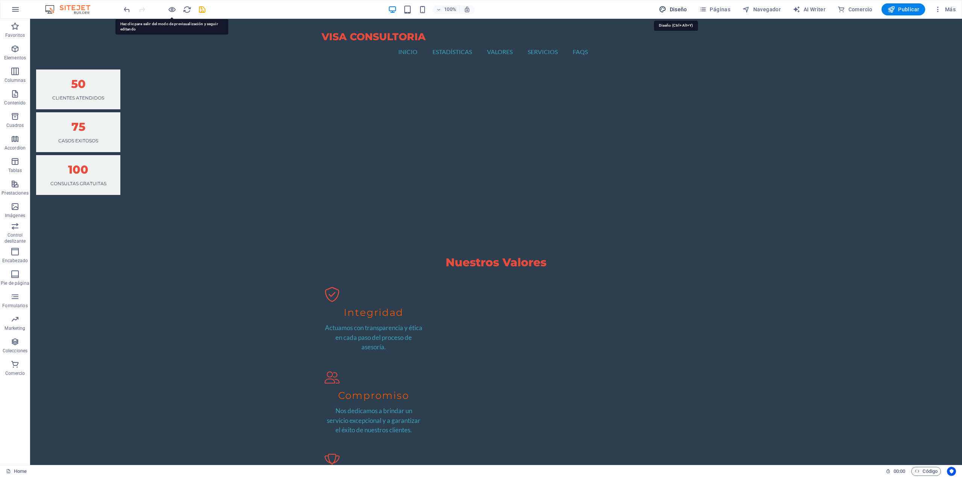
select select "px"
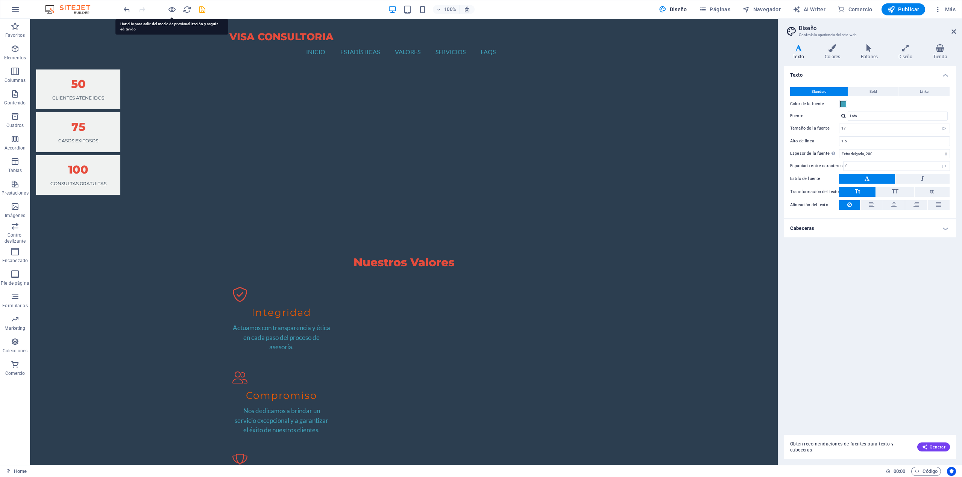
click at [269, 43] on span "VISA CONSULTORIA" at bounding box center [281, 36] width 104 height 12
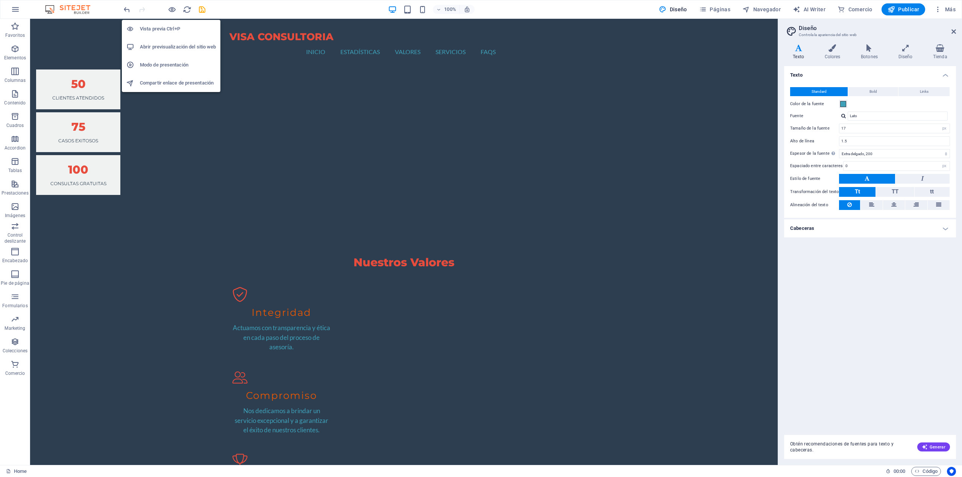
click at [177, 44] on h6 "Abrir previsualización del sitio web" at bounding box center [178, 46] width 76 height 9
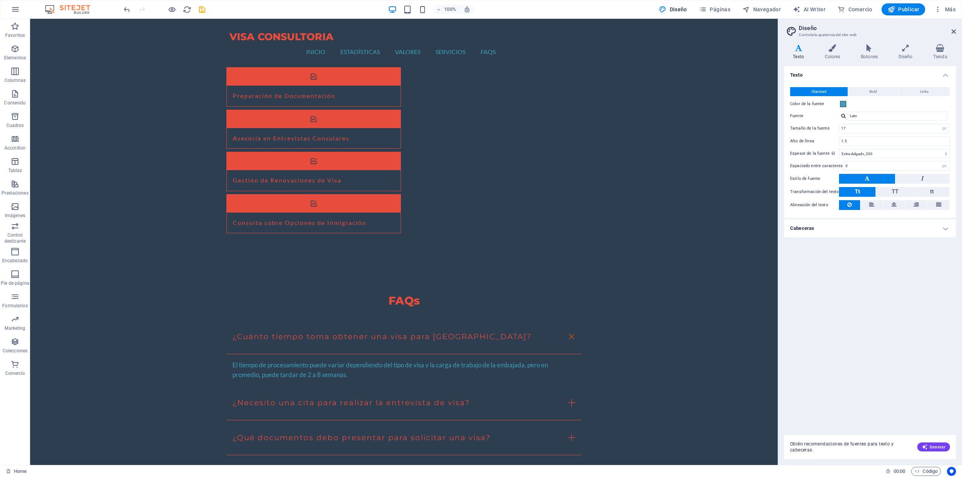
scroll to position [1229, 0]
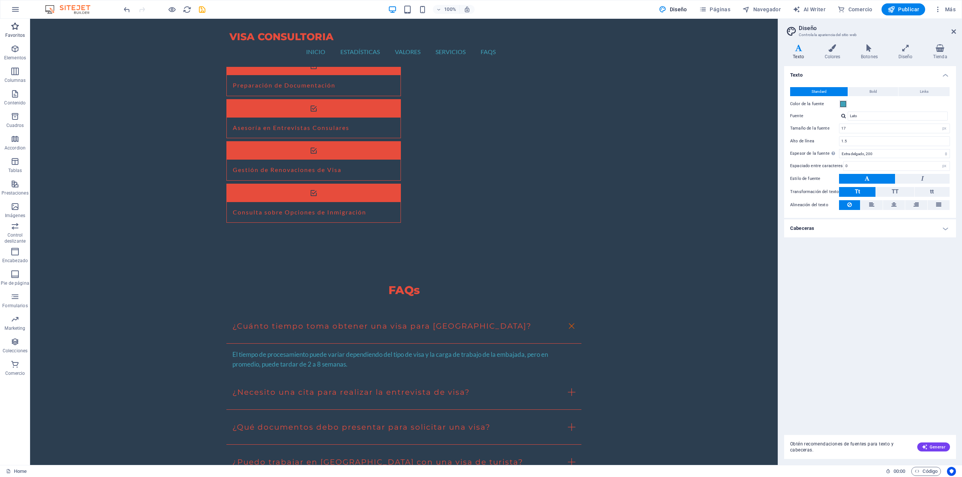
click at [14, 34] on p "Favoritos" at bounding box center [15, 35] width 20 height 6
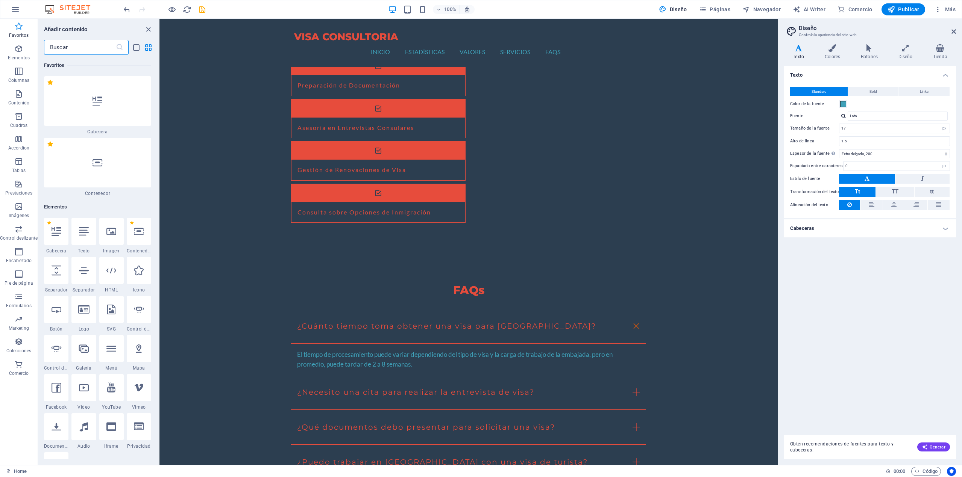
click at [15, 20] on button "Favoritos" at bounding box center [19, 30] width 38 height 23
click at [153, 29] on div "Añadir contenido" at bounding box center [98, 29] width 121 height 9
click at [150, 29] on icon "close panel" at bounding box center [148, 29] width 9 height 9
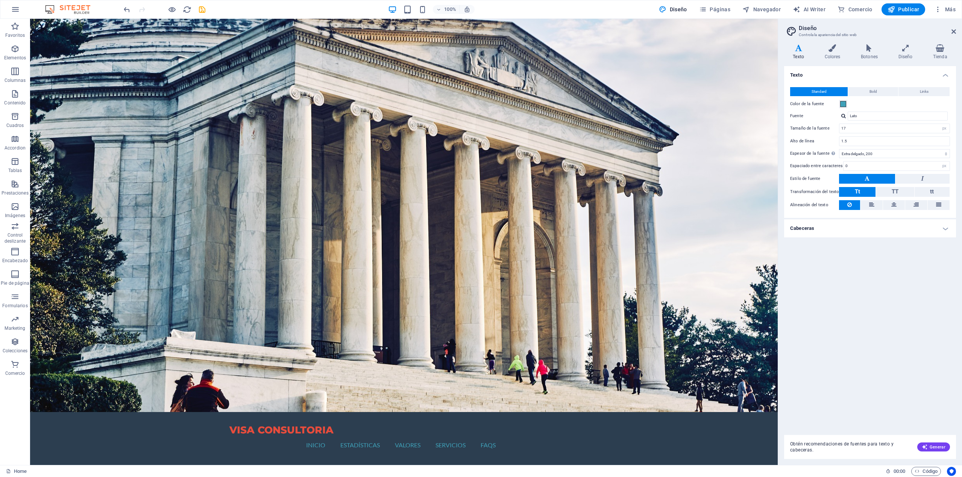
scroll to position [0, 0]
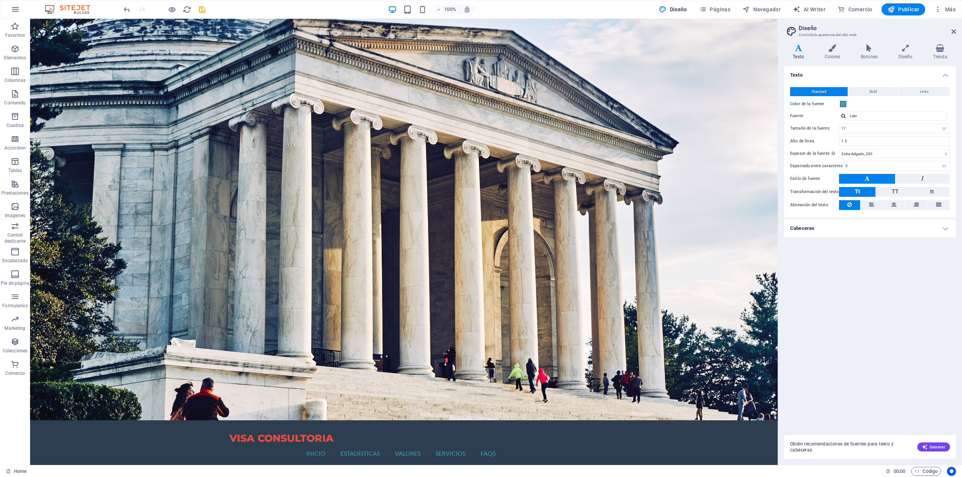
click at [810, 12] on span "AI Writer" at bounding box center [808, 10] width 33 height 8
select select "English"
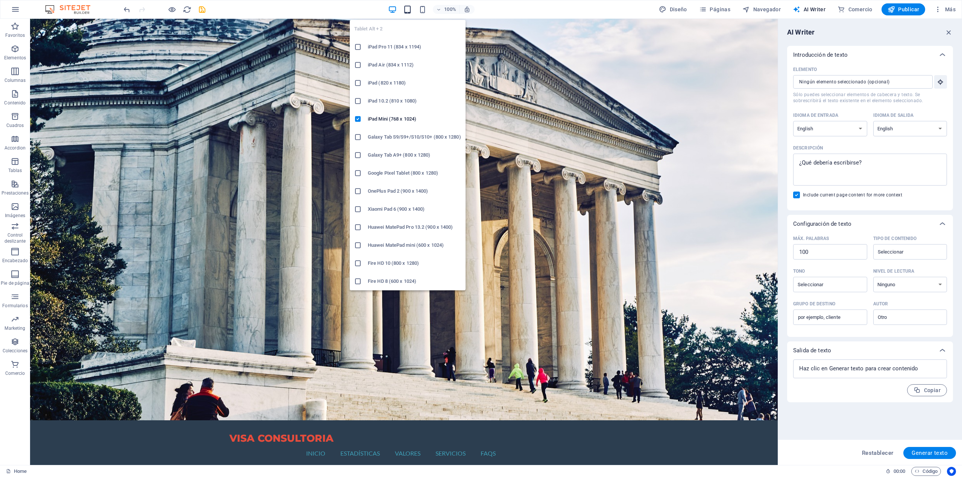
click at [408, 8] on icon "button" at bounding box center [407, 9] width 9 height 9
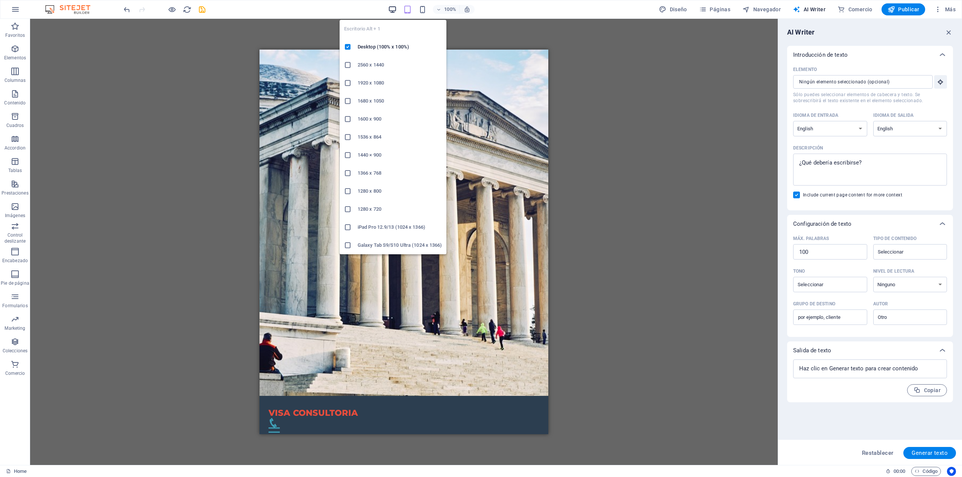
click at [392, 14] on icon "button" at bounding box center [392, 9] width 9 height 9
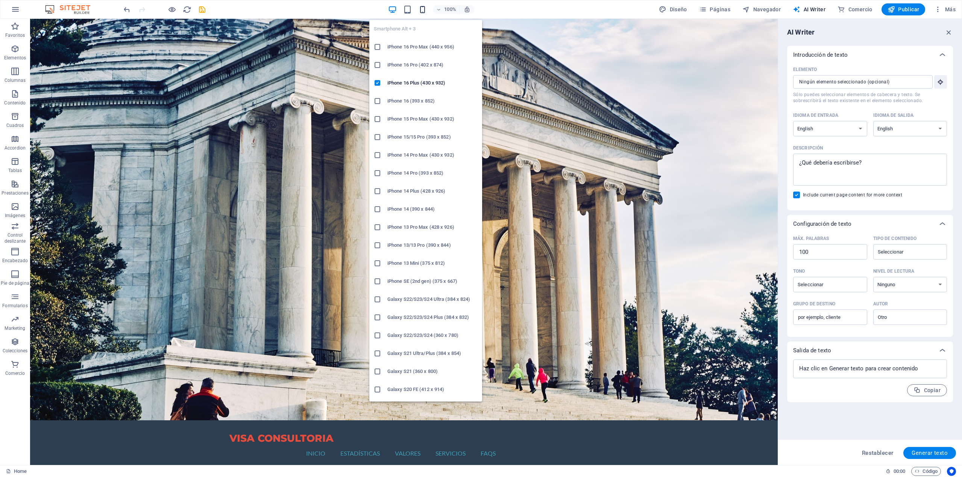
click at [420, 12] on icon "button" at bounding box center [422, 9] width 9 height 9
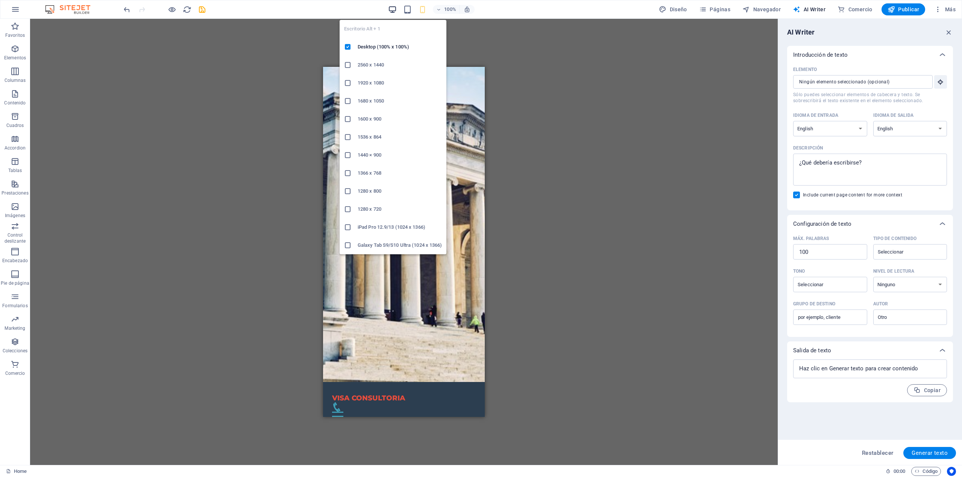
click at [394, 12] on icon "button" at bounding box center [392, 9] width 9 height 9
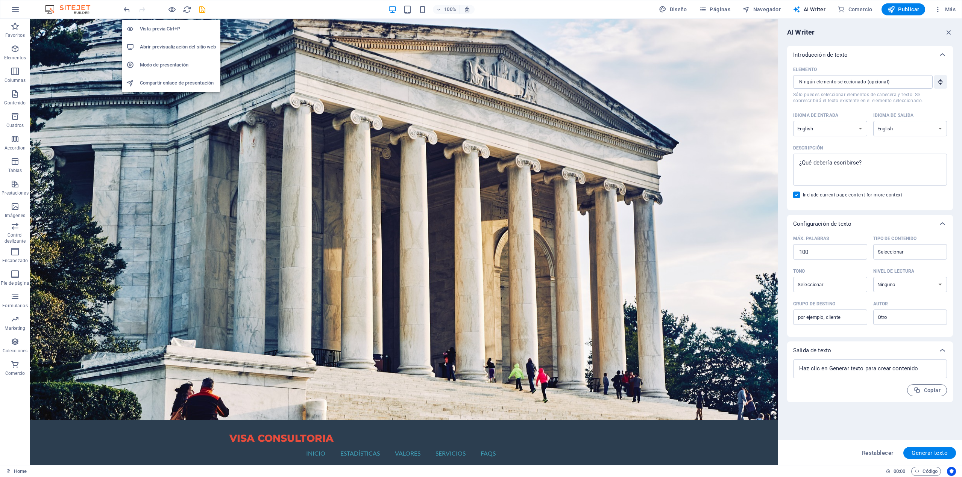
drag, startPoint x: 170, startPoint y: 12, endPoint x: 159, endPoint y: 47, distance: 35.8
click at [159, 47] on body "VISA CONSULTORIA Home Favoritos Elementos Columnas Contenido [PERSON_NAME] Acco…" at bounding box center [481, 238] width 962 height 477
click at [159, 47] on h6 "Abrir previsualización del sitio web" at bounding box center [178, 46] width 76 height 9
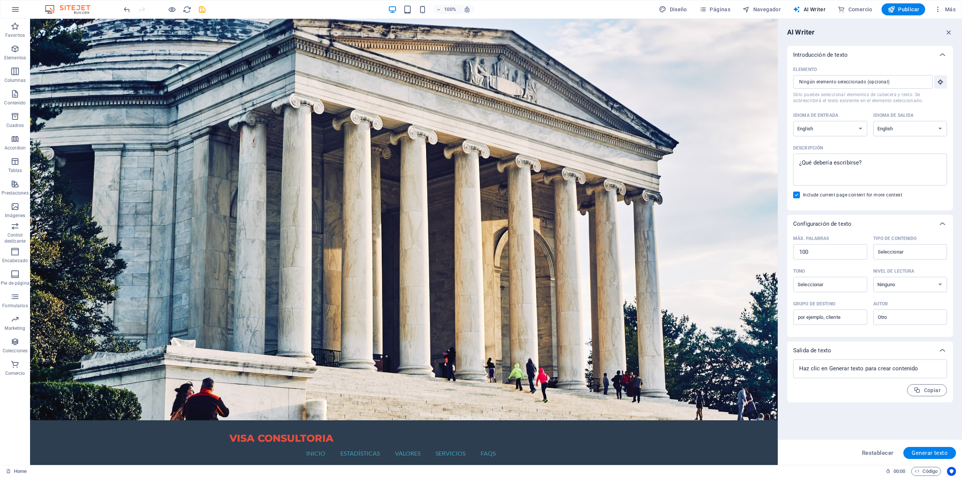
click at [80, 11] on img at bounding box center [71, 9] width 56 height 9
click at [16, 12] on icon "button" at bounding box center [15, 9] width 9 height 9
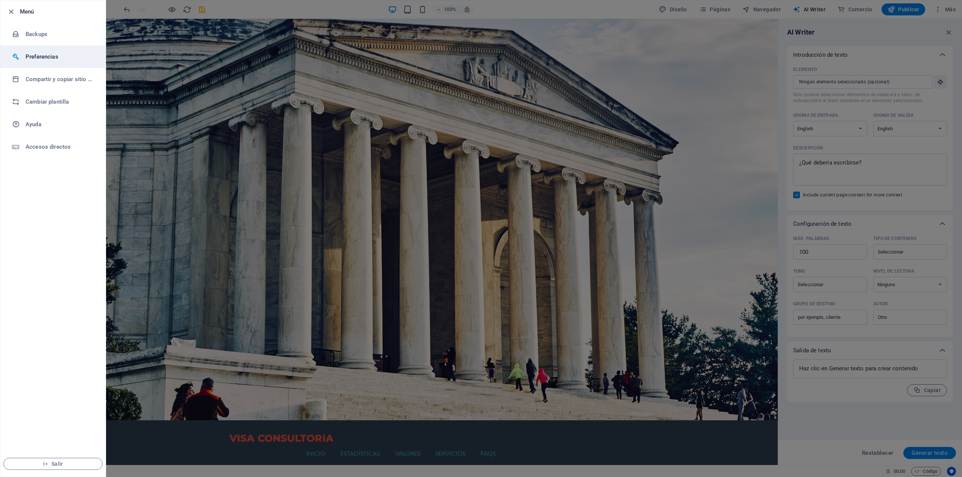
click at [46, 54] on h6 "Preferencias" at bounding box center [61, 56] width 70 height 9
select select "es"
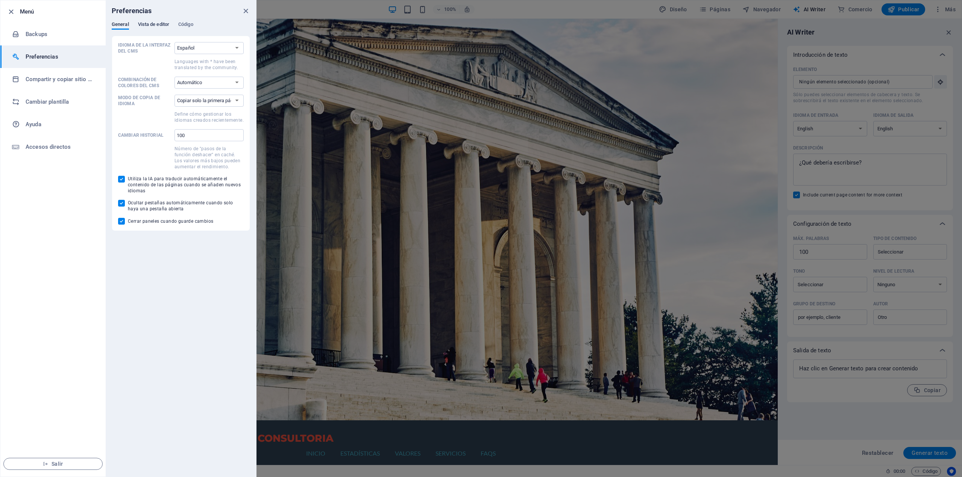
click at [152, 27] on span "Vista de editor" at bounding box center [153, 25] width 31 height 11
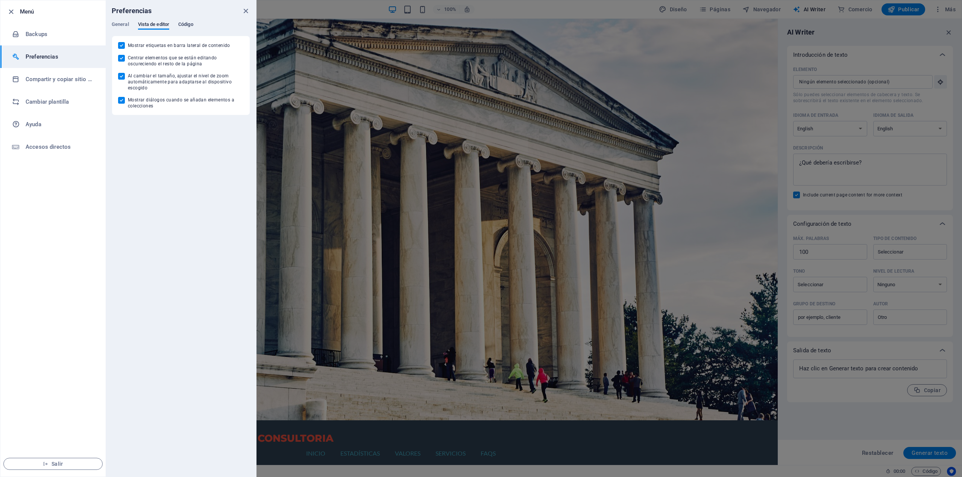
click at [182, 24] on span "Código" at bounding box center [185, 25] width 15 height 11
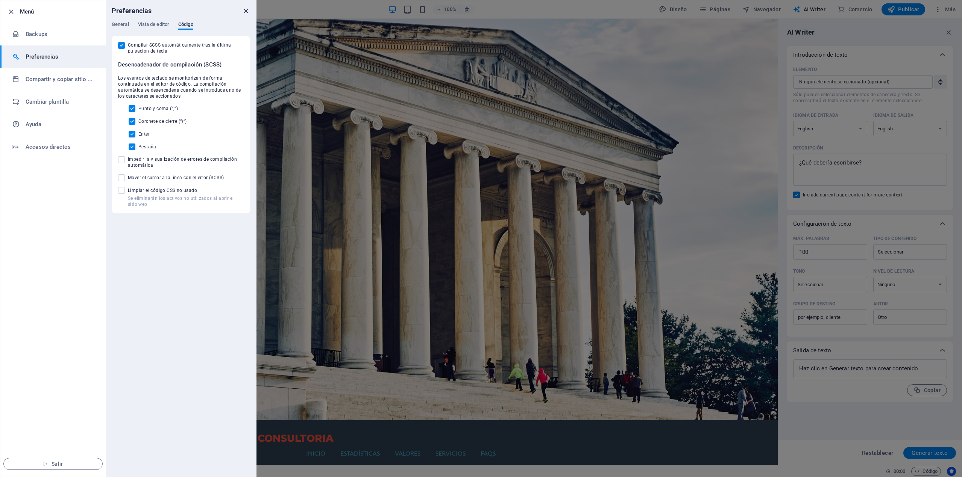
click at [241, 13] on icon "close" at bounding box center [245, 11] width 9 height 9
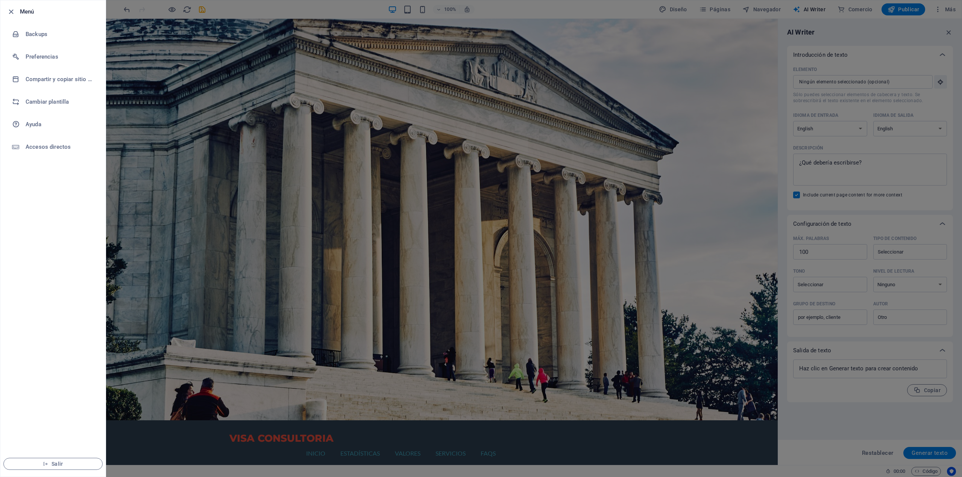
click at [240, 331] on div at bounding box center [481, 238] width 962 height 477
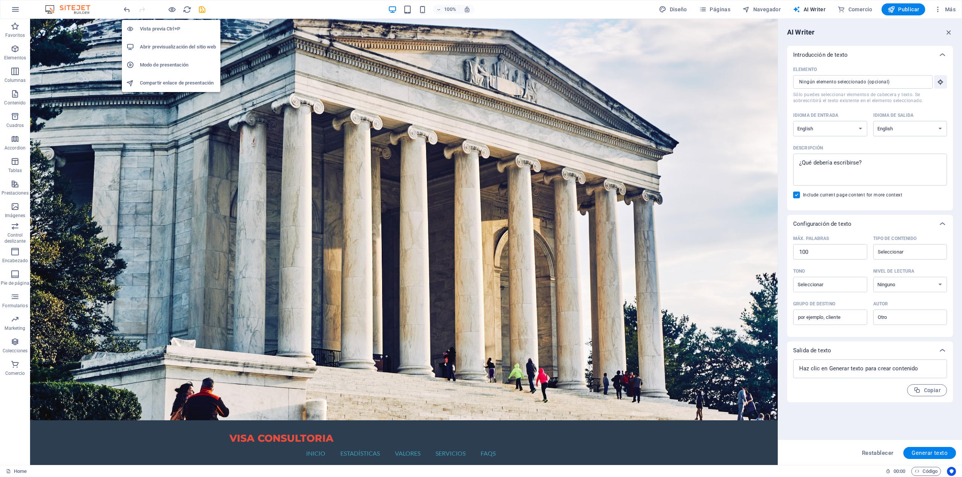
click at [164, 60] on li "Modo de presentación" at bounding box center [171, 65] width 98 height 18
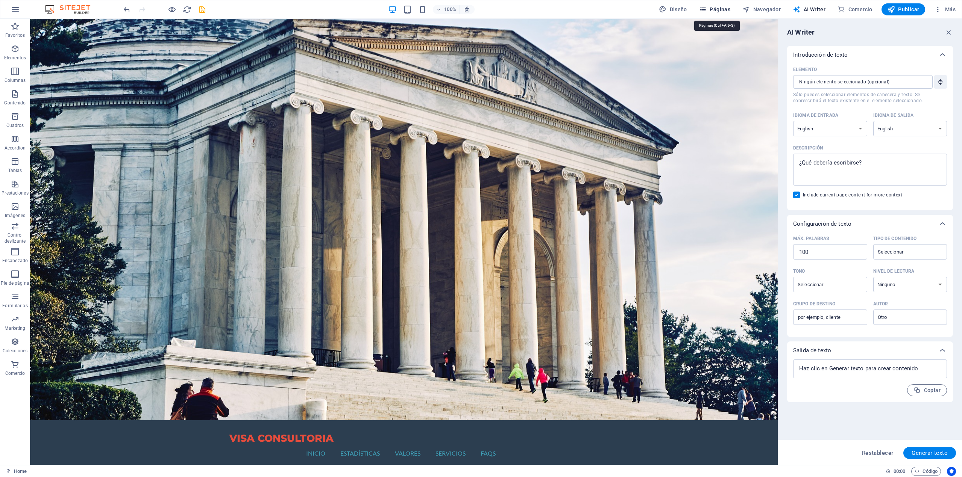
click at [717, 14] on button "Páginas" at bounding box center [714, 9] width 37 height 12
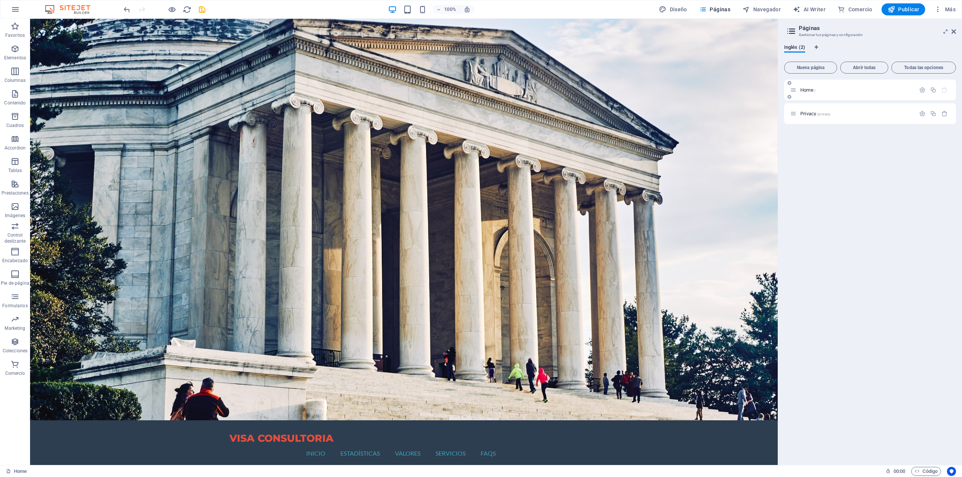
click at [832, 80] on div "Home /" at bounding box center [870, 90] width 172 height 21
click at [818, 88] on p "Home /" at bounding box center [856, 90] width 113 height 5
click at [917, 90] on button "button" at bounding box center [921, 90] width 11 height 6
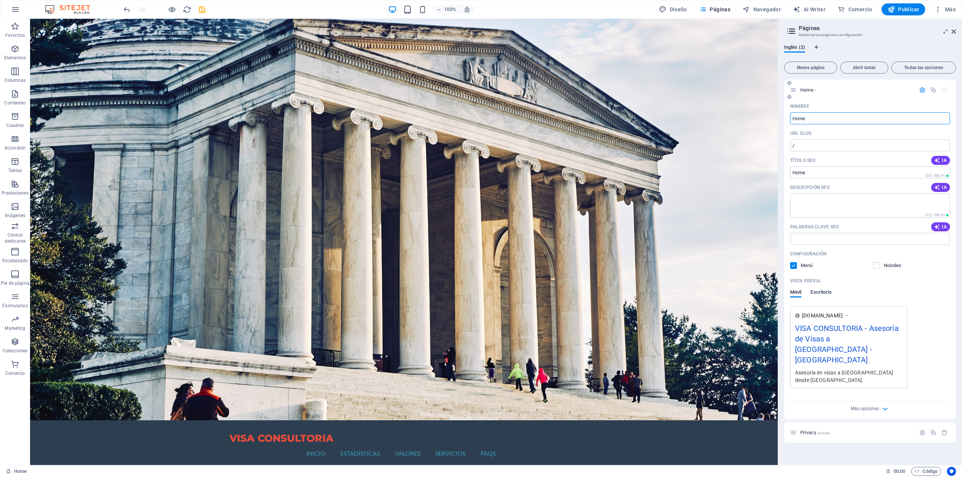
click at [815, 292] on span "Escritorio" at bounding box center [820, 293] width 21 height 11
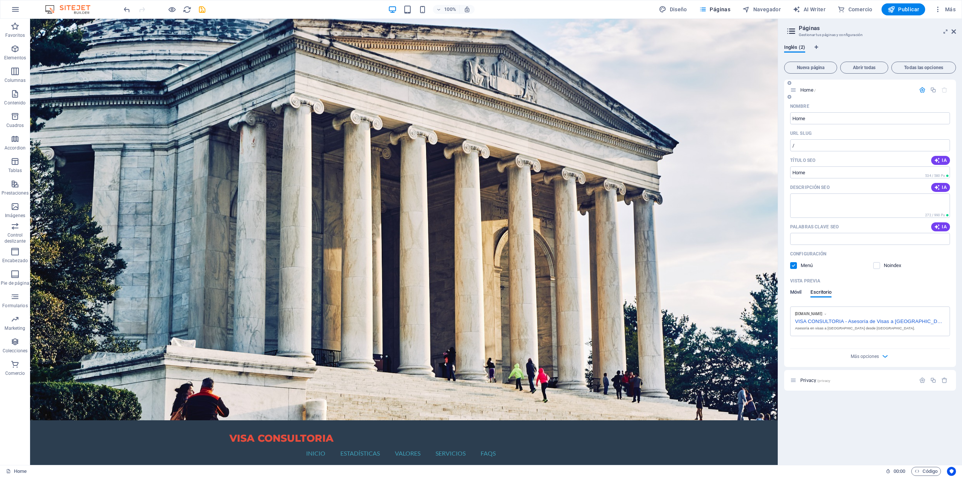
click at [791, 292] on span "Móvil" at bounding box center [795, 293] width 11 height 11
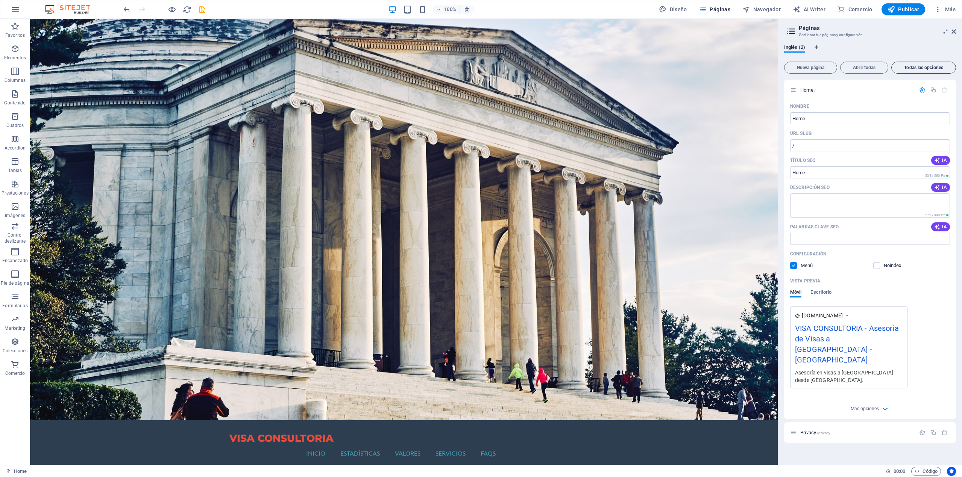
click at [916, 73] on button "Todas las opciones" at bounding box center [923, 68] width 65 height 12
click at [791, 30] on icon at bounding box center [790, 31] width 11 height 11
click at [13, 33] on p "Favoritos" at bounding box center [15, 35] width 20 height 6
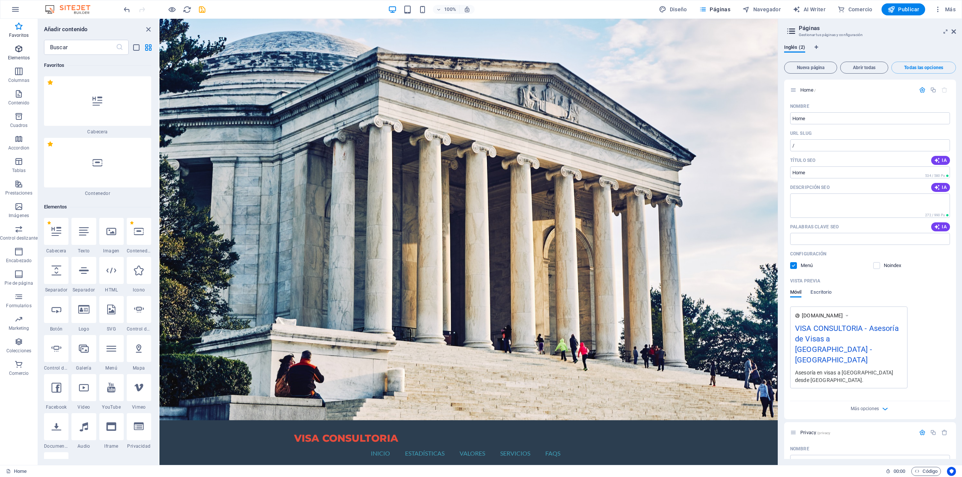
click at [22, 57] on p "Elementos" at bounding box center [19, 58] width 22 height 6
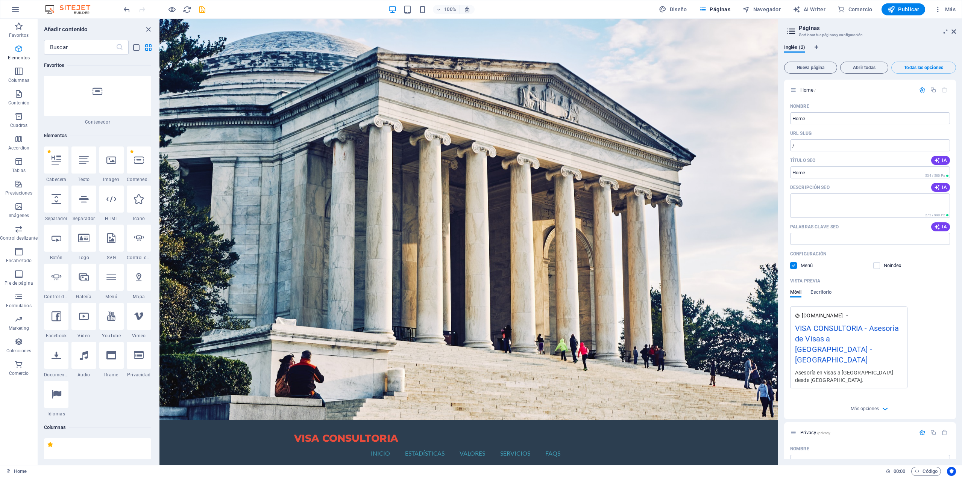
scroll to position [142, 0]
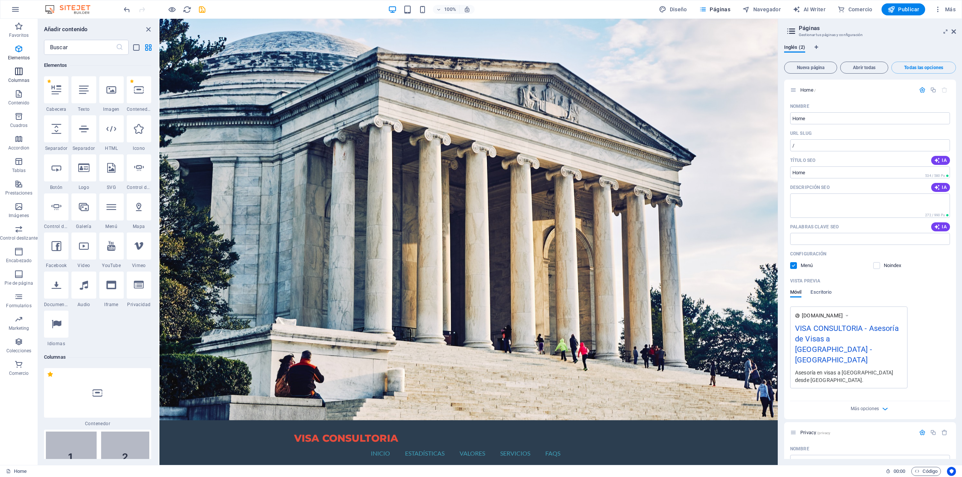
click at [23, 79] on p "Columnas" at bounding box center [18, 80] width 21 height 6
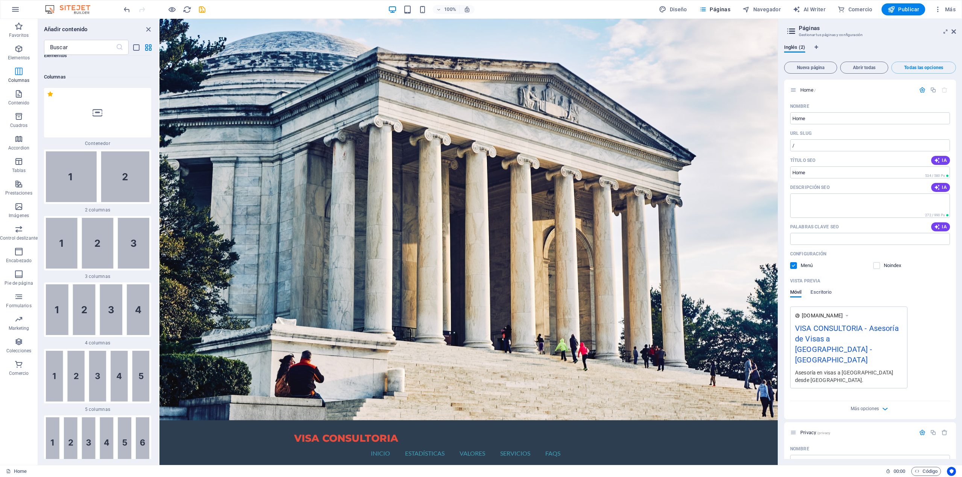
scroll to position [434, 0]
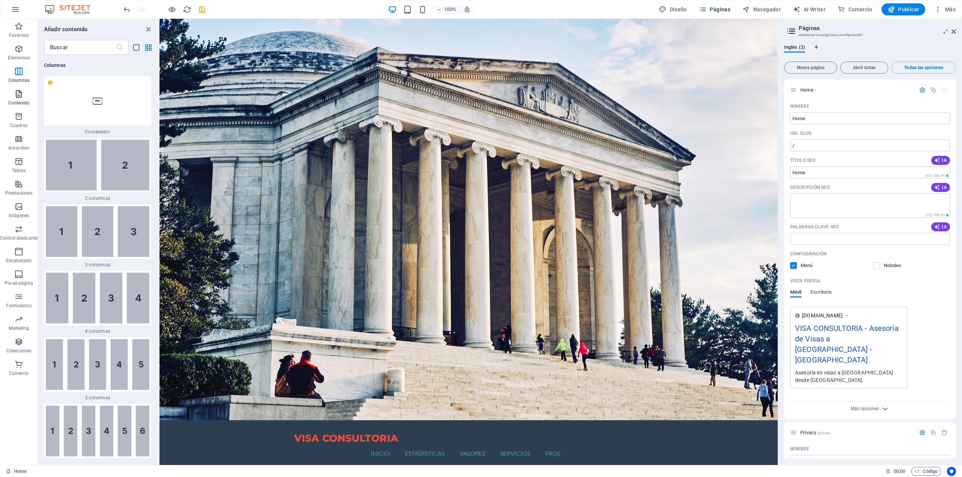
click at [24, 100] on span "Contenido" at bounding box center [19, 98] width 38 height 18
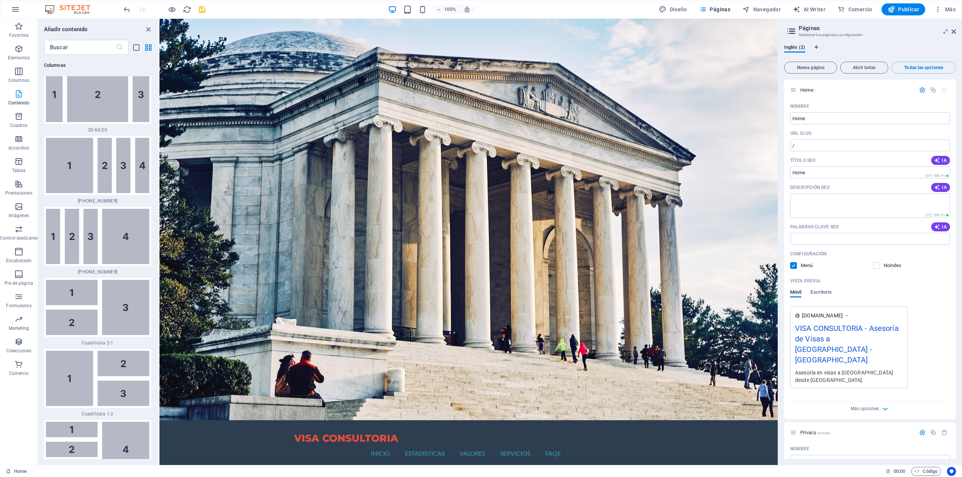
scroll to position [2525, 0]
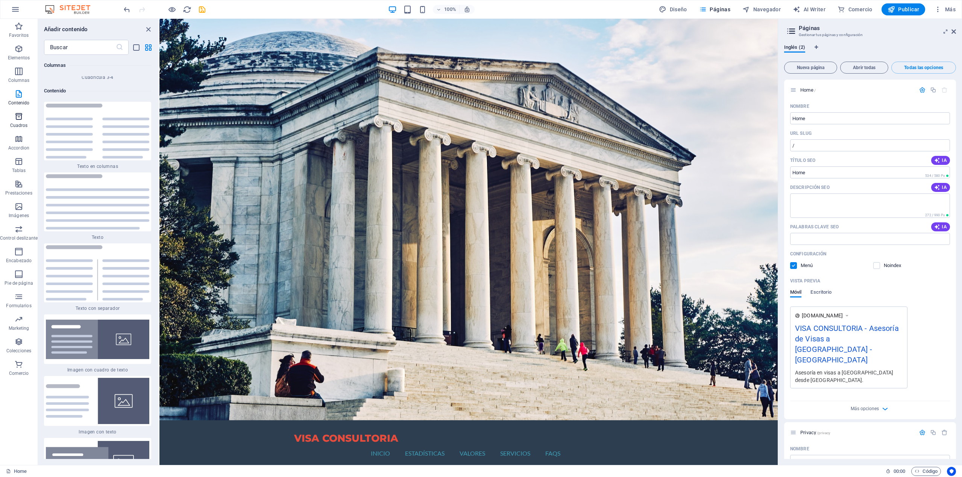
click at [16, 114] on icon "button" at bounding box center [18, 116] width 9 height 9
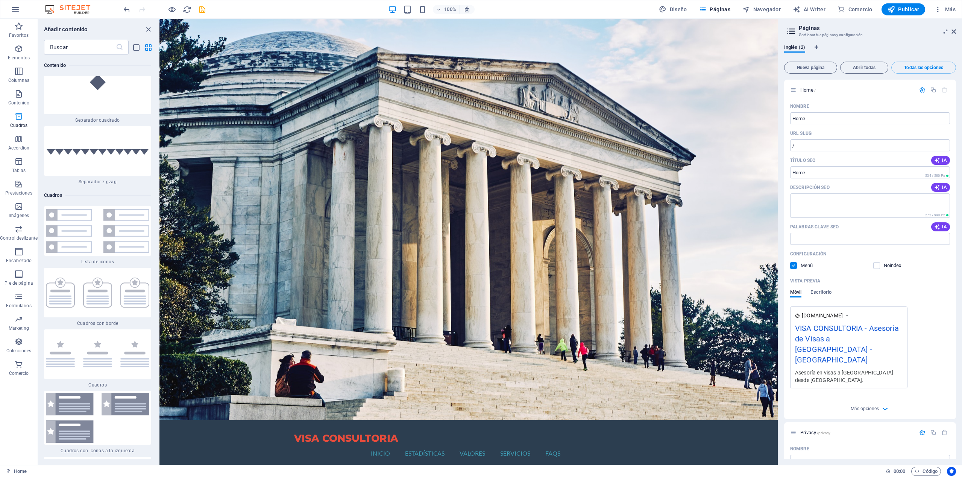
scroll to position [4035, 0]
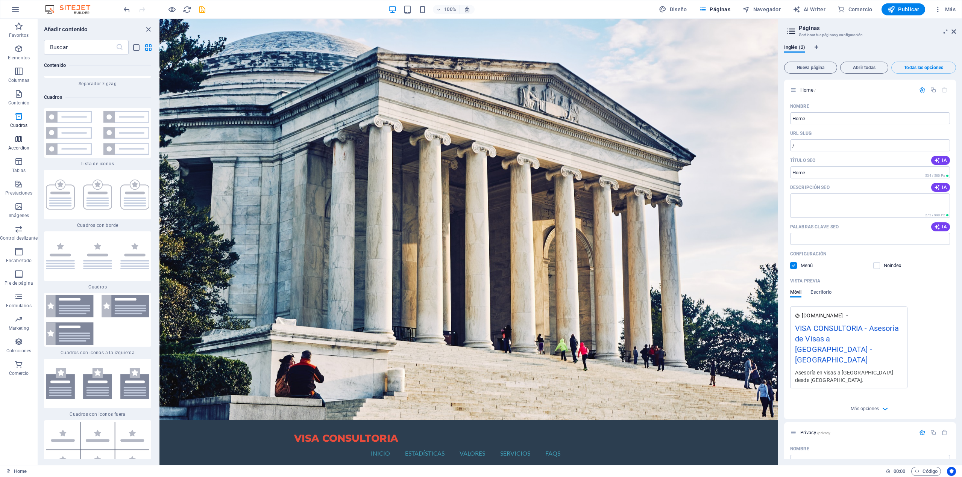
click at [12, 135] on span "Accordion" at bounding box center [19, 144] width 38 height 18
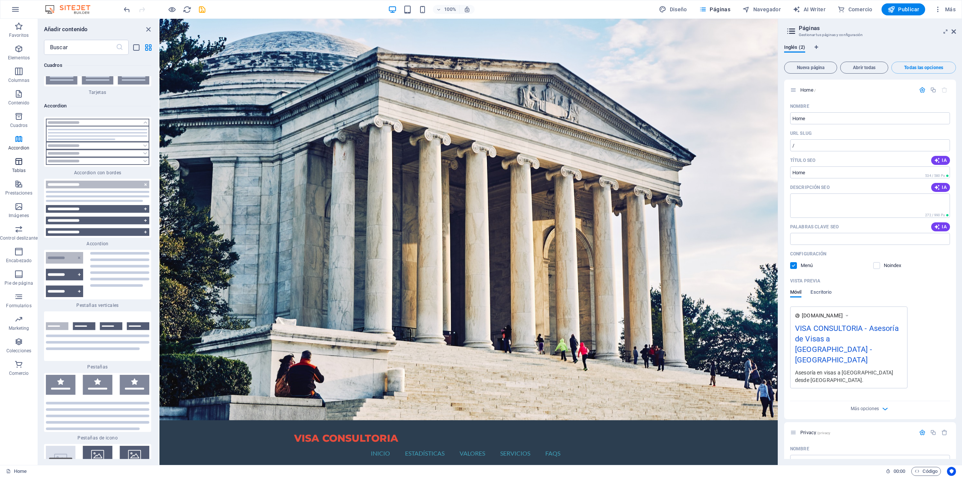
click at [11, 167] on span "Tablas" at bounding box center [19, 166] width 38 height 18
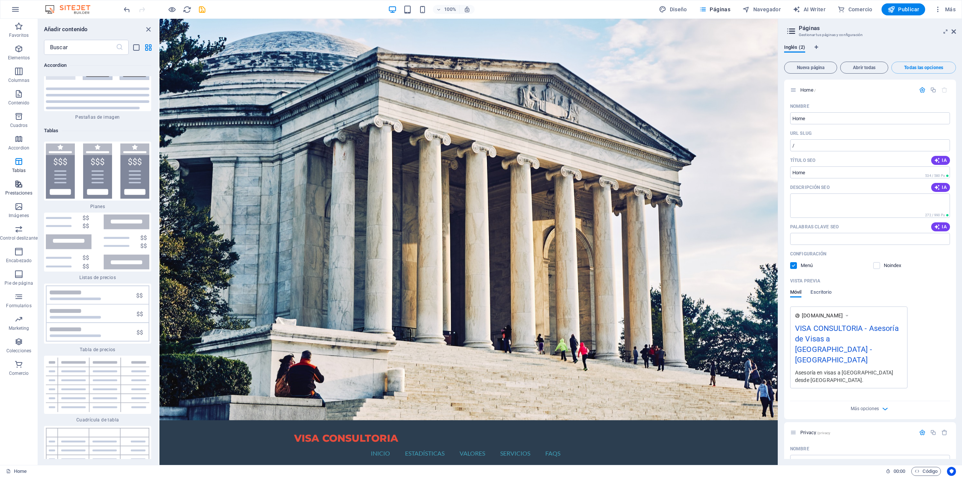
scroll to position [5040, 0]
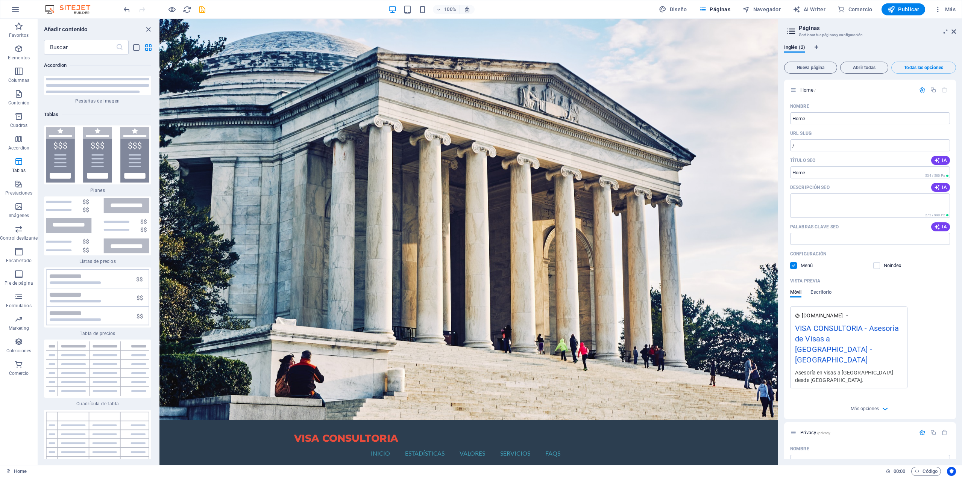
click at [65, 8] on img at bounding box center [71, 9] width 56 height 9
drag, startPoint x: 491, startPoint y: 25, endPoint x: 676, endPoint y: 9, distance: 185.2
click at [676, 9] on span "Diseño" at bounding box center [673, 10] width 28 height 8
select select "px"
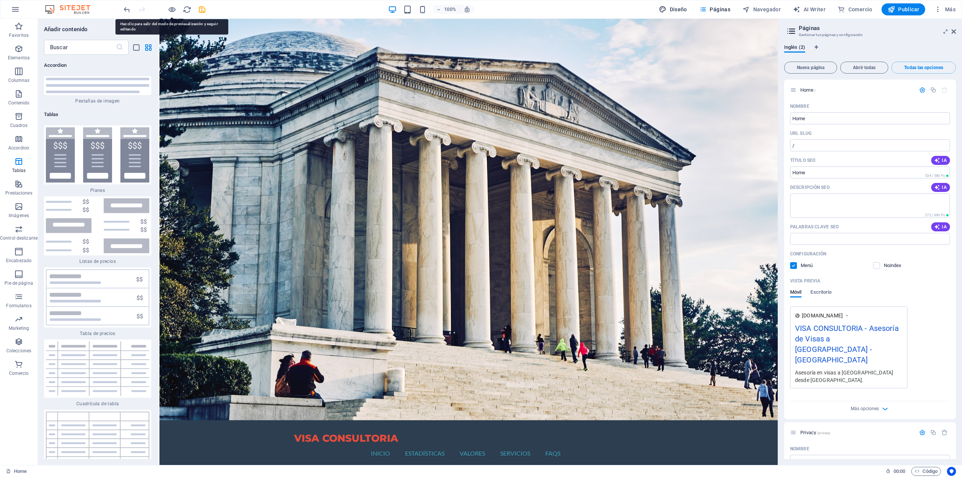
select select "200"
select select "px"
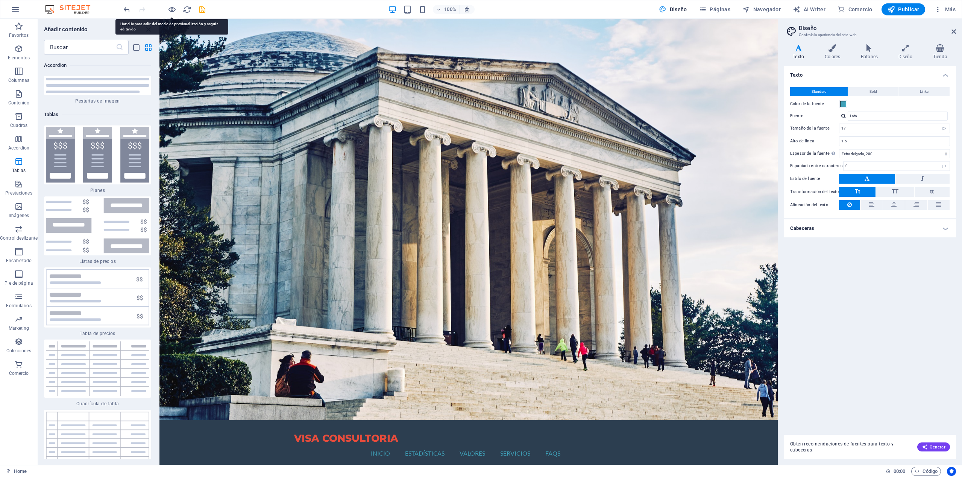
click at [676, 9] on span "Diseño" at bounding box center [673, 10] width 28 height 8
click at [925, 470] on span "Código" at bounding box center [925, 471] width 23 height 9
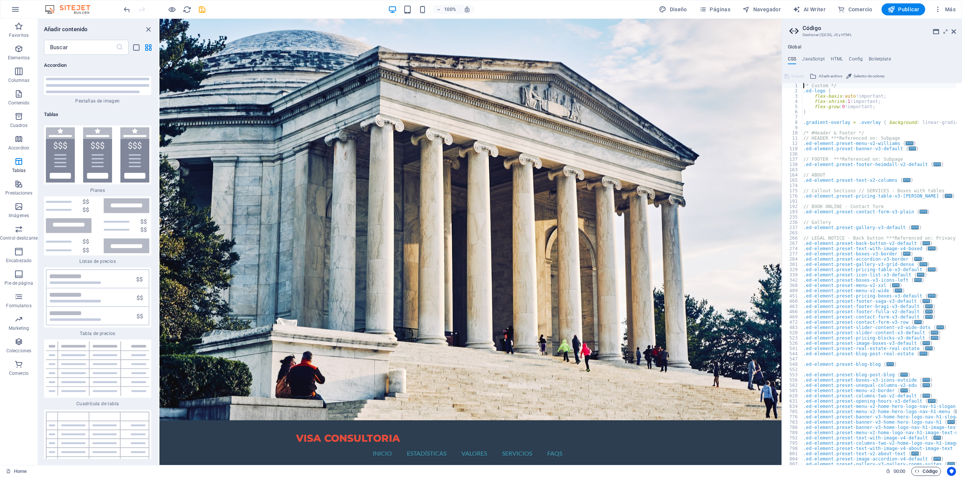
click at [925, 470] on span "Código" at bounding box center [925, 471] width 23 height 9
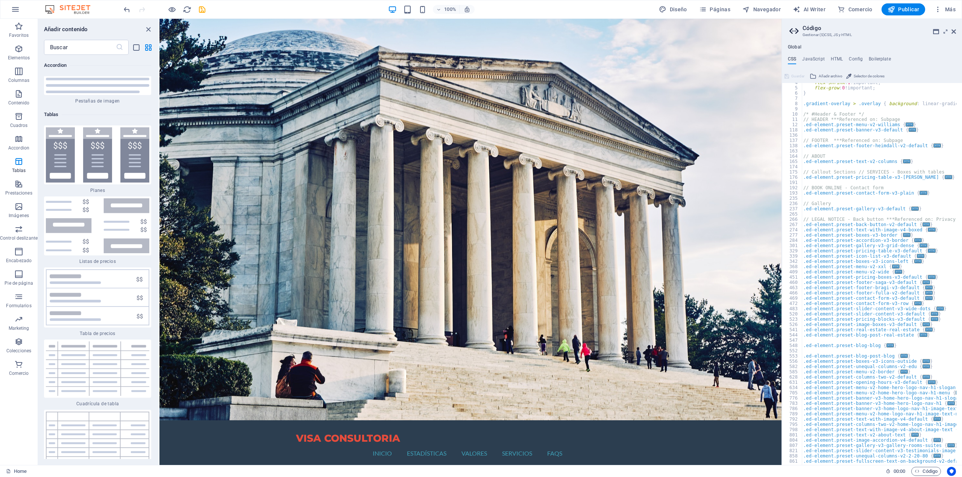
scroll to position [0, 0]
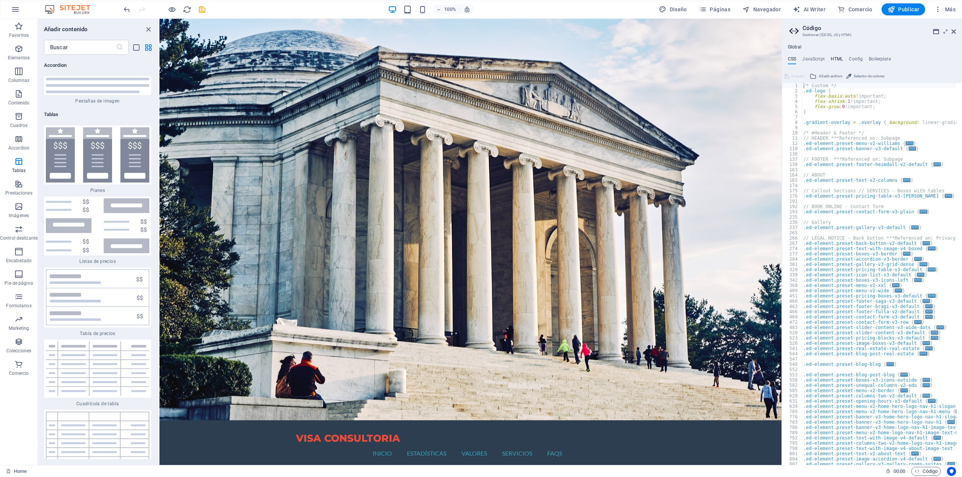
click at [833, 56] on h4 "HTML" at bounding box center [836, 60] width 12 height 8
type textarea "<a href="#main-content" class="wv-link-content button">Skip to main content</a>"
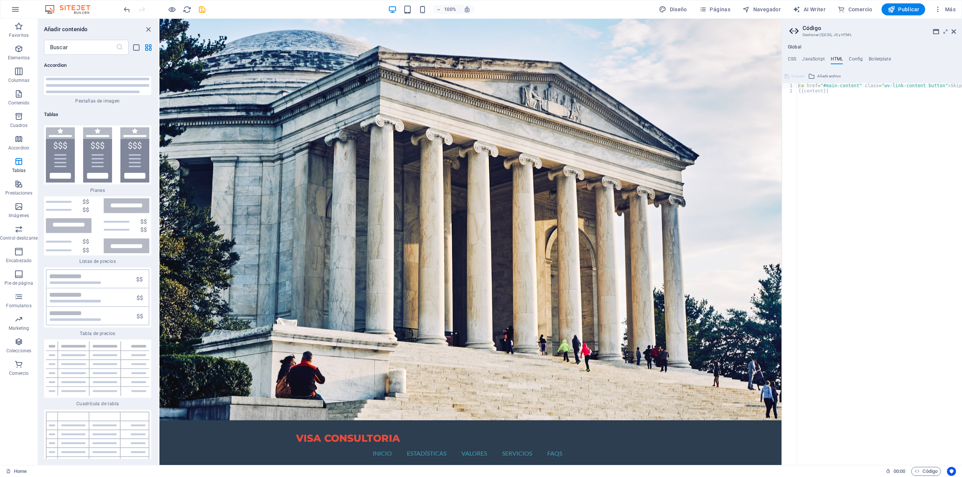
drag, startPoint x: 873, startPoint y: 466, endPoint x: 895, endPoint y: 465, distance: 22.6
click at [895, 465] on div "Home 00 : 00 Código" at bounding box center [481, 471] width 962 height 12
click at [855, 54] on div "Global CSS JavaScript HTML Config Boilerplate /* Custom */ 1 2 3 4 5 6 7 8 9 10…" at bounding box center [871, 254] width 180 height 421
click at [854, 56] on div "Global CSS JavaScript HTML Config Boilerplate /* Custom */ 1 2 3 4 5 6 7 8 9 10…" at bounding box center [871, 254] width 180 height 421
click at [854, 57] on h4 "Config" at bounding box center [855, 60] width 14 height 8
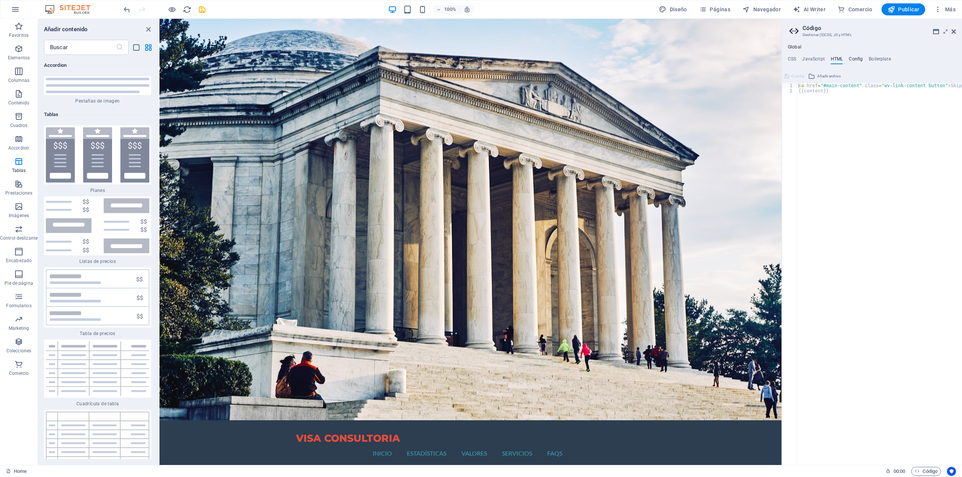
type textarea "$color-background: #2C3E50;"
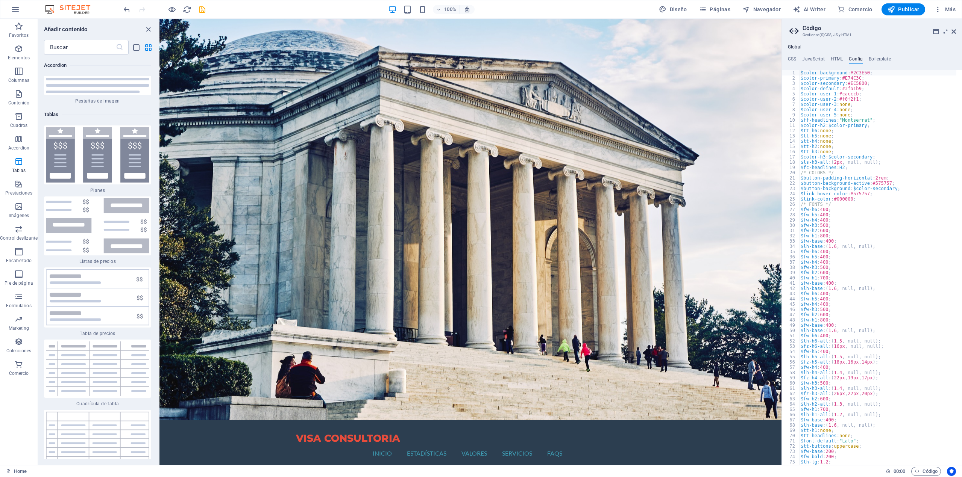
click at [882, 65] on div "CSS JavaScript HTML Config Boilerplate /* Custom */ 1 2 3 4 5 6 7 8 9 10 11 12 …" at bounding box center [871, 260] width 180 height 409
click at [880, 60] on h4 "Boilerplate" at bounding box center [879, 60] width 22 height 8
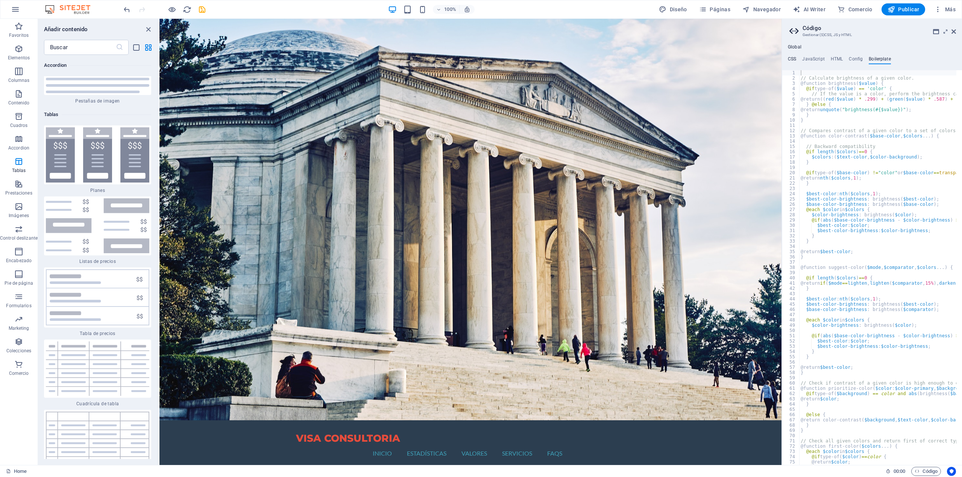
click at [791, 62] on h4 "CSS" at bounding box center [792, 60] width 8 height 8
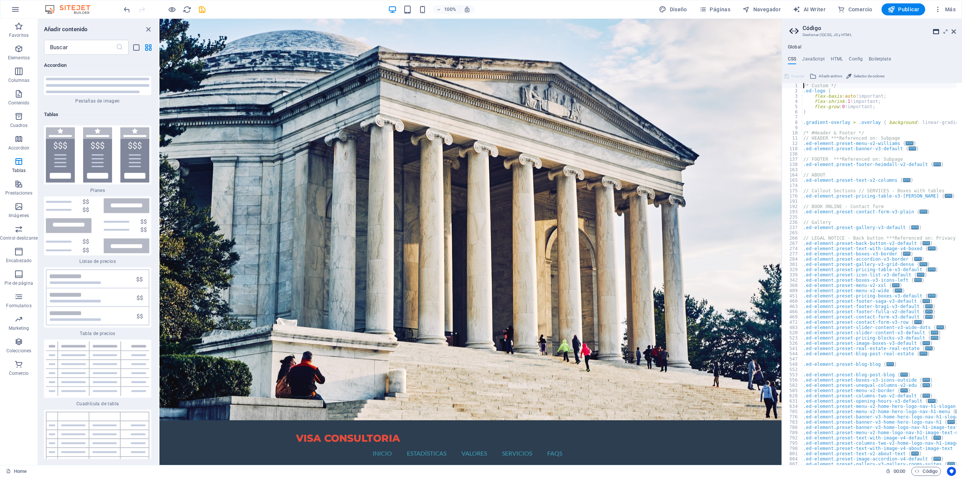
click at [937, 32] on icon at bounding box center [936, 32] width 6 height 6
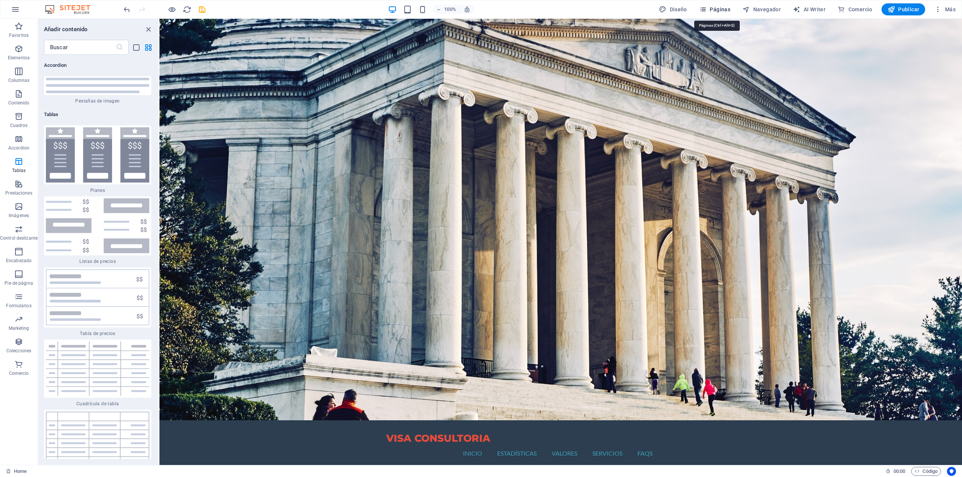
click at [716, 6] on span "Páginas" at bounding box center [714, 10] width 31 height 8
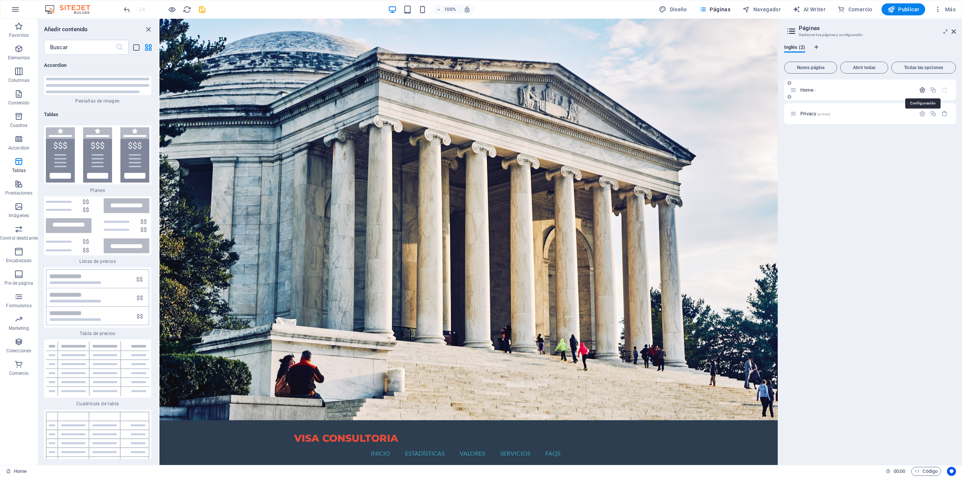
click at [922, 90] on icon "button" at bounding box center [922, 90] width 6 height 6
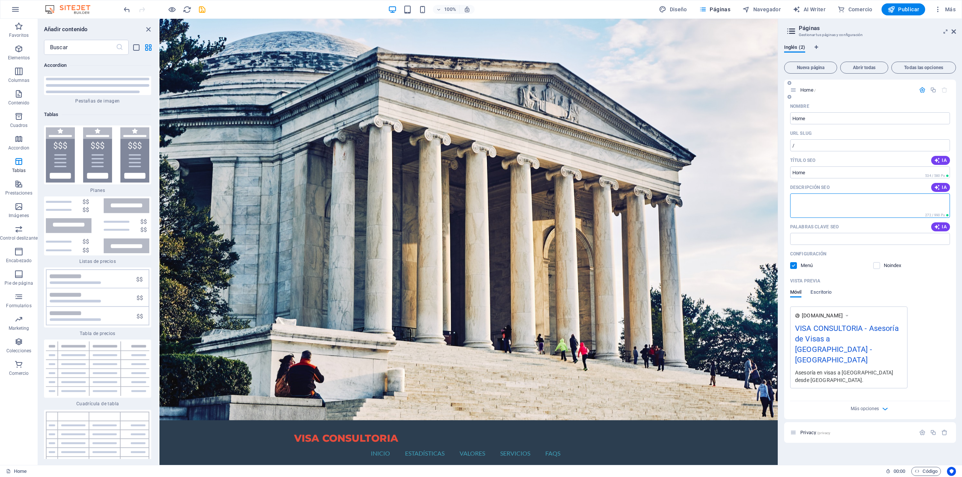
click at [860, 208] on textarea "Descripción SEO" at bounding box center [870, 206] width 160 height 24
type textarea "FSFSDFSD"
click at [15, 8] on icon "button" at bounding box center [15, 9] width 9 height 9
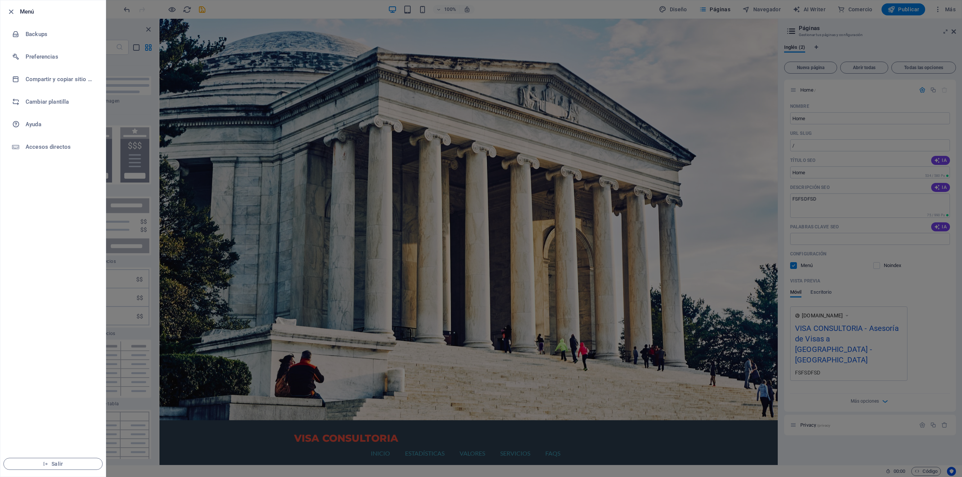
click at [15, 8] on icon "button" at bounding box center [11, 12] width 9 height 9
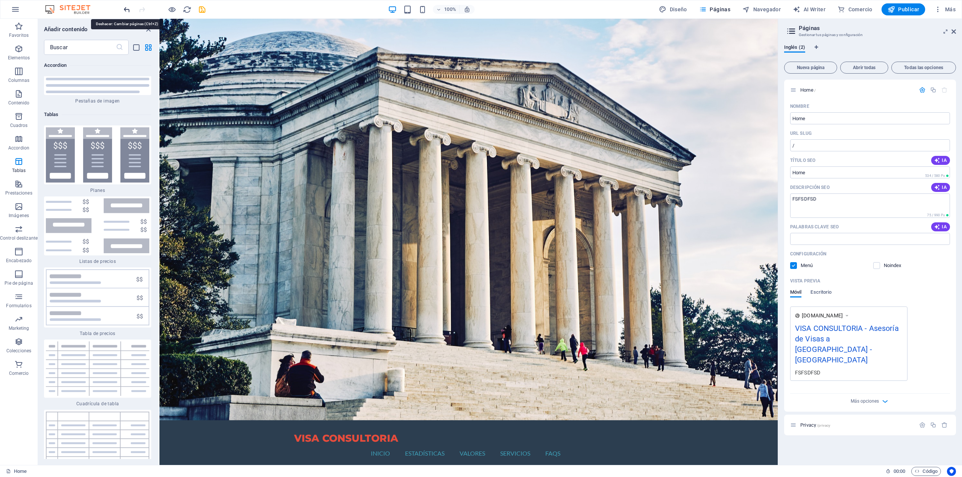
click at [129, 11] on icon "undo" at bounding box center [127, 9] width 9 height 9
click at [63, 10] on img at bounding box center [71, 9] width 56 height 9
click at [28, 469] on div "Home" at bounding box center [442, 471] width 873 height 9
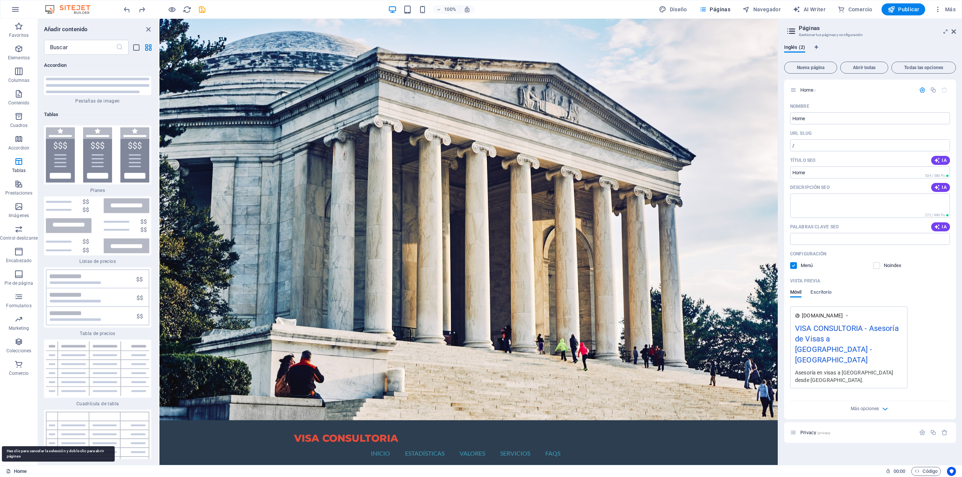
click at [23, 474] on link "Home" at bounding box center [16, 471] width 21 height 9
click at [450, 445] on link "Estadísticas" at bounding box center [427, 454] width 45 height 18
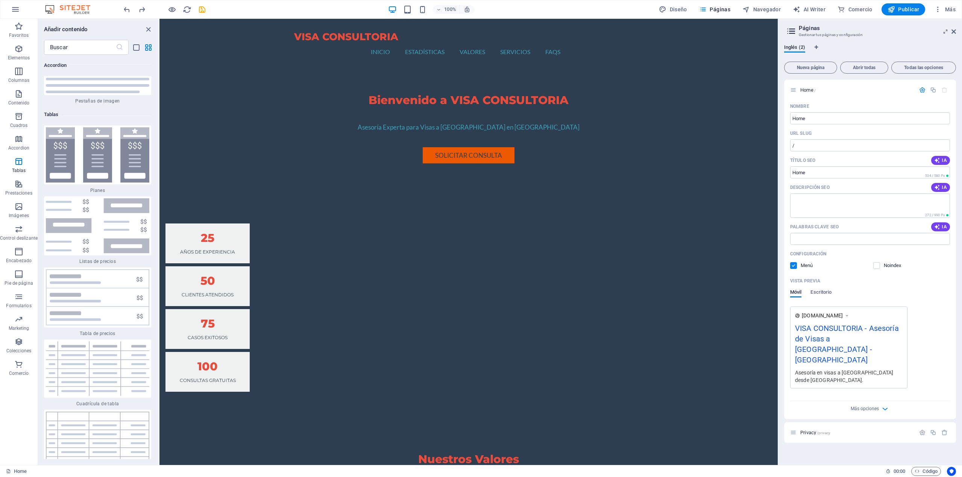
scroll to position [363, 0]
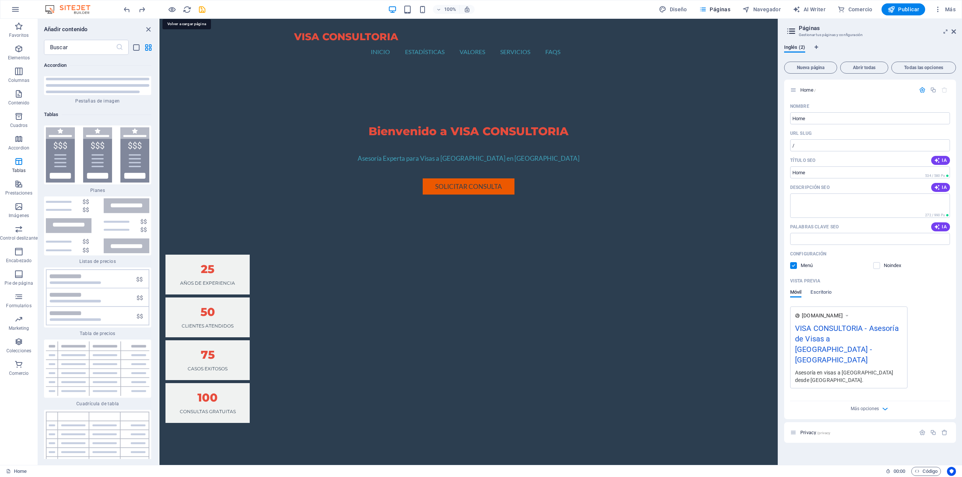
drag, startPoint x: 333, startPoint y: 25, endPoint x: 503, endPoint y: 98, distance: 184.2
click at [937, 7] on icon "button" at bounding box center [938, 10] width 8 height 8
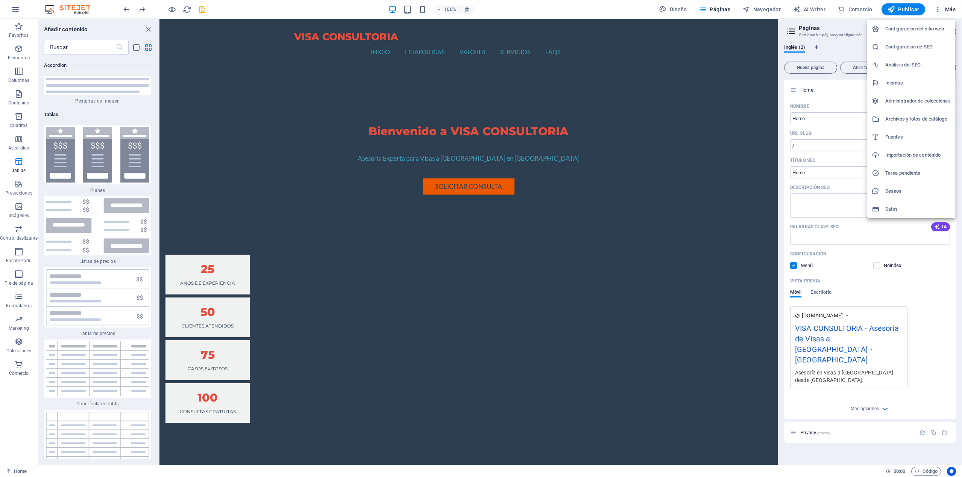
click at [912, 83] on h6 "Idiomas" at bounding box center [917, 83] width 65 height 9
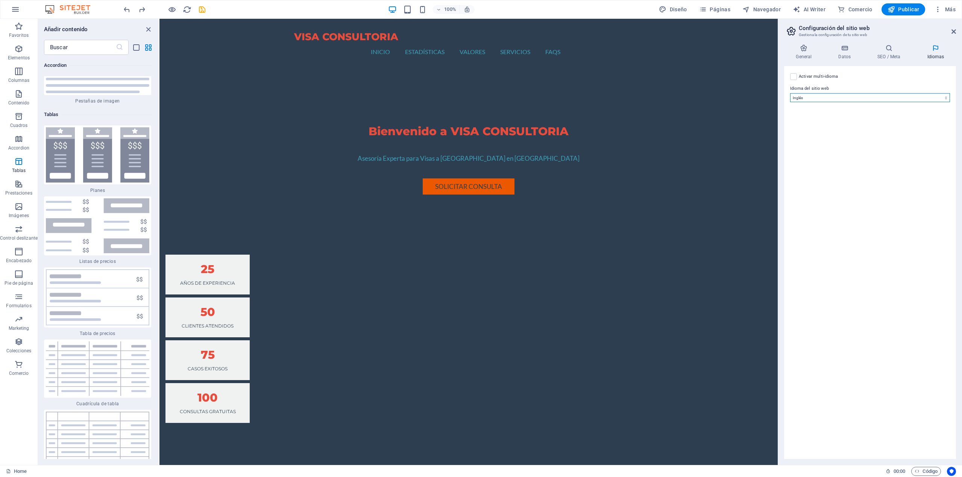
click at [858, 96] on select "Abkhazian Afar Afrikaans Akan Albanés Alemán Amharic Árabe Aragonese Armenian A…" at bounding box center [870, 97] width 160 height 9
select select "44"
click at [790, 93] on select "Abkhazian Afar Afrikaans Akan Albanés Alemán Amharic Árabe Aragonese Armenian A…" at bounding box center [870, 97] width 160 height 9
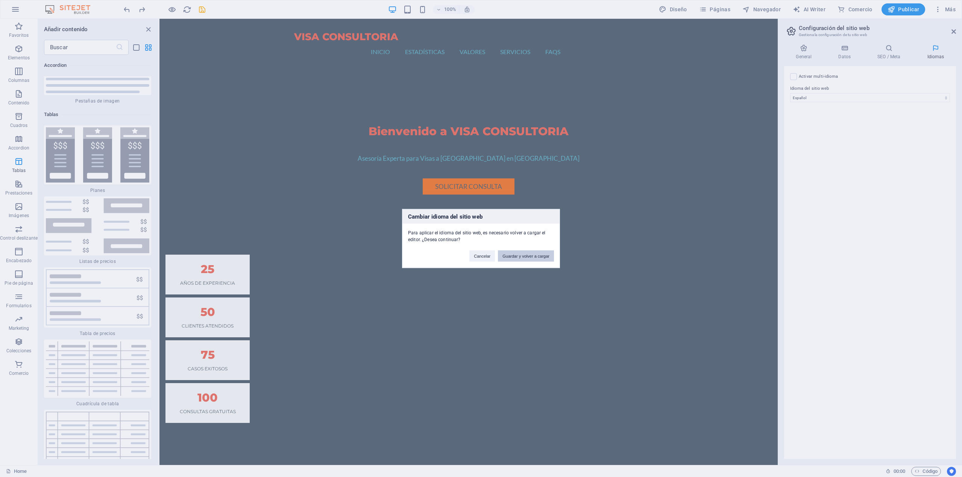
click at [515, 251] on button "Guardar y volver a cargar" at bounding box center [526, 256] width 56 height 11
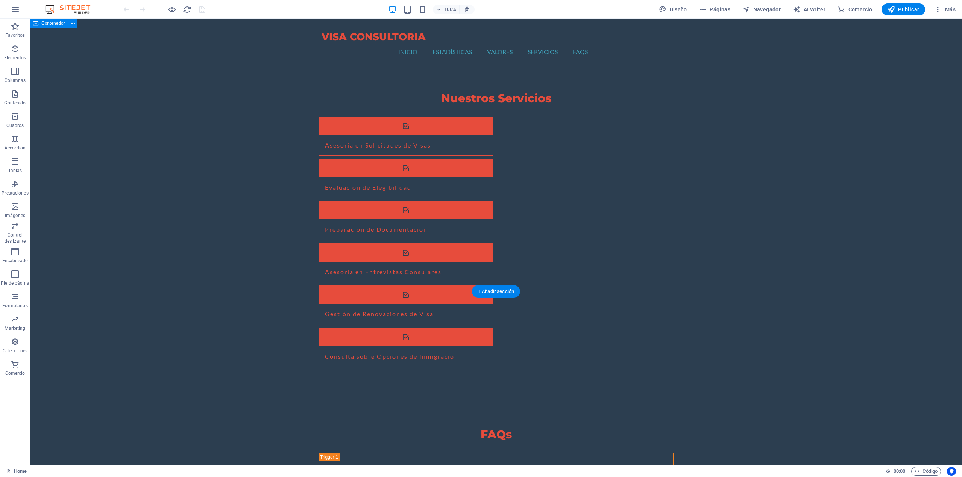
scroll to position [1117, 0]
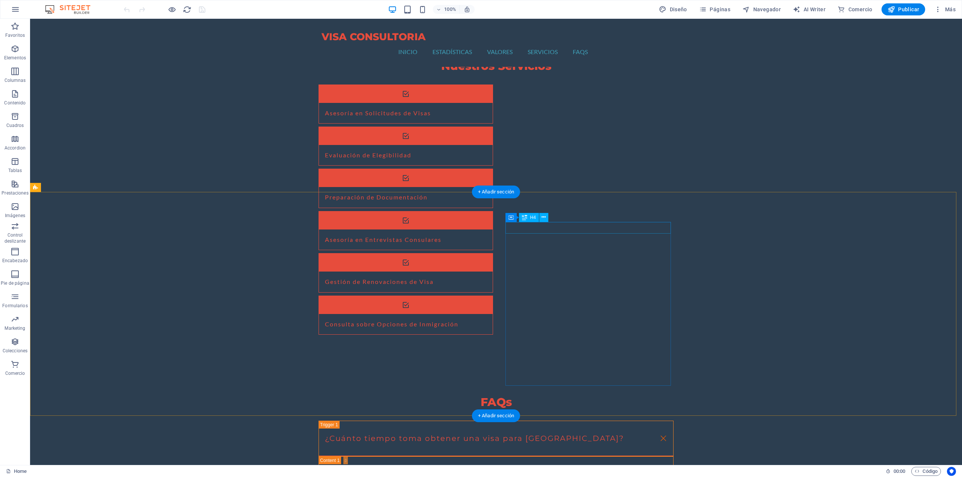
click at [512, 220] on icon at bounding box center [510, 217] width 5 height 9
click at [515, 217] on div "Contenedor" at bounding box center [524, 217] width 38 height 9
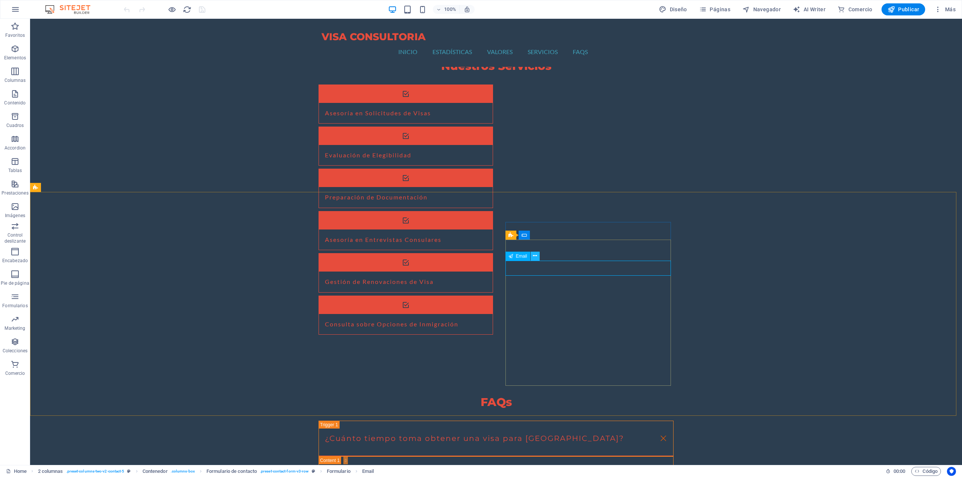
click at [535, 257] on icon at bounding box center [535, 256] width 4 height 8
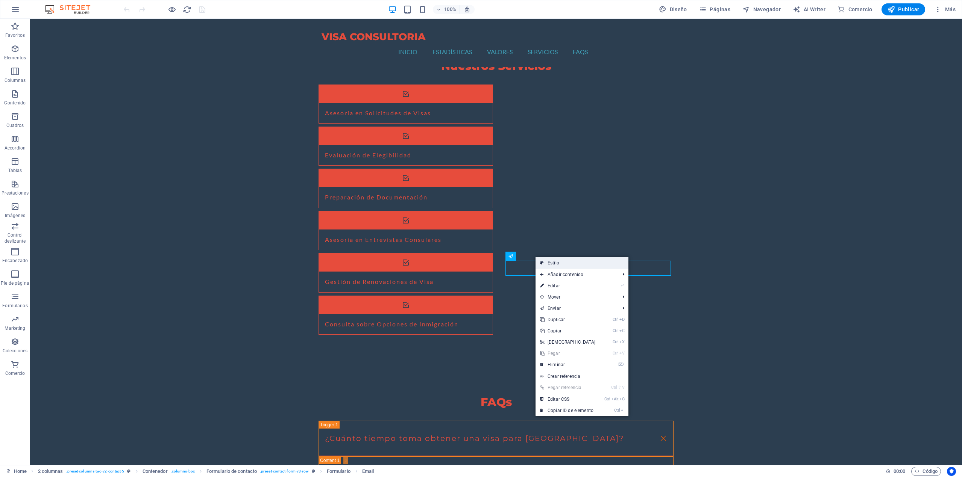
click at [546, 267] on link "Estilo" at bounding box center [581, 262] width 93 height 11
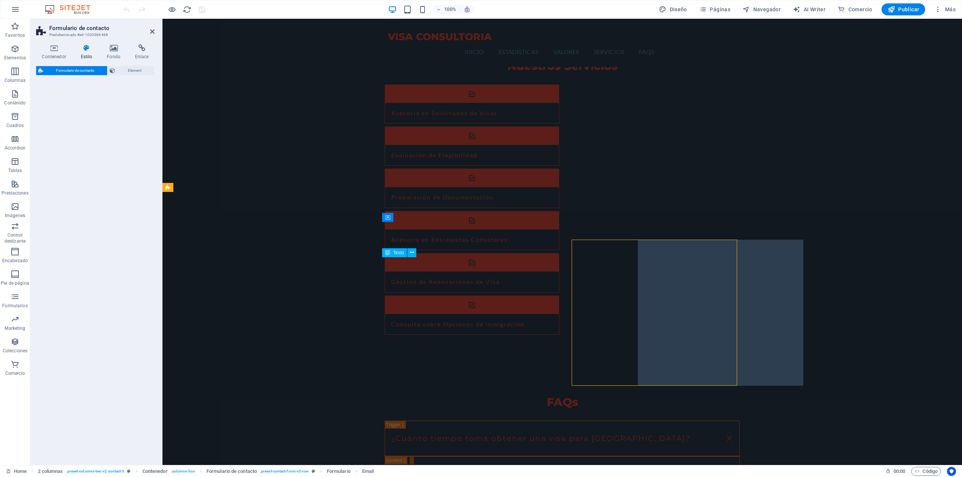
select select "rem"
select select "preset-contact-form-v3-row"
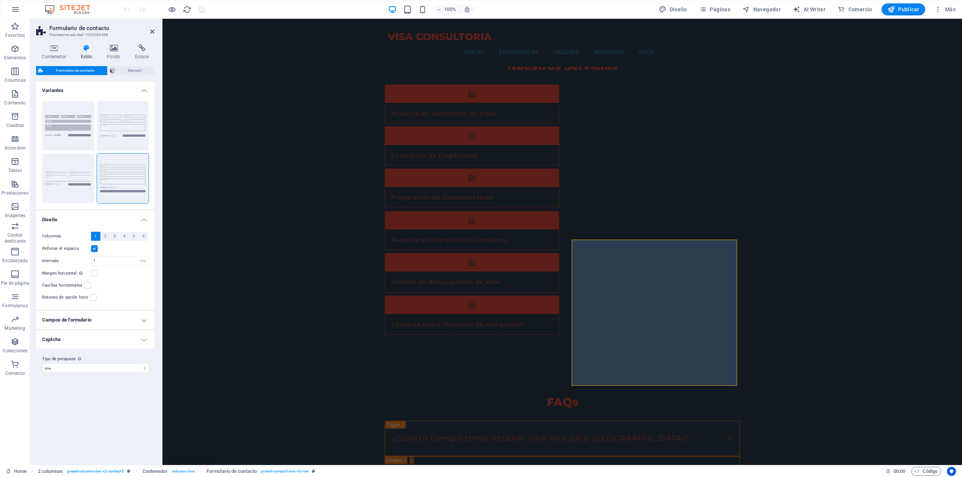
click at [94, 339] on h4 "Captcha" at bounding box center [95, 340] width 118 height 18
click at [102, 319] on h4 "Campos de formulario" at bounding box center [95, 320] width 118 height 18
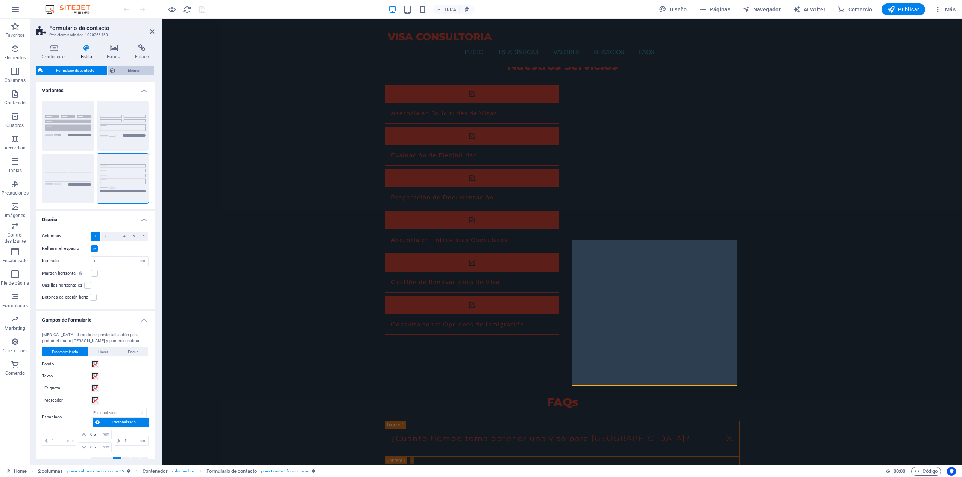
click at [115, 70] on icon at bounding box center [112, 70] width 5 height 9
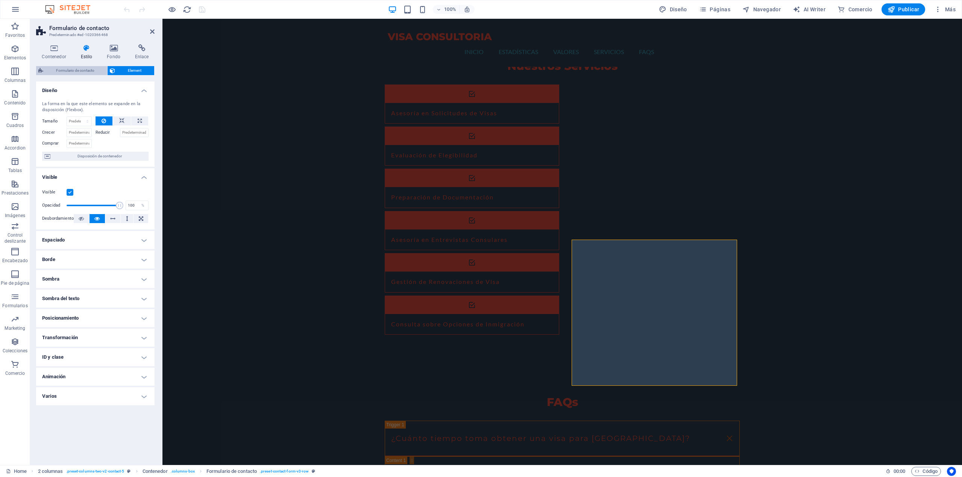
click at [80, 72] on span "Formulario de contacto" at bounding box center [74, 70] width 59 height 9
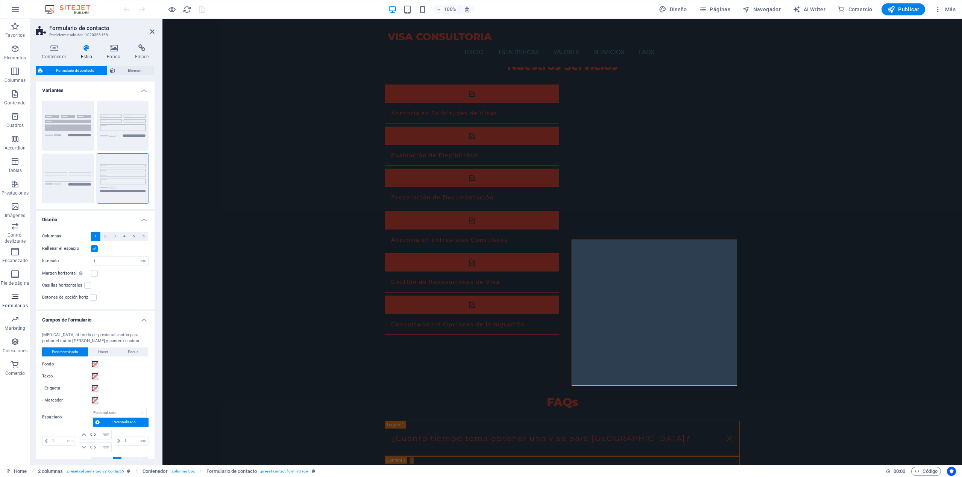
click at [14, 298] on icon "button" at bounding box center [15, 296] width 9 height 9
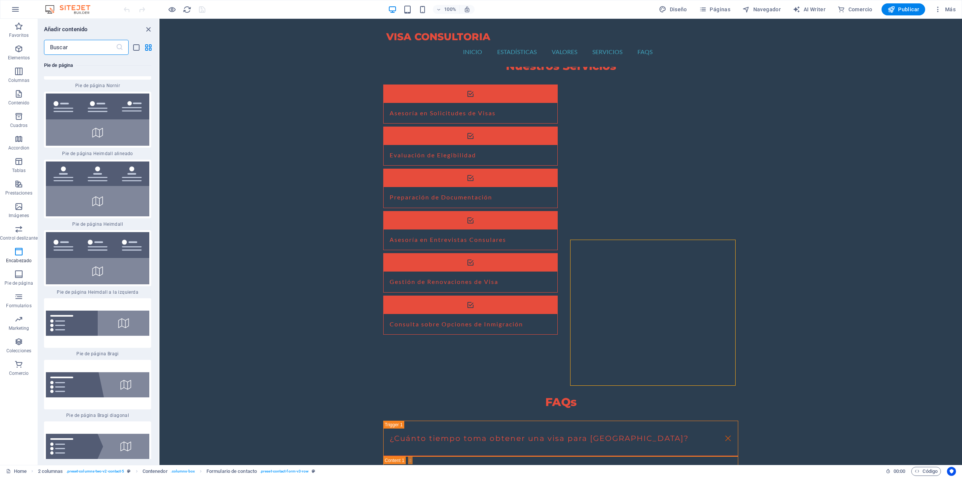
scroll to position [9572, 0]
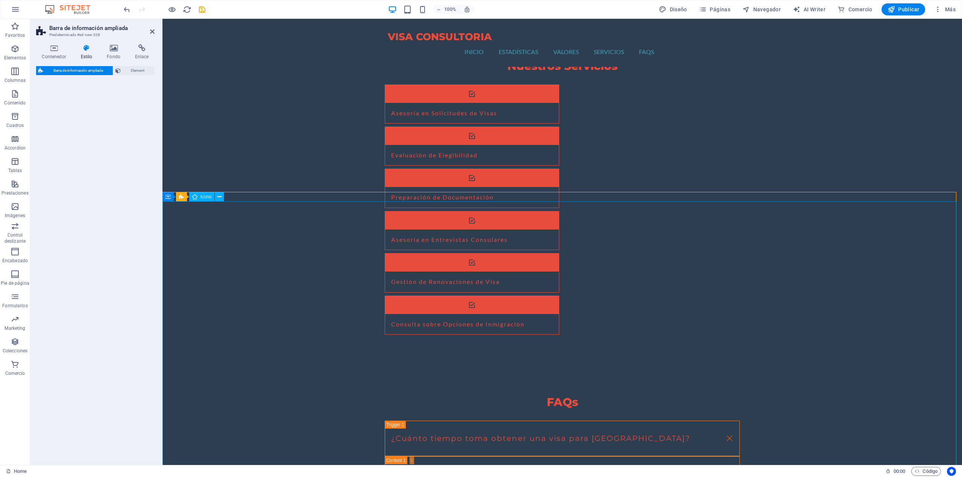
select select "rem"
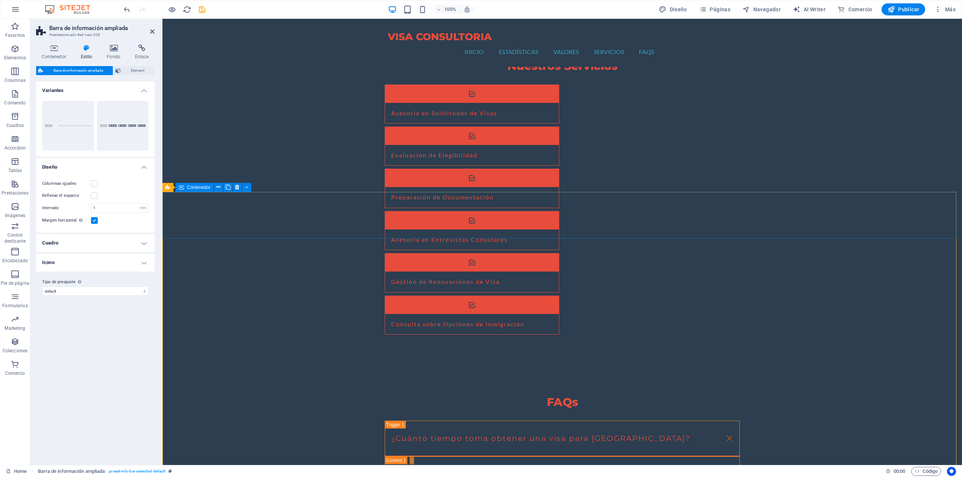
drag, startPoint x: 263, startPoint y: 383, endPoint x: 359, endPoint y: 227, distance: 183.4
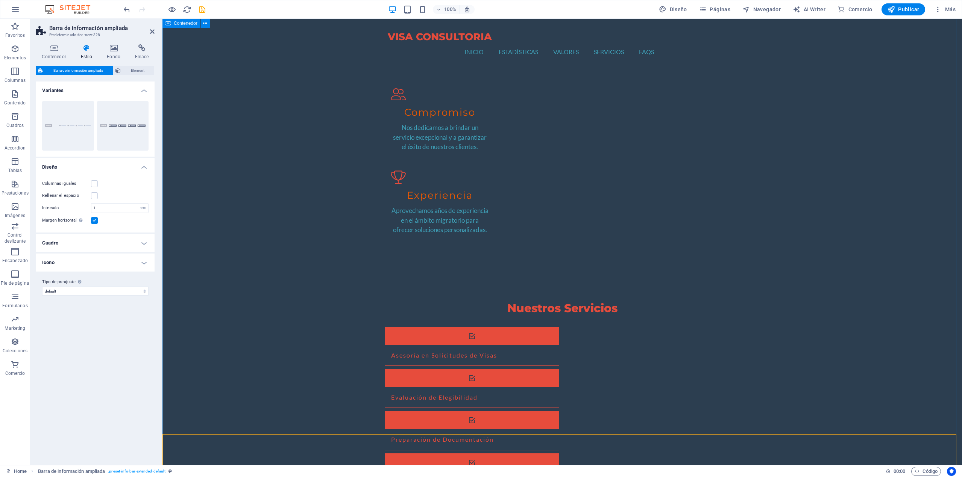
scroll to position [987, 0]
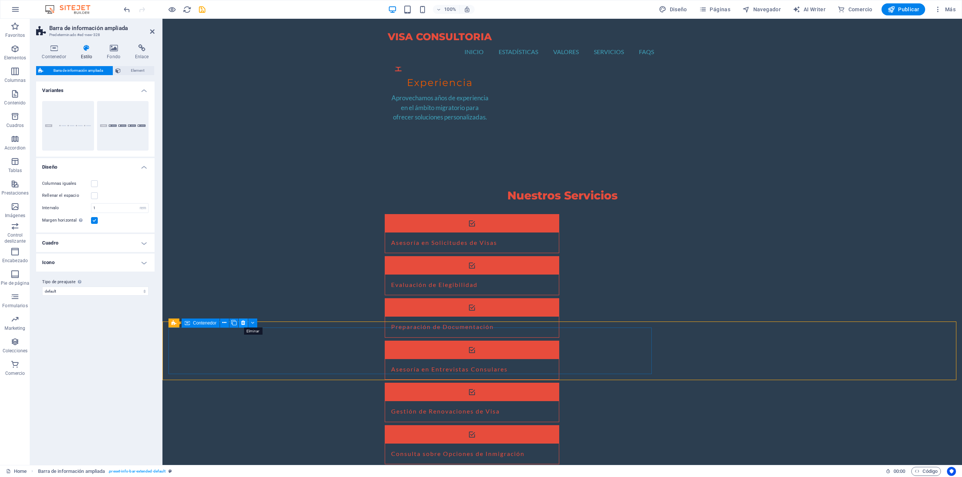
click at [240, 321] on button at bounding box center [243, 323] width 9 height 9
click at [242, 318] on icon at bounding box center [243, 317] width 4 height 8
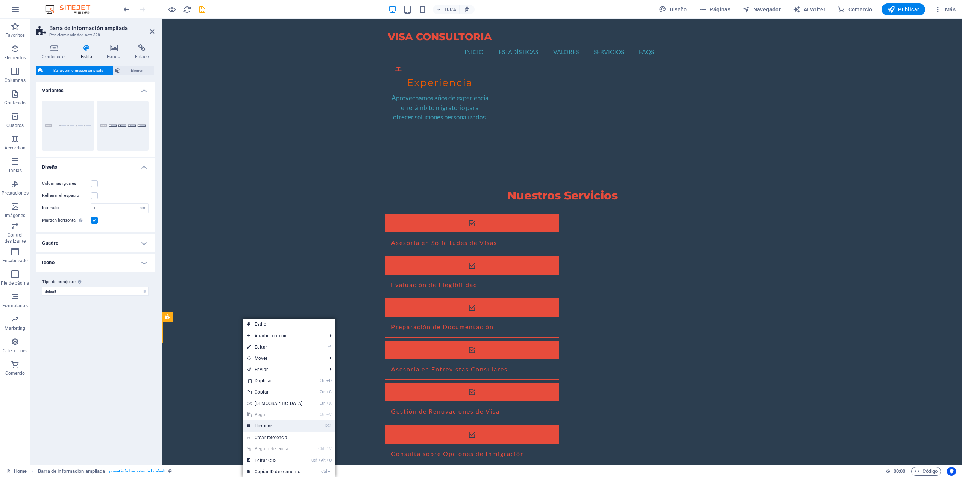
click at [271, 426] on link "⌦ Eliminar" at bounding box center [274, 426] width 65 height 11
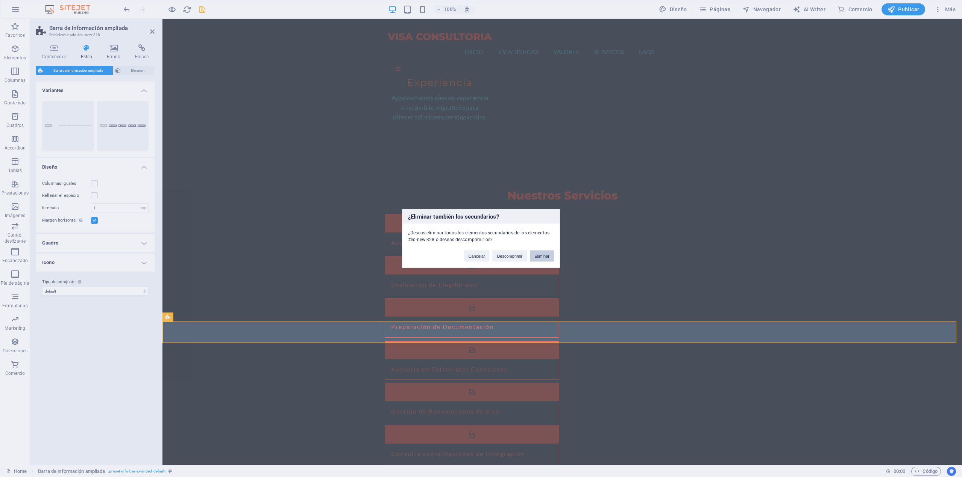
click at [539, 259] on button "Eliminar" at bounding box center [542, 256] width 24 height 11
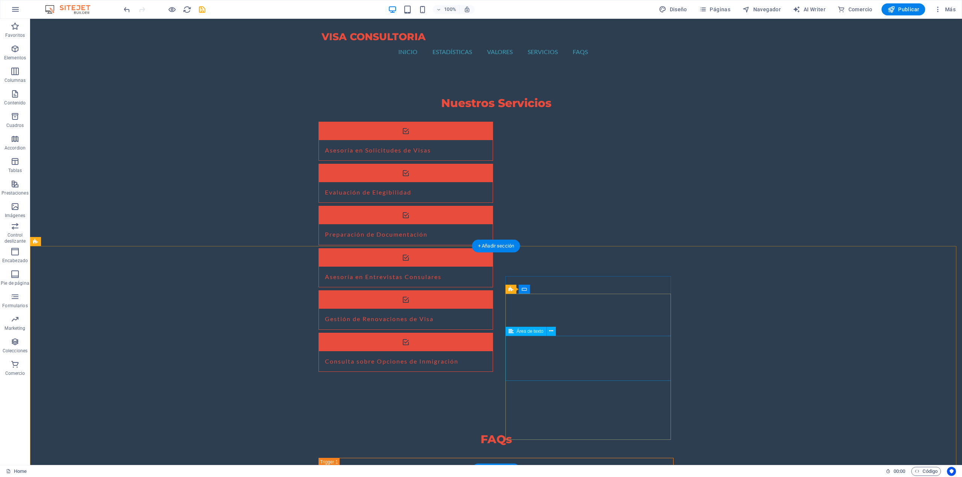
scroll to position [1117, 0]
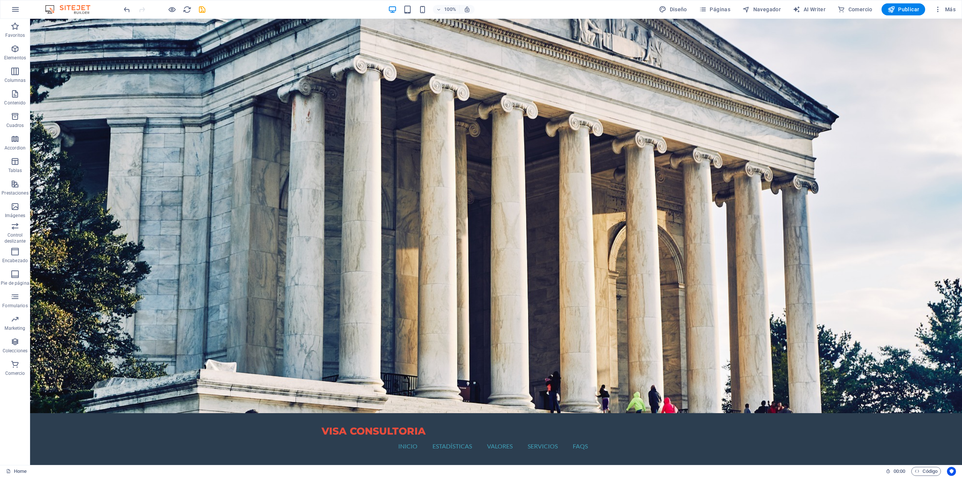
scroll to position [0, 0]
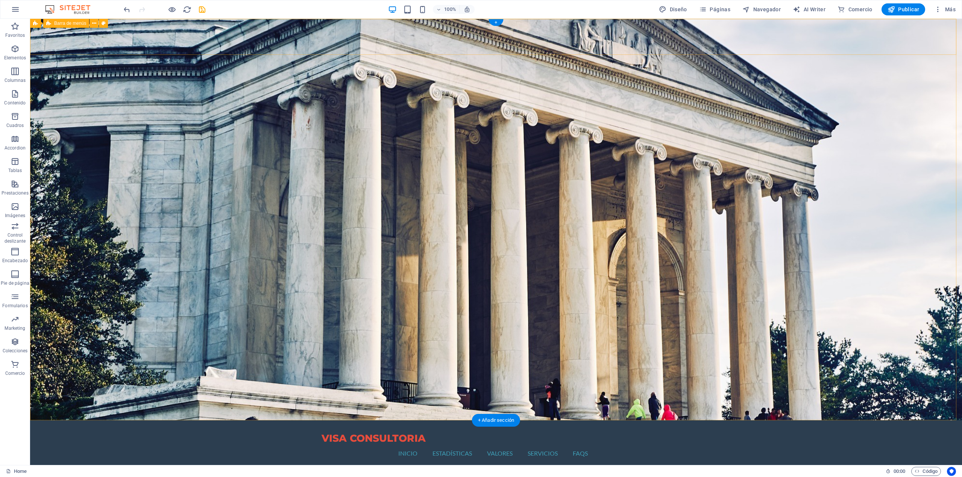
click at [798, 421] on div "VISA CONSULTORIA Inicio Estadísticas Valores Servicios FAQs Menu" at bounding box center [495, 445] width 931 height 48
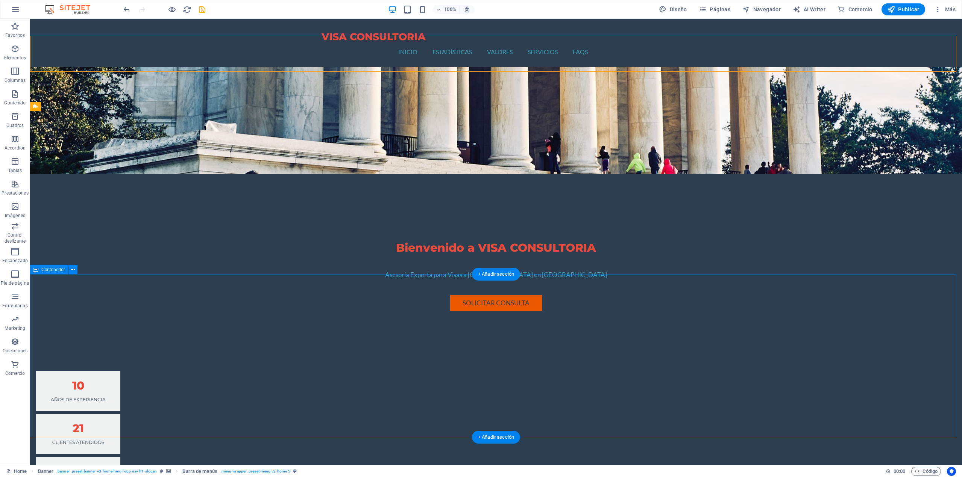
scroll to position [150, 0]
